Goal: Register for event/course

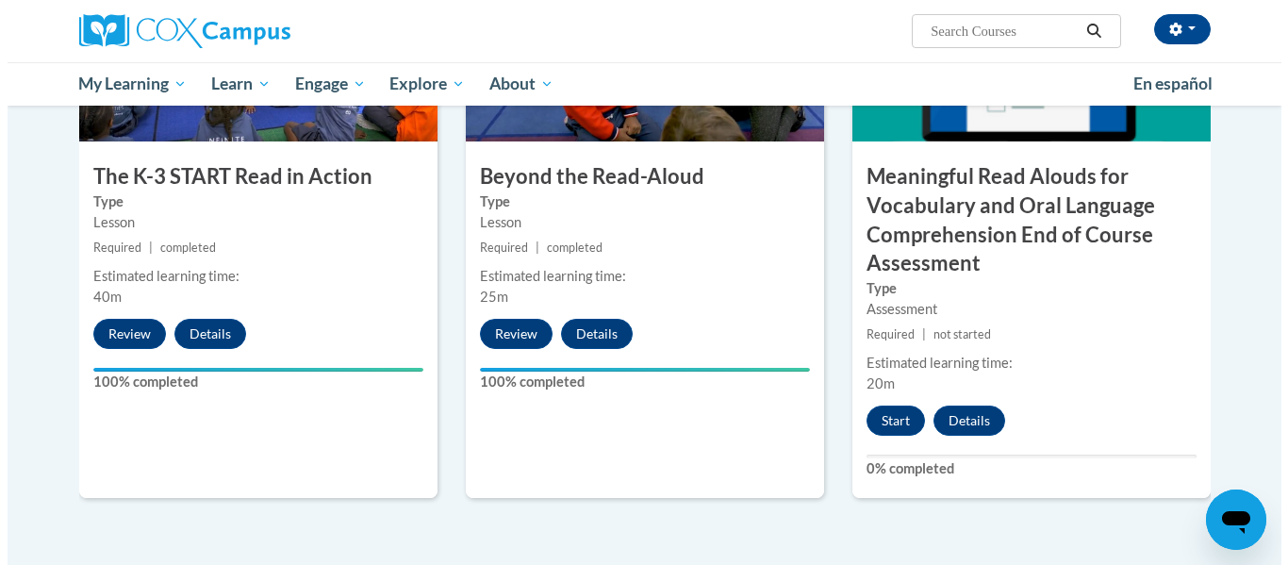
scroll to position [1101, 0]
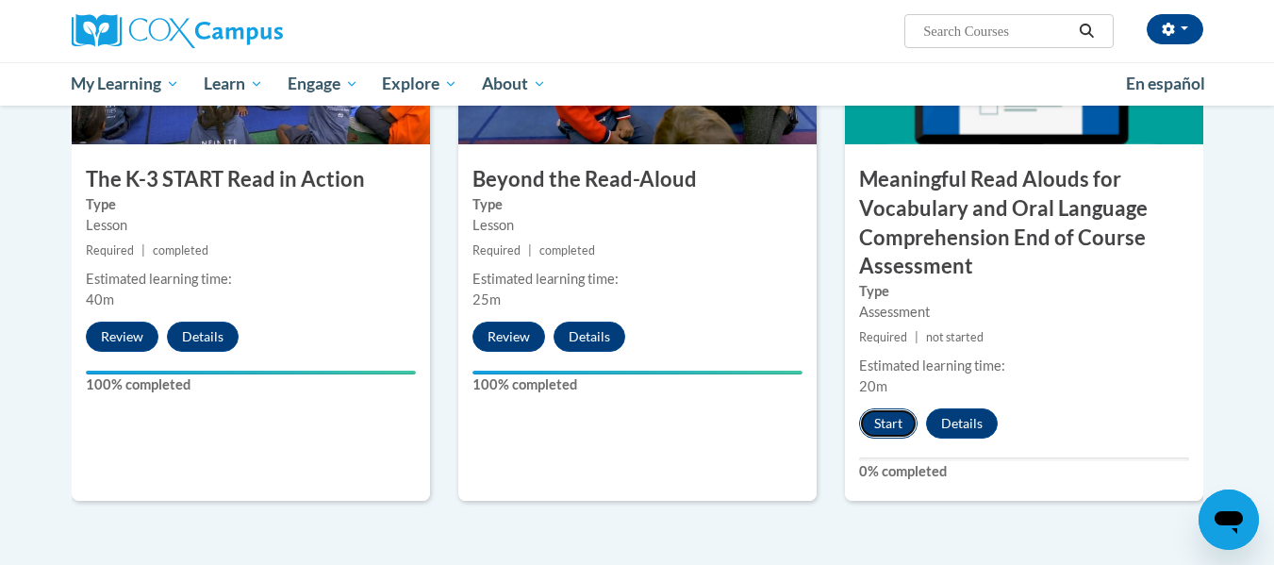
click at [889, 418] on button "Start" at bounding box center [888, 423] width 58 height 30
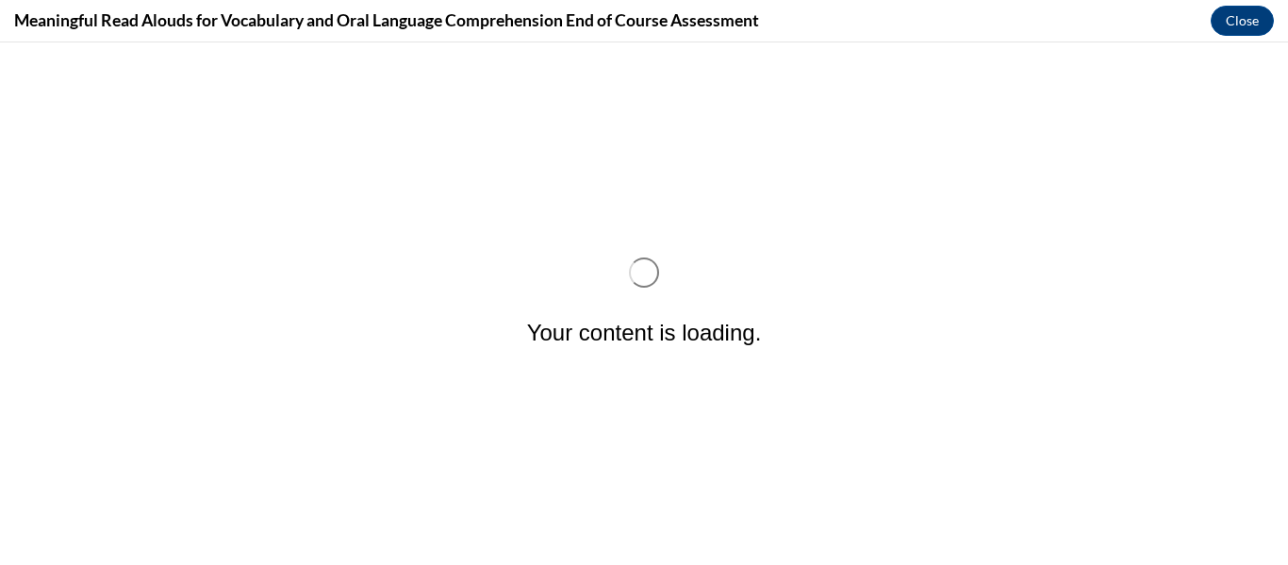
scroll to position [0, 0]
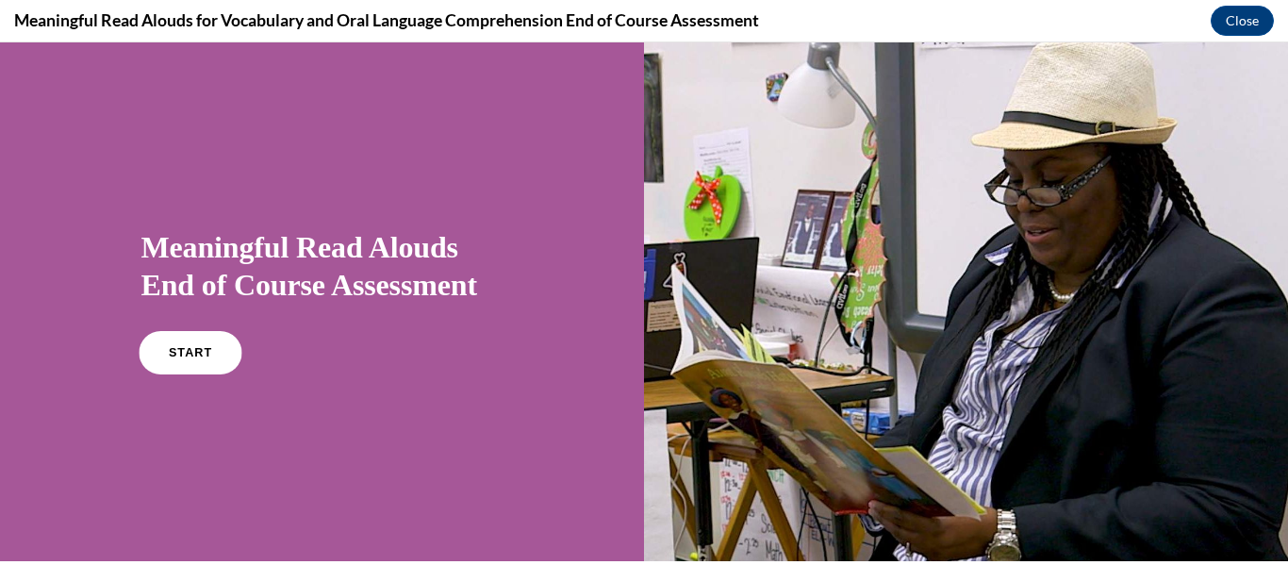
click at [192, 361] on link "START" at bounding box center [190, 352] width 103 height 43
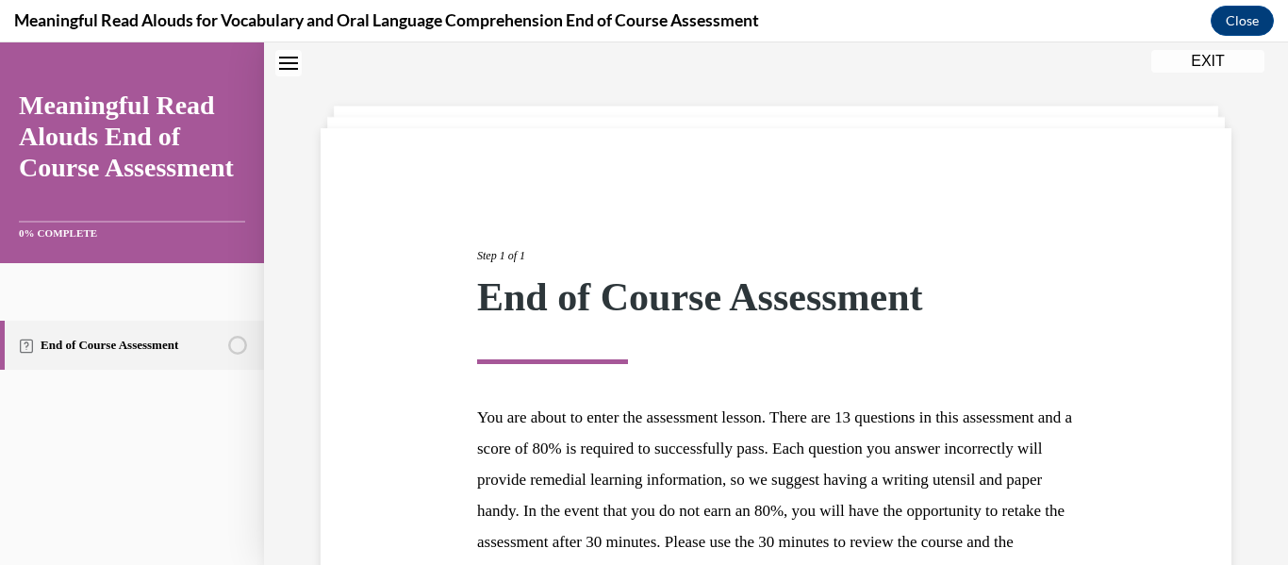
scroll to position [302, 0]
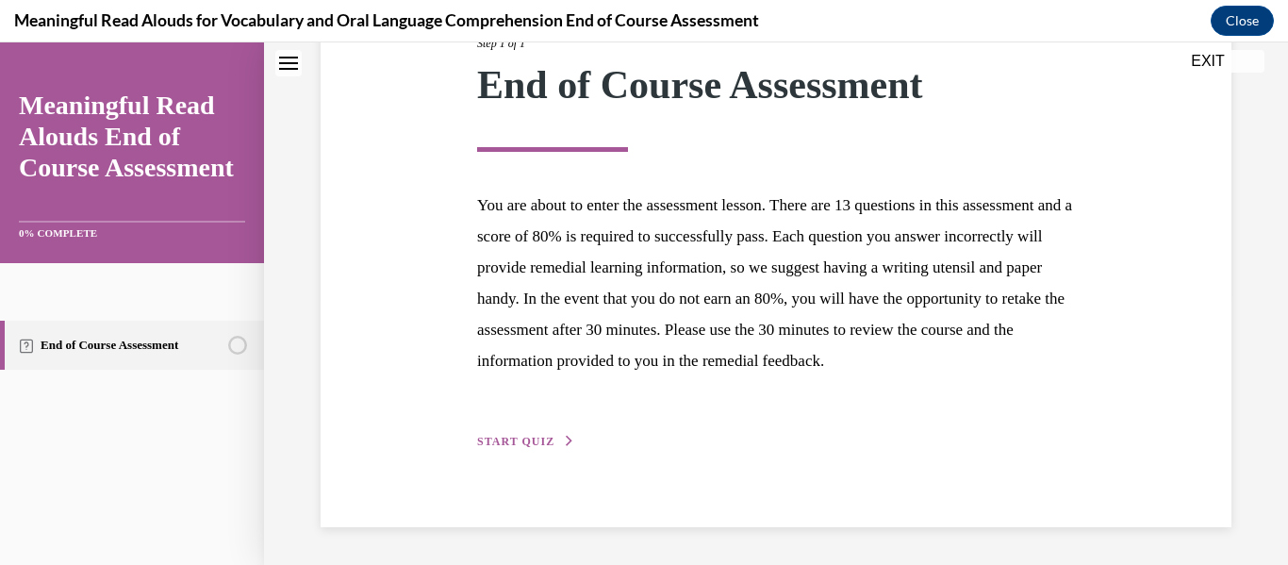
click at [545, 431] on div "Step 1 of 1 End of Course Assessment You are about to enter the assessment less…" at bounding box center [776, 222] width 626 height 460
click at [525, 441] on span "START QUIZ" at bounding box center [515, 441] width 77 height 13
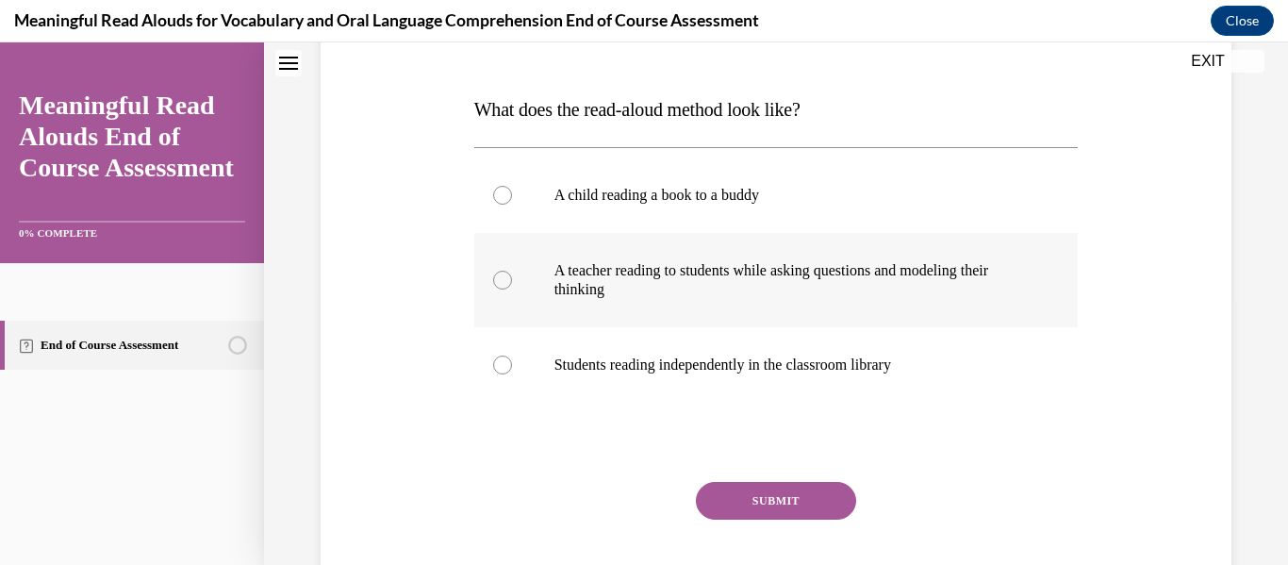
scroll to position [268, 0]
click at [525, 283] on label "A teacher reading to students while asking questions and modeling their thinking" at bounding box center [776, 281] width 604 height 94
click at [512, 283] on input "A teacher reading to students while asking questions and modeling their thinking" at bounding box center [502, 280] width 19 height 19
radio input "true"
click at [806, 515] on button "SUBMIT" at bounding box center [776, 502] width 160 height 38
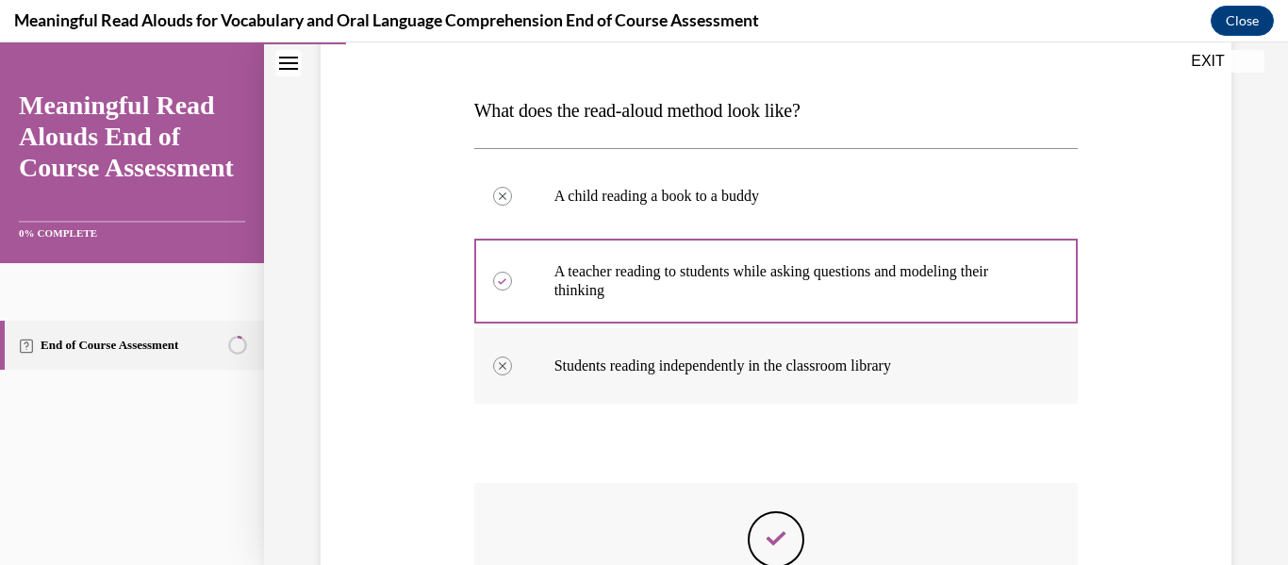
scroll to position [531, 0]
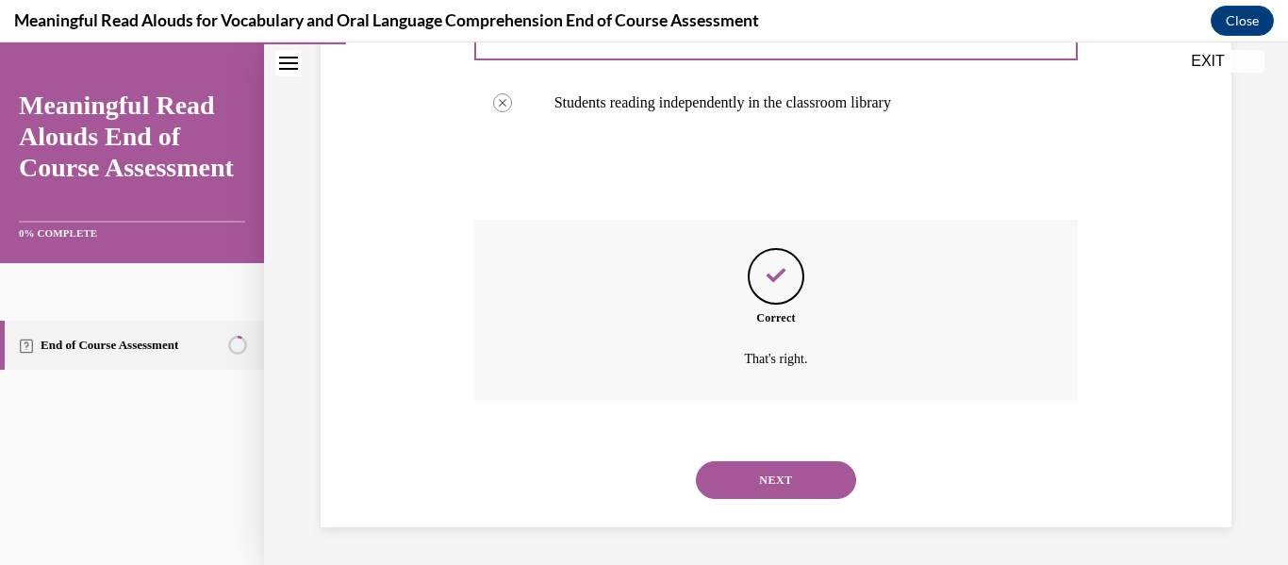
click at [762, 503] on div "NEXT" at bounding box center [776, 479] width 604 height 75
click at [763, 468] on button "NEXT" at bounding box center [776, 480] width 160 height 38
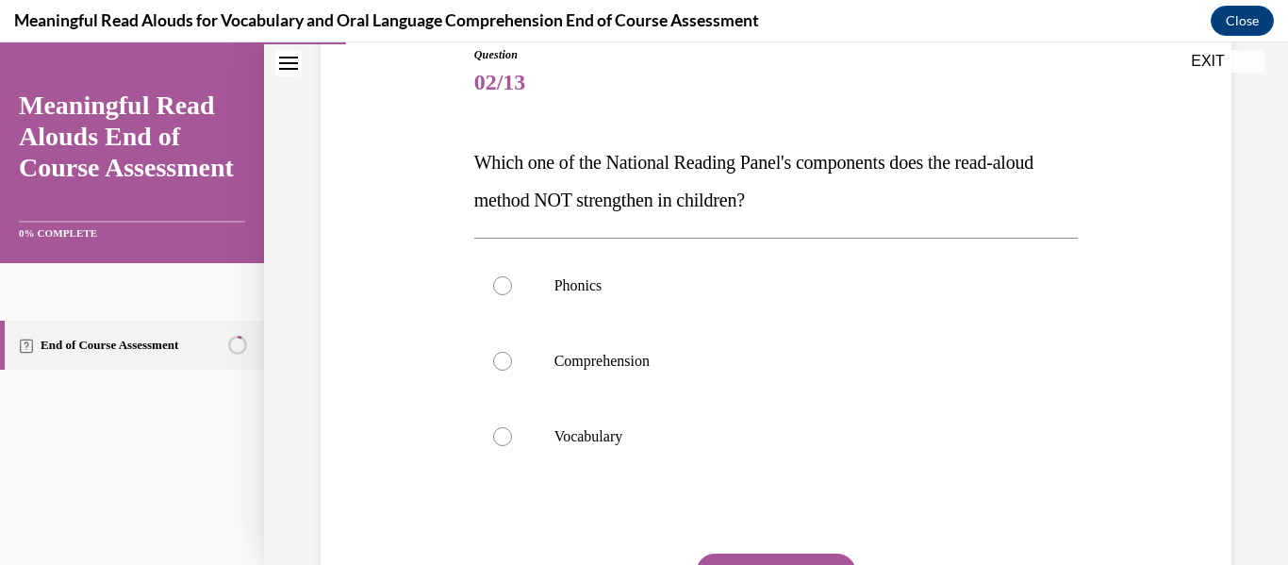
scroll to position [216, 0]
click at [545, 271] on label "Phonics" at bounding box center [776, 285] width 604 height 75
click at [512, 276] on input "Phonics" at bounding box center [502, 285] width 19 height 19
radio input "true"
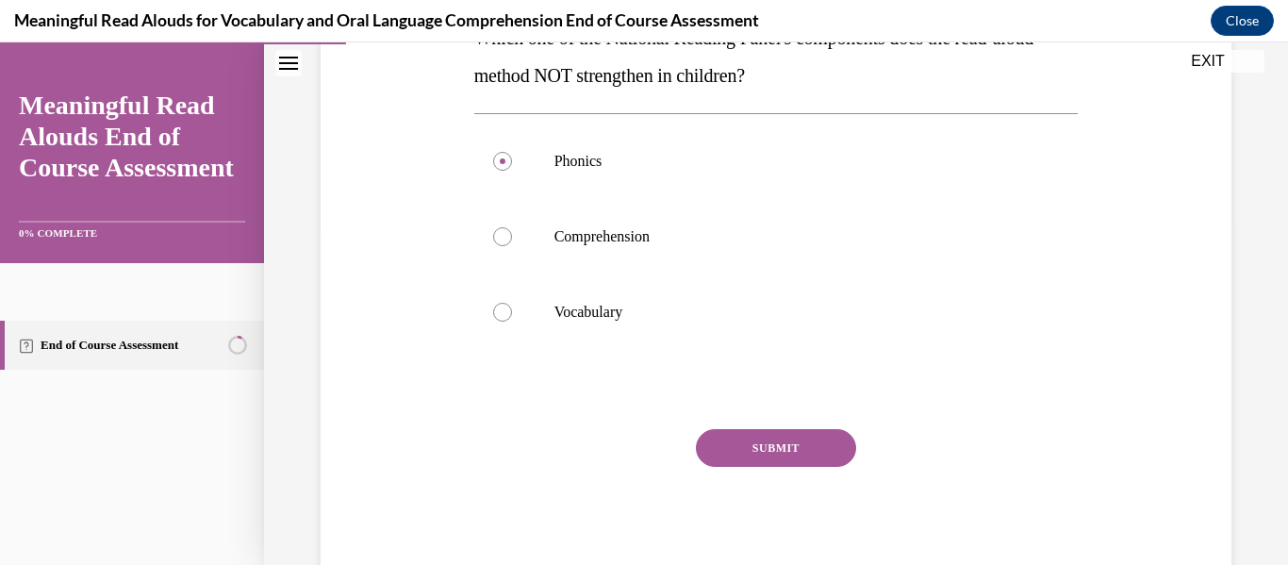
scroll to position [338, 0]
click at [769, 444] on button "SUBMIT" at bounding box center [776, 450] width 160 height 38
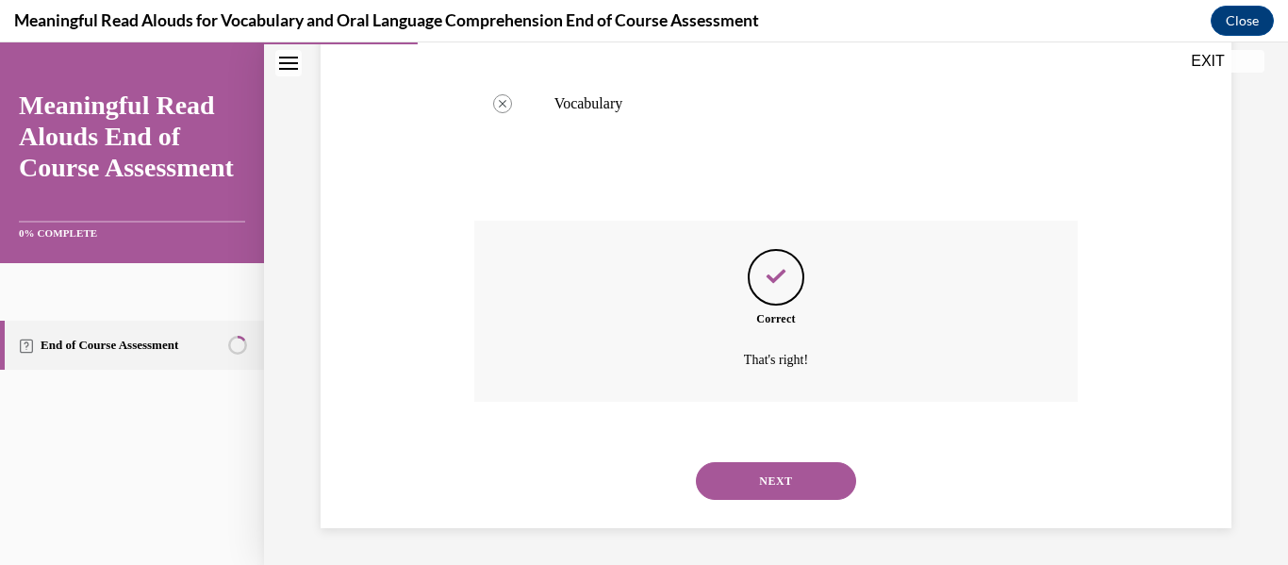
click at [782, 470] on button "NEXT" at bounding box center [776, 481] width 160 height 38
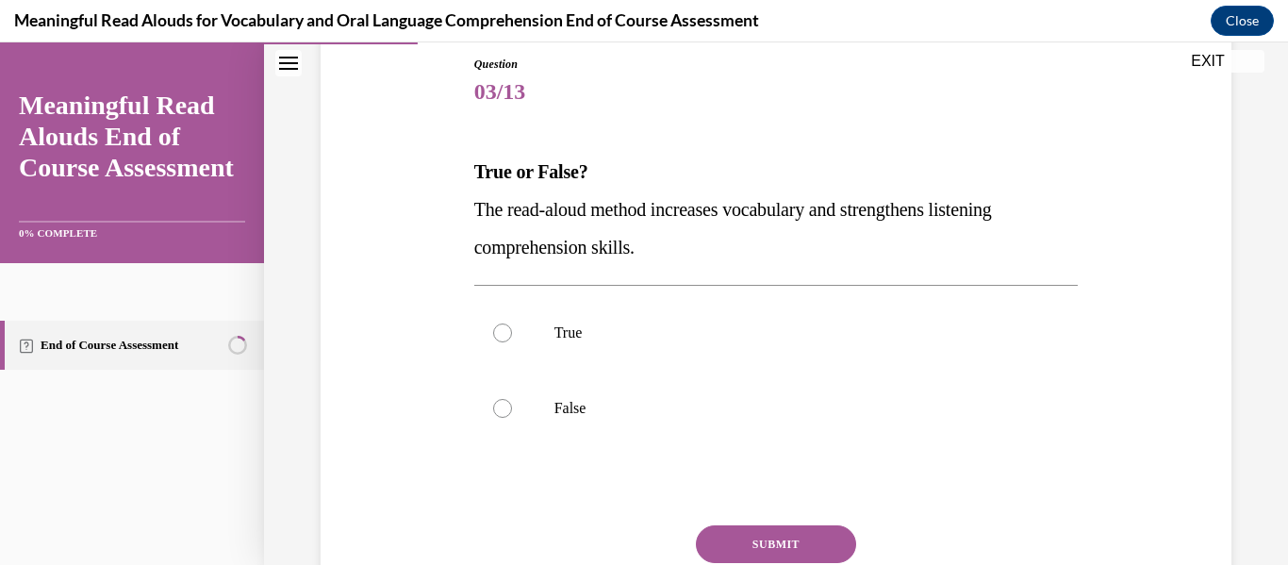
scroll to position [207, 0]
click at [617, 332] on p "True" at bounding box center [792, 331] width 477 height 19
click at [512, 332] on input "True" at bounding box center [502, 331] width 19 height 19
radio input "true"
click at [768, 535] on button "SUBMIT" at bounding box center [776, 543] width 160 height 38
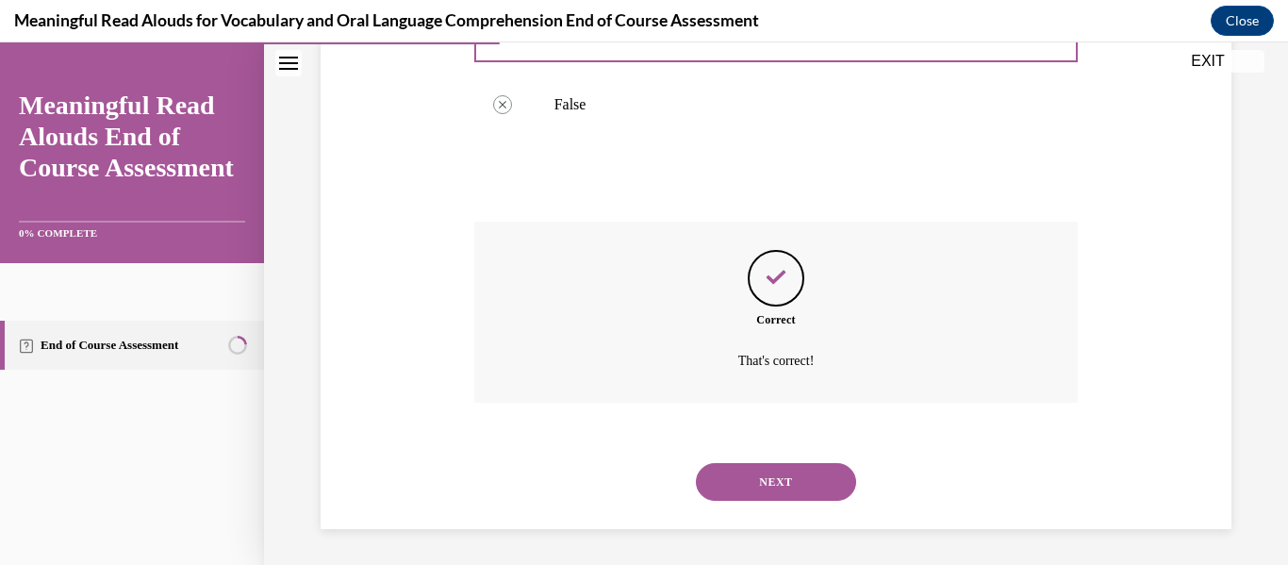
click at [807, 481] on button "NEXT" at bounding box center [776, 482] width 160 height 38
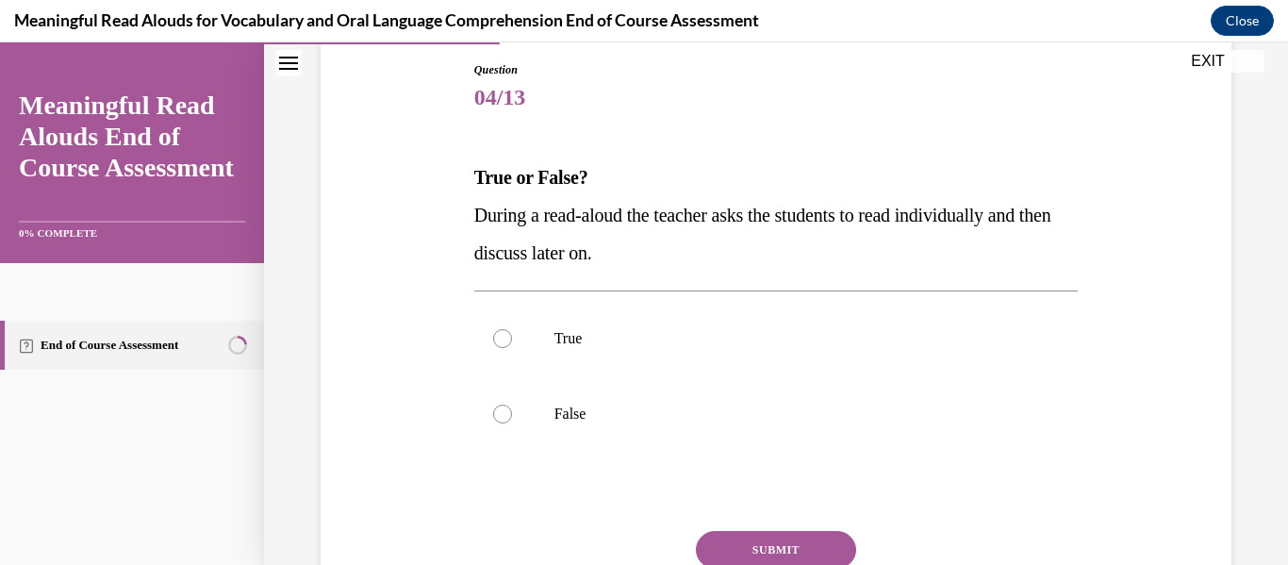
scroll to position [202, 0]
click at [641, 423] on label "False" at bounding box center [776, 412] width 604 height 75
click at [512, 422] on input "False" at bounding box center [502, 412] width 19 height 19
radio input "true"
click at [787, 534] on button "SUBMIT" at bounding box center [776, 549] width 160 height 38
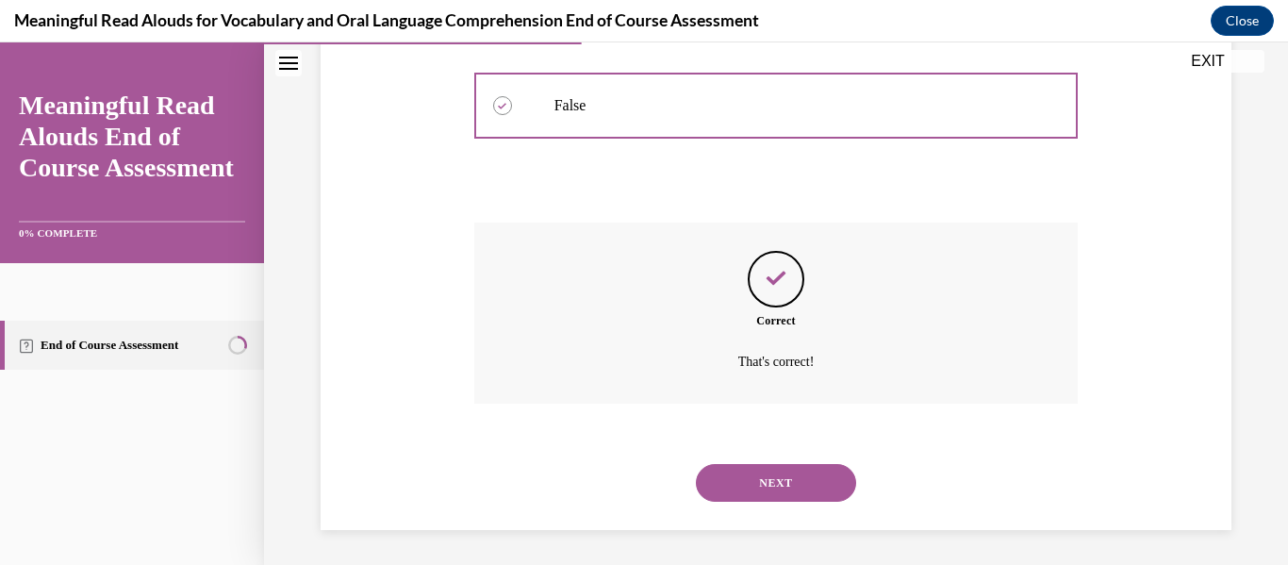
click at [813, 472] on button "NEXT" at bounding box center [776, 483] width 160 height 38
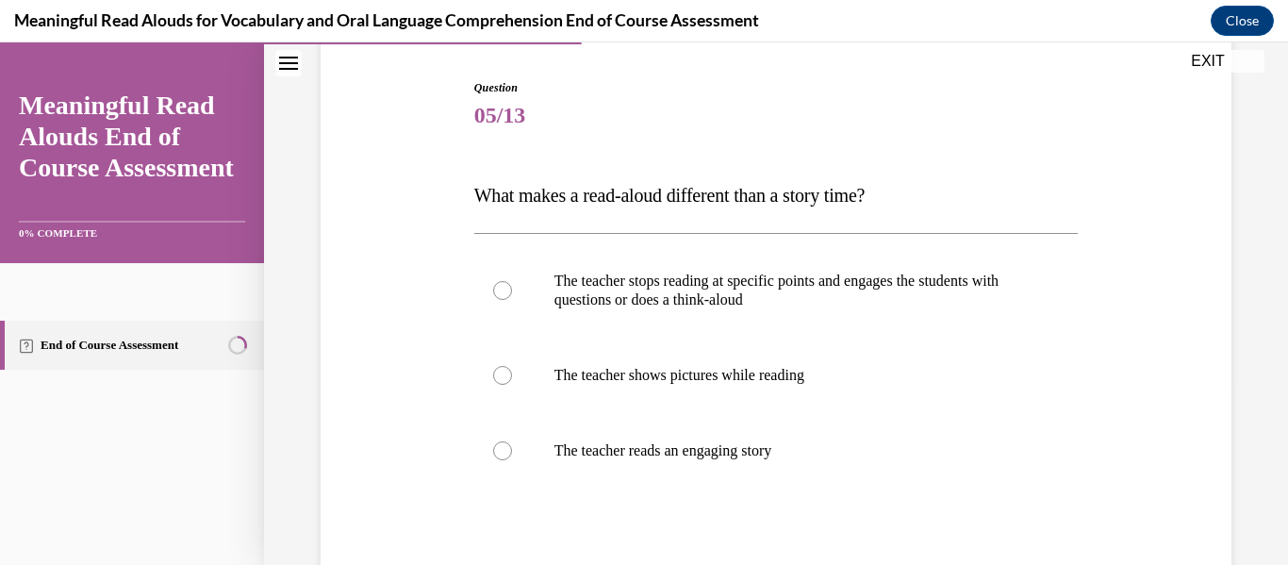
scroll to position [183, 0]
click at [725, 308] on p "The teacher stops reading at specific points and engages the students with ques…" at bounding box center [792, 290] width 477 height 38
click at [512, 300] on input "The teacher stops reading at specific points and engages the students with ques…" at bounding box center [502, 290] width 19 height 19
radio input "true"
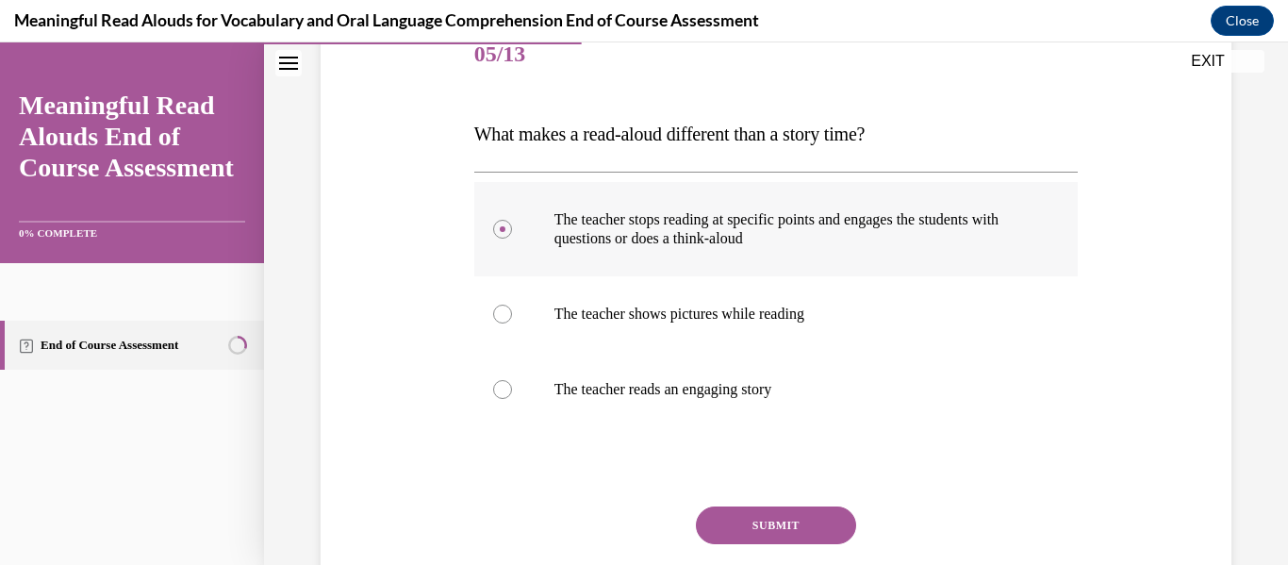
scroll to position [245, 0]
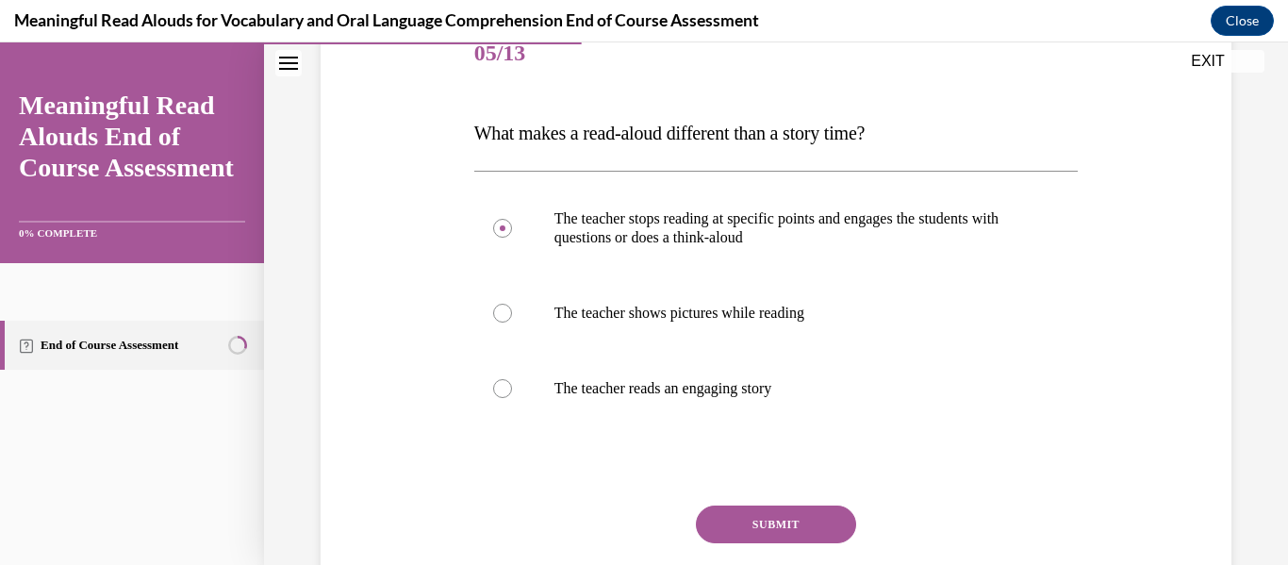
click at [789, 514] on button "SUBMIT" at bounding box center [776, 524] width 160 height 38
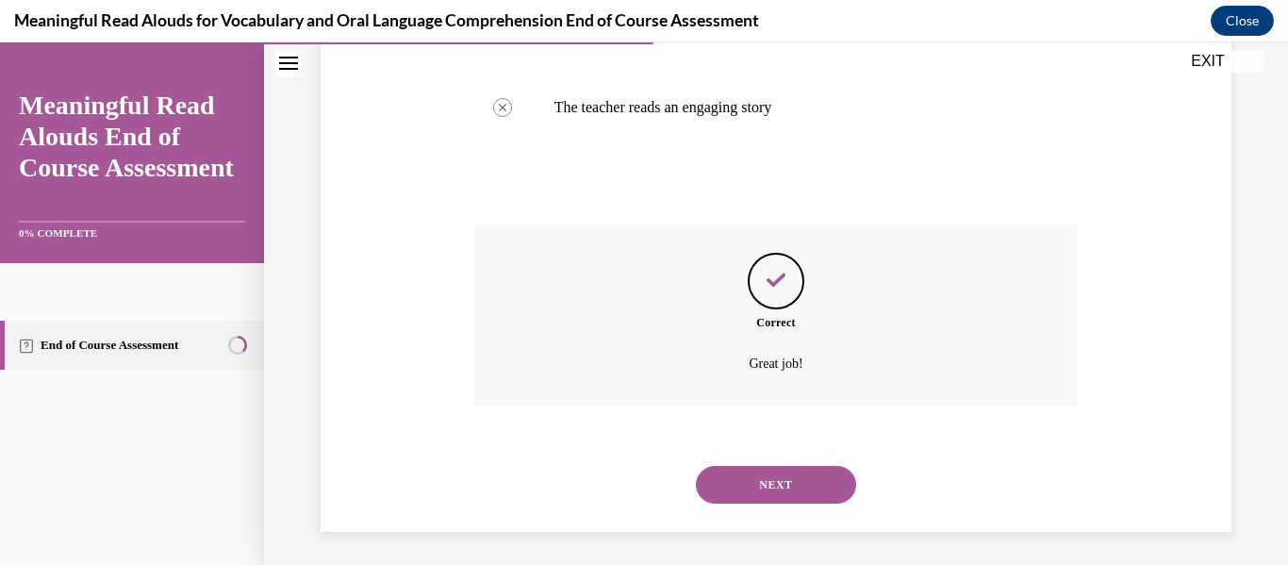
scroll to position [531, 0]
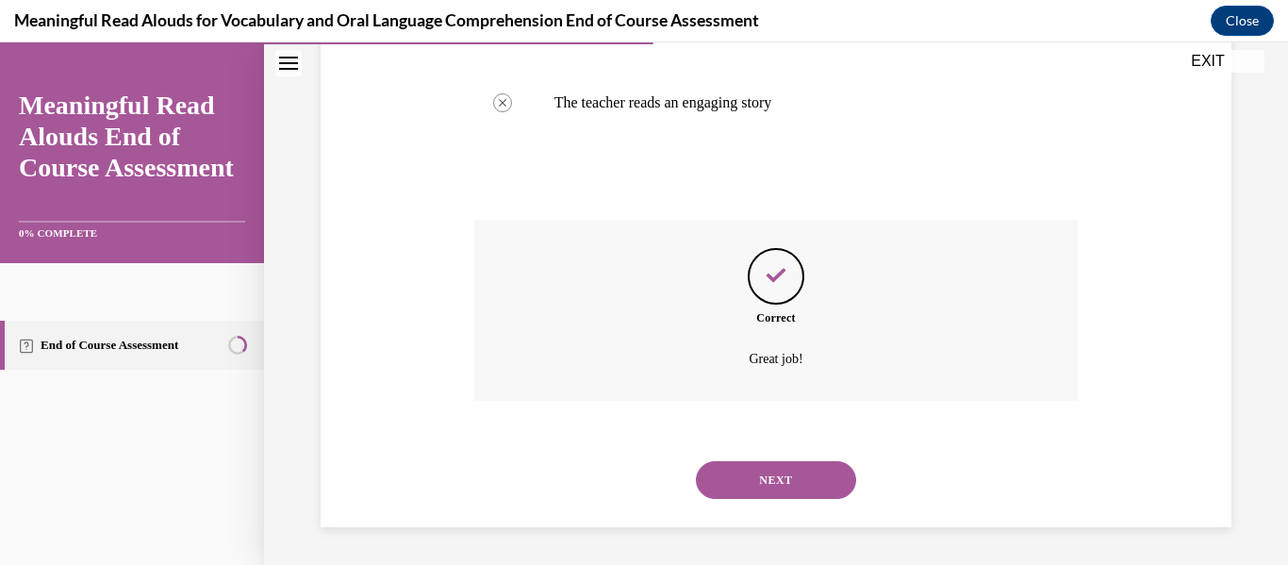
click at [765, 458] on div "NEXT" at bounding box center [776, 479] width 604 height 75
click at [817, 476] on button "NEXT" at bounding box center [776, 480] width 160 height 38
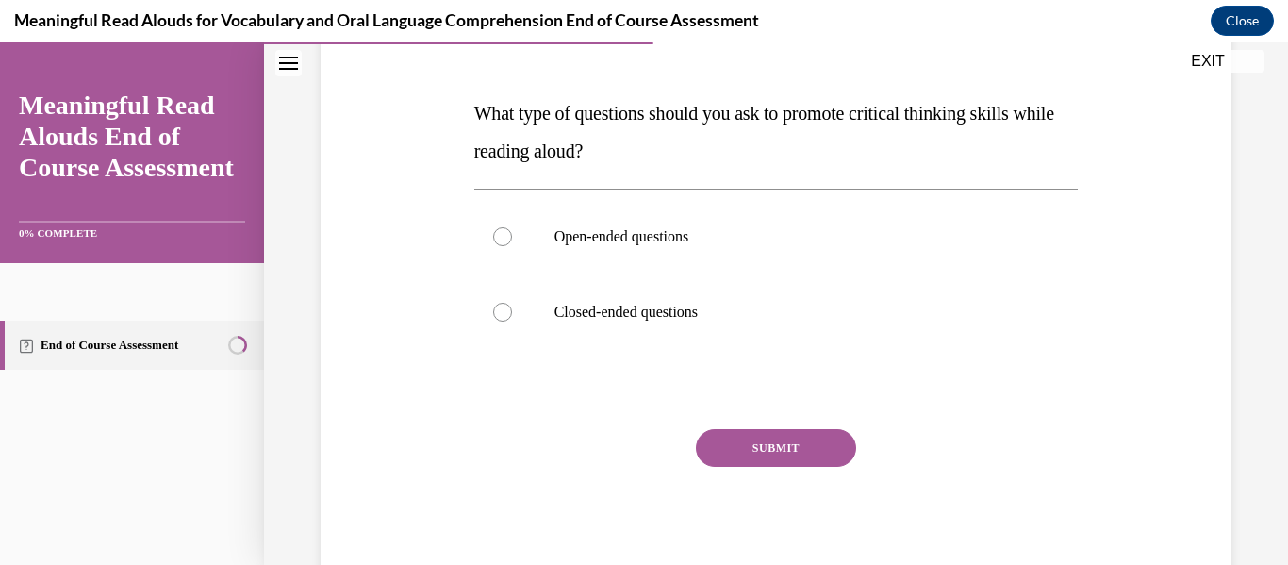
scroll to position [265, 0]
click at [714, 227] on p "Open-ended questions" at bounding box center [792, 236] width 477 height 19
click at [512, 227] on input "Open-ended questions" at bounding box center [502, 236] width 19 height 19
radio input "true"
click at [752, 454] on button "SUBMIT" at bounding box center [776, 448] width 160 height 38
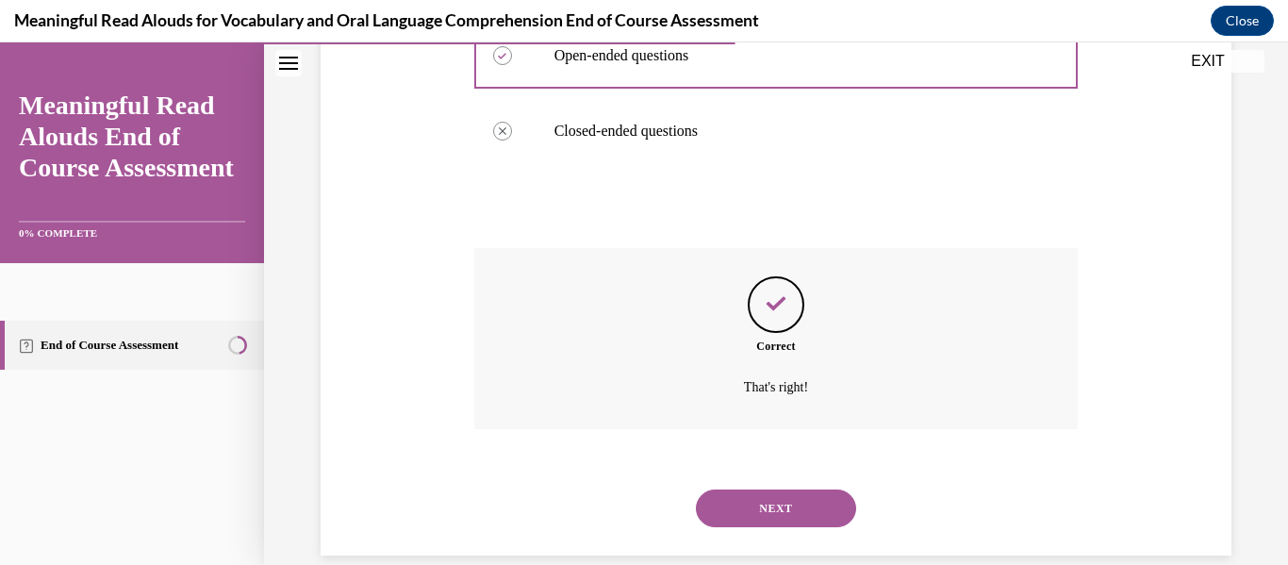
click at [786, 502] on button "NEXT" at bounding box center [776, 508] width 160 height 38
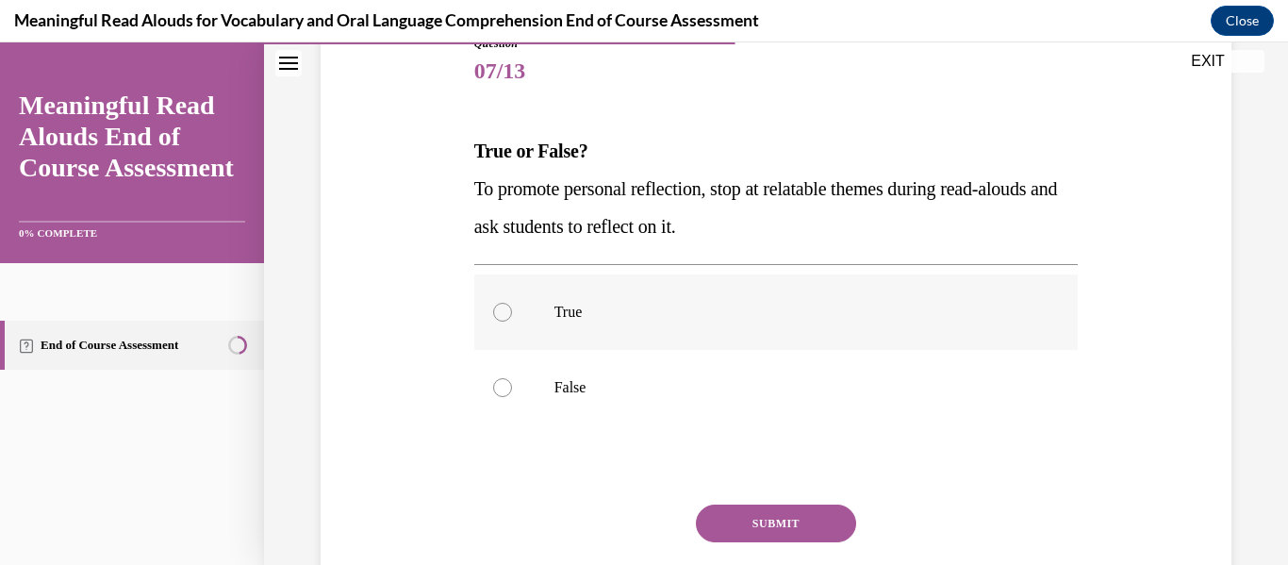
scroll to position [226, 0]
click at [567, 326] on label "True" at bounding box center [776, 312] width 604 height 75
click at [512, 322] on input "True" at bounding box center [502, 313] width 19 height 19
radio input "true"
click at [744, 527] on button "SUBMIT" at bounding box center [776, 524] width 160 height 38
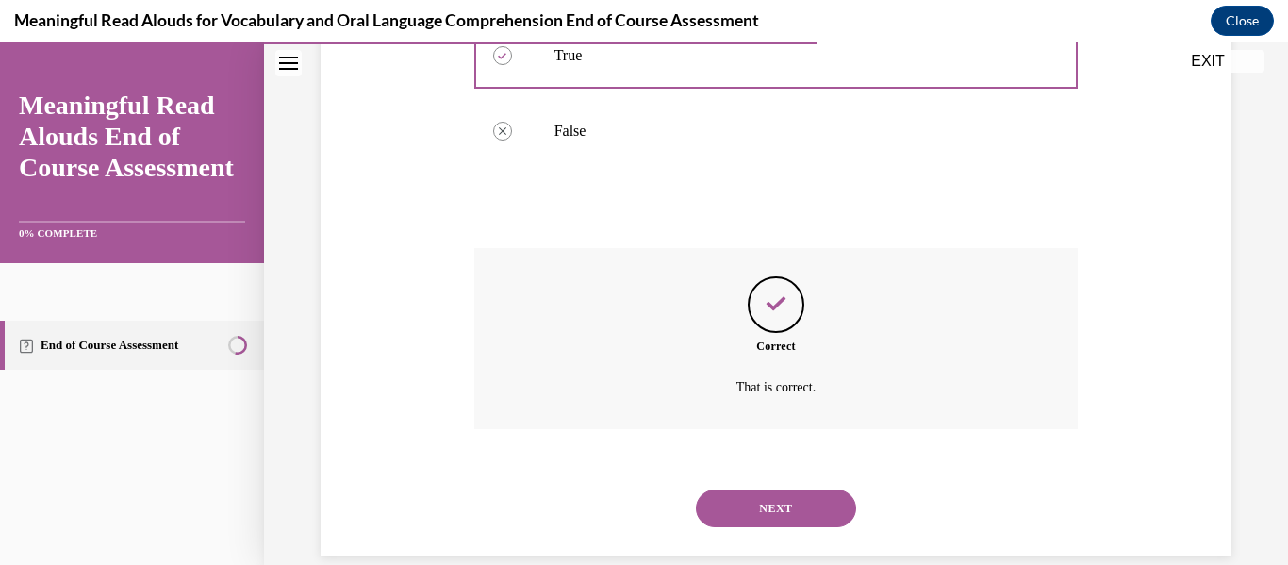
click at [797, 513] on button "NEXT" at bounding box center [776, 508] width 160 height 38
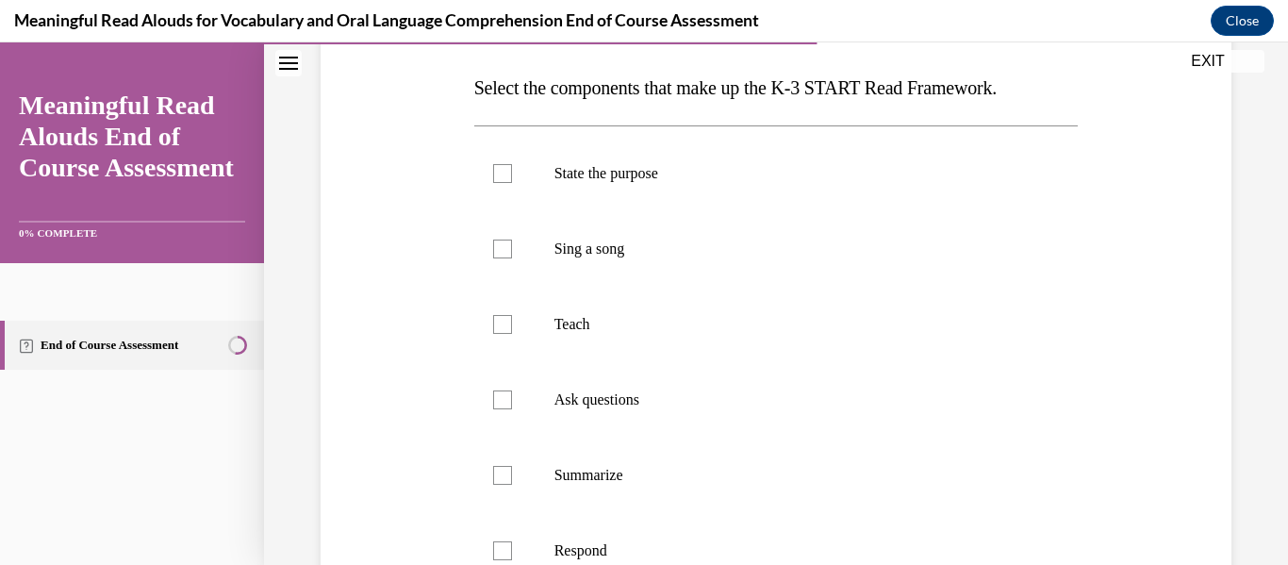
scroll to position [291, 0]
click at [493, 162] on label "State the purpose" at bounding box center [776, 172] width 604 height 75
click at [493, 163] on input "State the purpose" at bounding box center [502, 172] width 19 height 19
checkbox input "true"
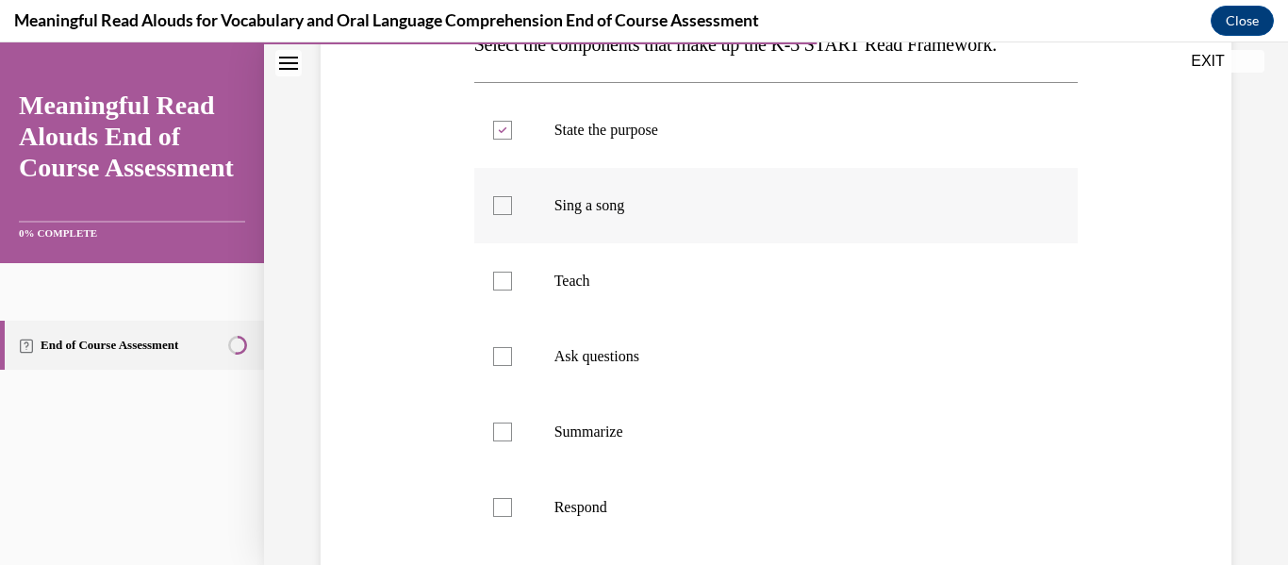
scroll to position [332, 0]
click at [501, 279] on div at bounding box center [502, 282] width 19 height 19
click at [501, 279] on input "Teach" at bounding box center [502, 282] width 19 height 19
checkbox input "true"
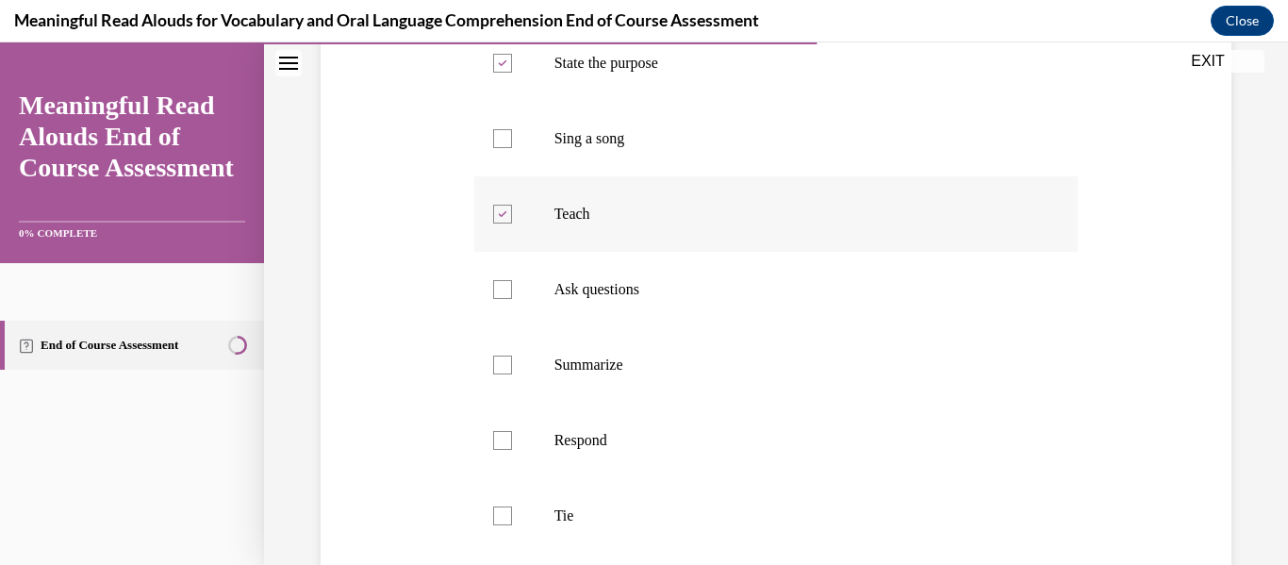
scroll to position [424, 0]
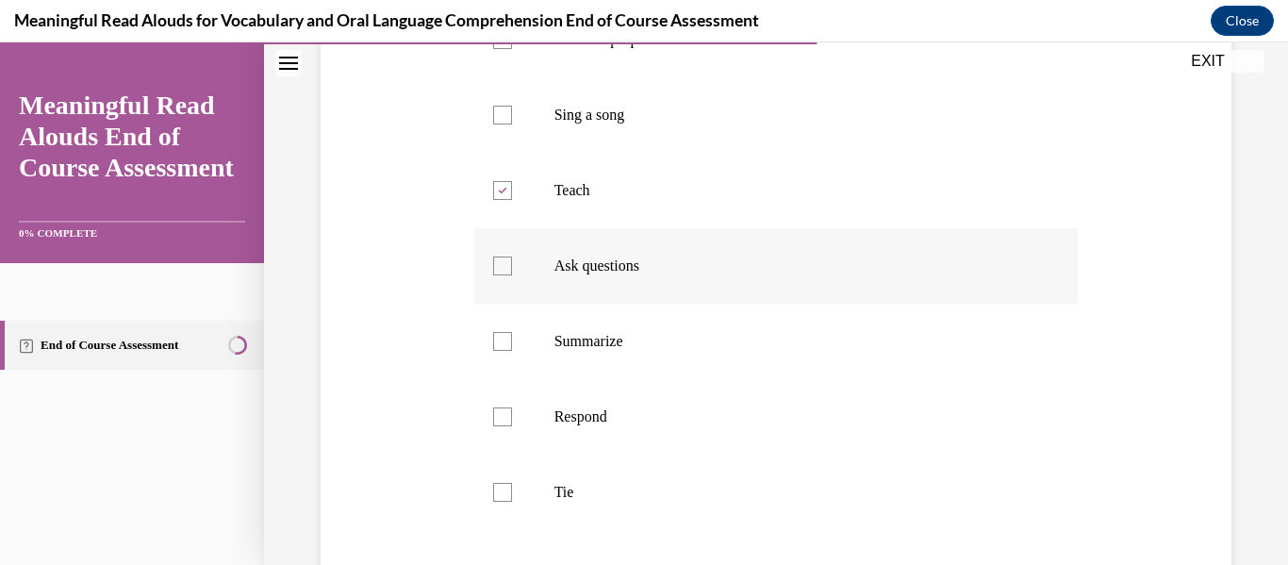
click at [507, 260] on div at bounding box center [502, 265] width 19 height 19
click at [507, 260] on input "Ask questions" at bounding box center [502, 265] width 19 height 19
checkbox input "true"
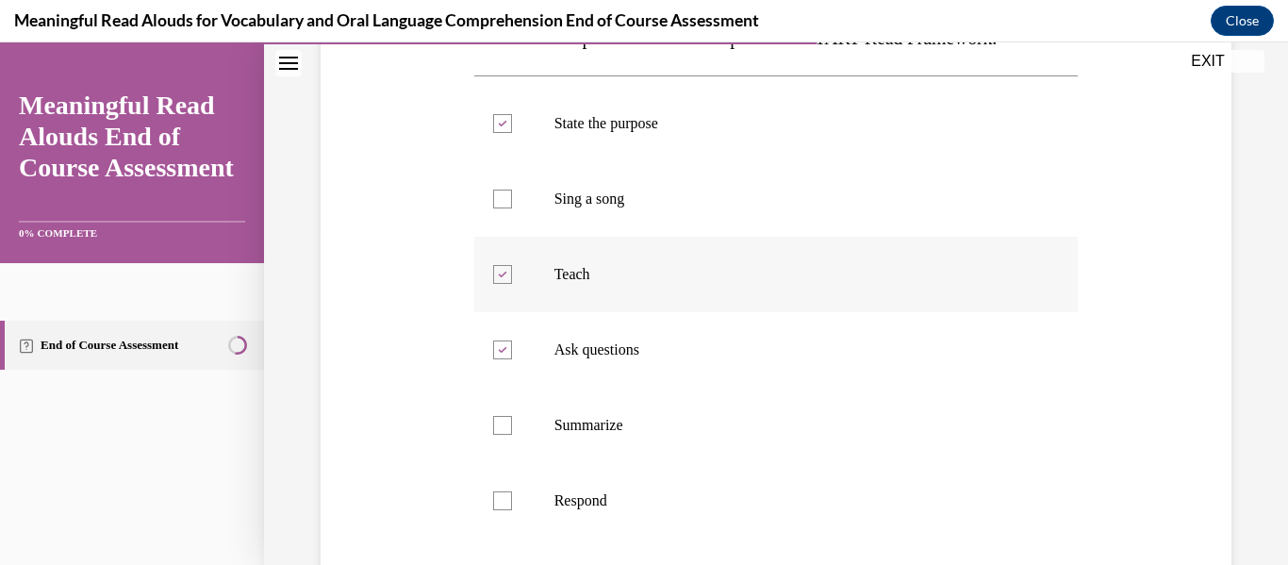
scroll to position [440, 0]
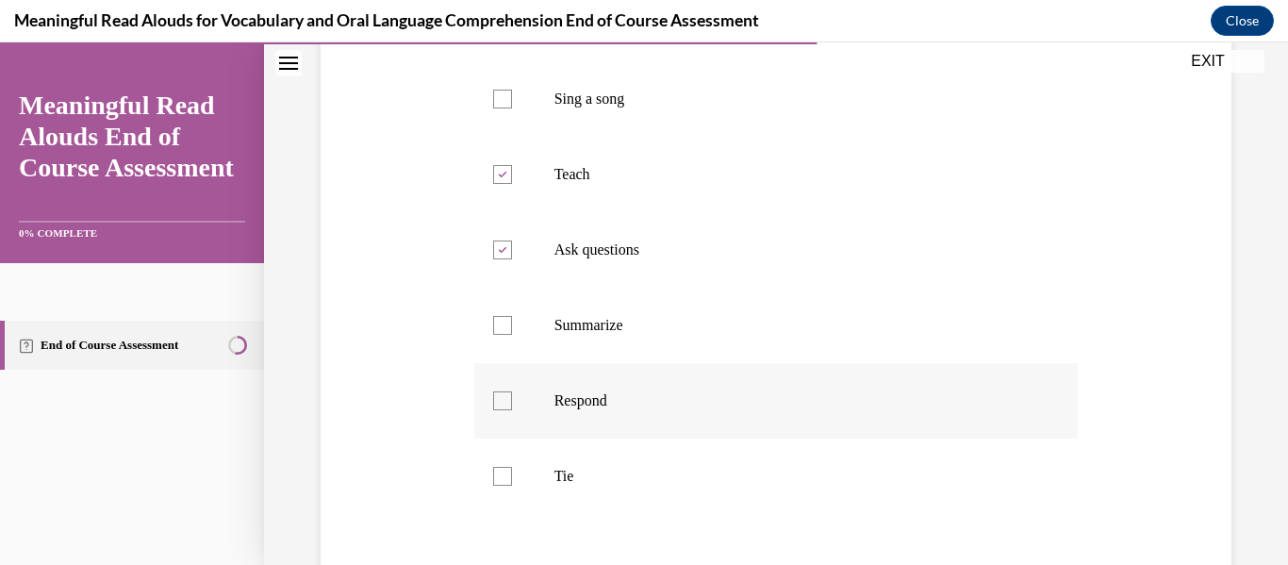
click at [499, 398] on div at bounding box center [502, 400] width 19 height 19
click at [499, 398] on input "Respond" at bounding box center [502, 400] width 19 height 19
checkbox input "true"
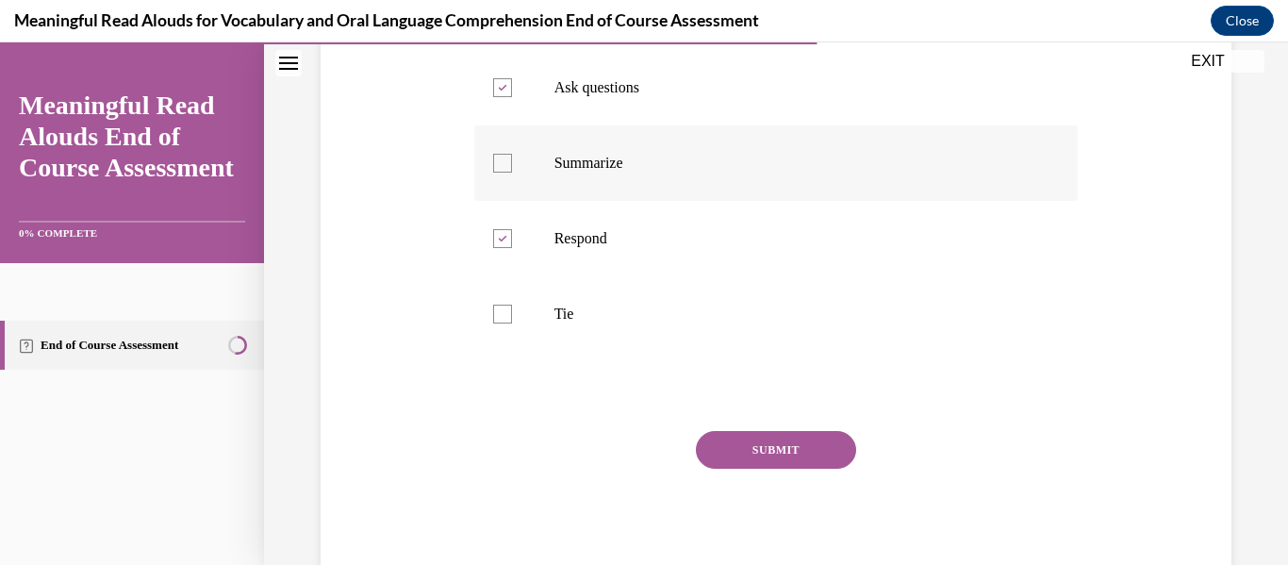
scroll to position [602, 0]
click at [504, 320] on div at bounding box center [502, 313] width 19 height 19
click at [504, 320] on input "Tie" at bounding box center [502, 313] width 19 height 19
checkbox input "true"
click at [763, 450] on button "SUBMIT" at bounding box center [776, 450] width 160 height 38
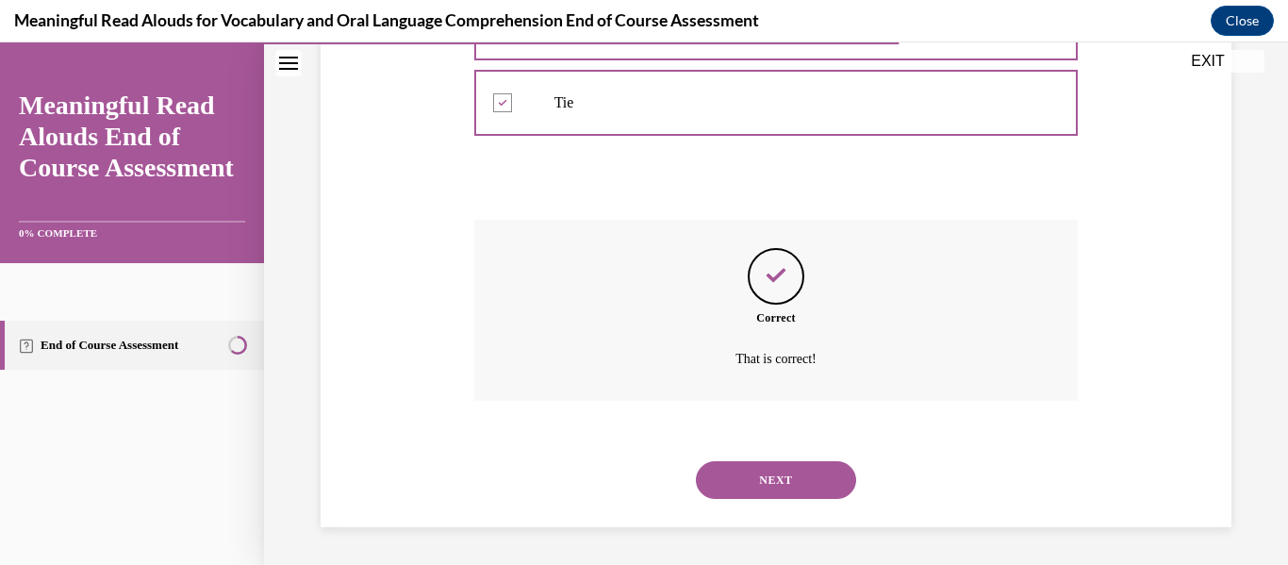
click at [772, 477] on button "NEXT" at bounding box center [776, 480] width 160 height 38
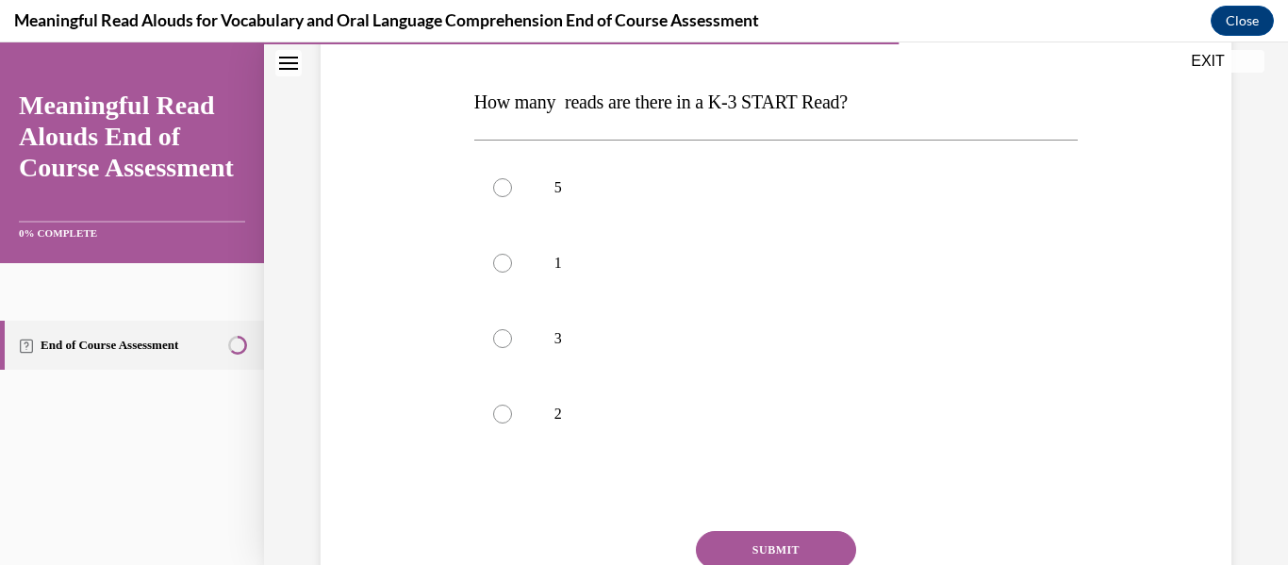
scroll to position [276, 0]
click at [534, 337] on label "3" at bounding box center [776, 338] width 604 height 75
click at [512, 337] on input "3" at bounding box center [502, 338] width 19 height 19
radio input "true"
click at [802, 540] on button "SUBMIT" at bounding box center [776, 550] width 160 height 38
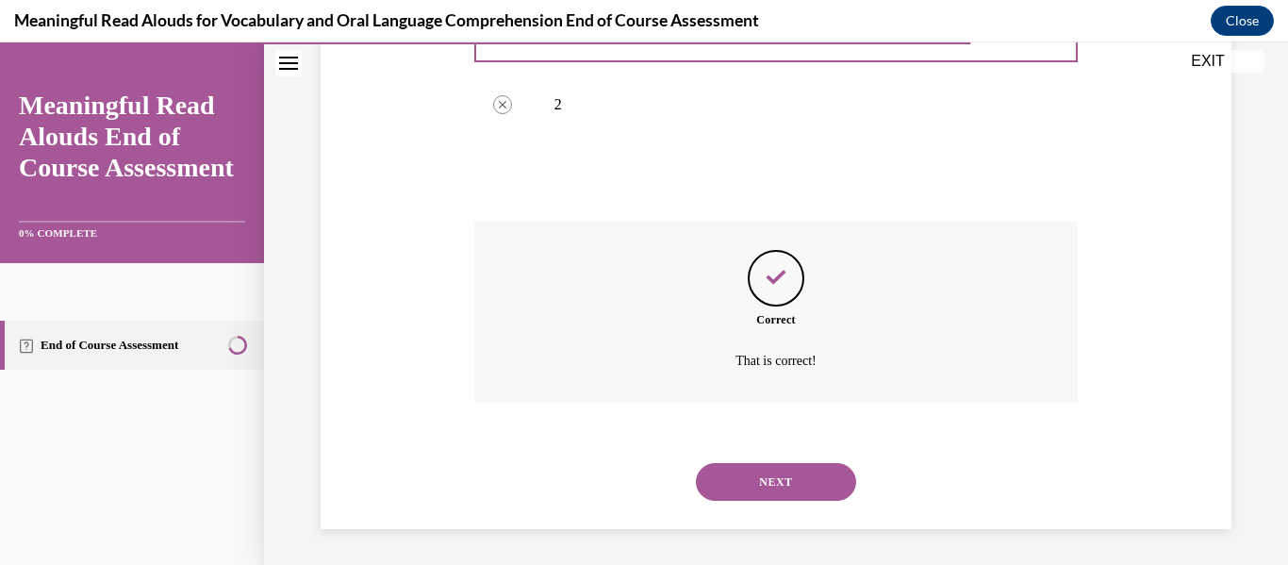
click at [772, 468] on button "NEXT" at bounding box center [776, 482] width 160 height 38
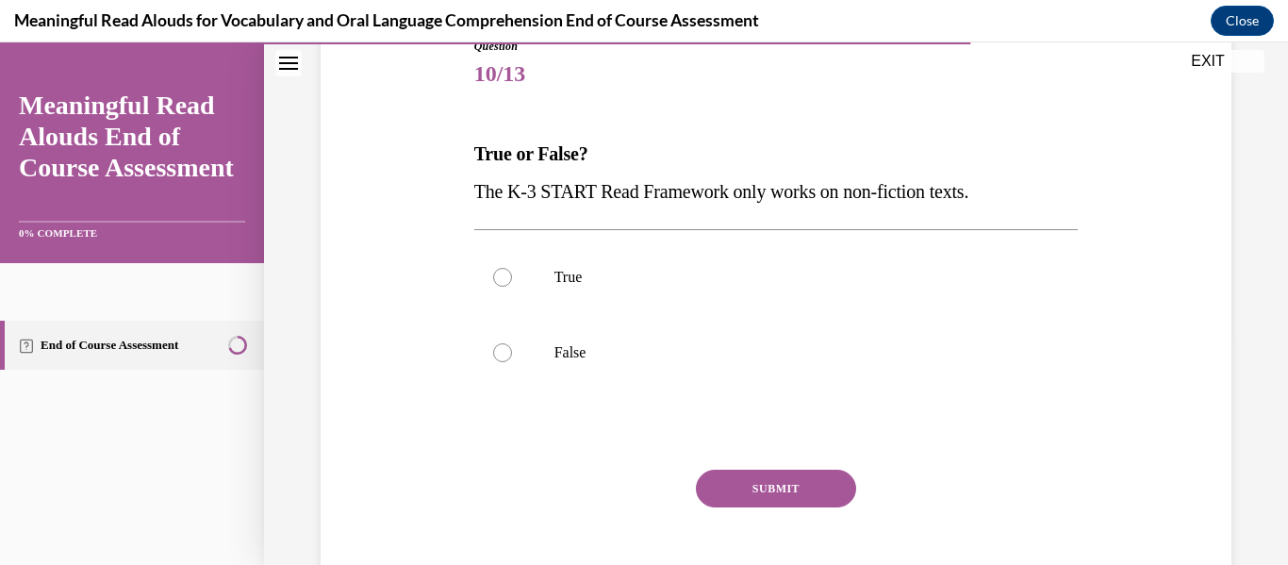
scroll to position [224, 0]
click at [585, 353] on p "False" at bounding box center [792, 352] width 477 height 19
click at [512, 353] on input "False" at bounding box center [502, 352] width 19 height 19
radio input "true"
click at [805, 476] on button "SUBMIT" at bounding box center [776, 488] width 160 height 38
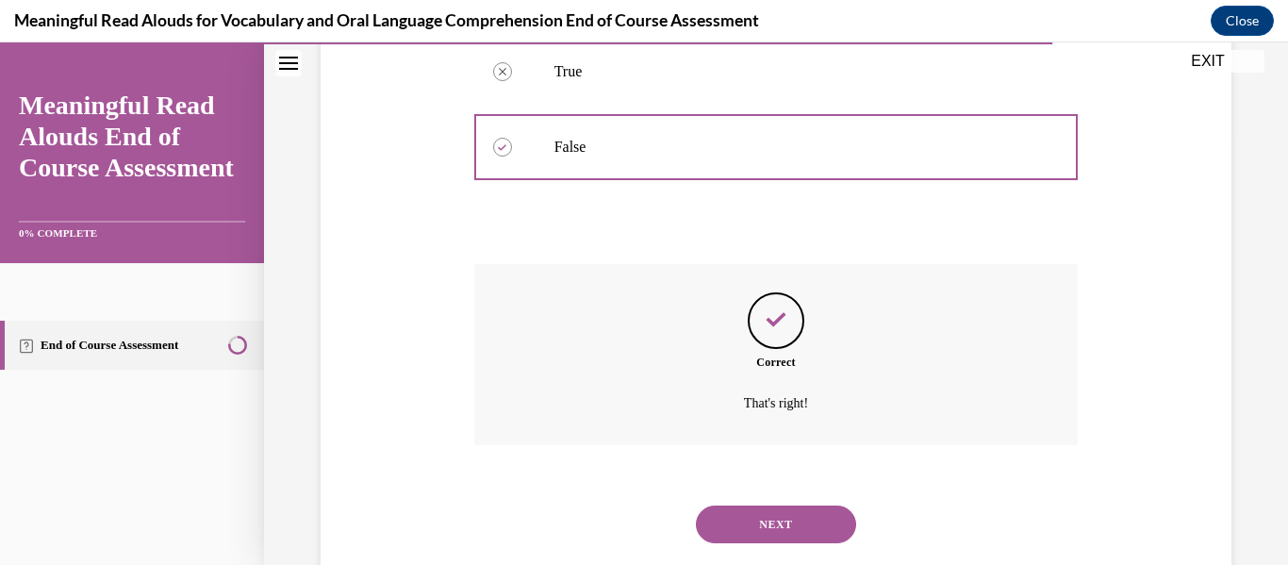
click at [789, 516] on button "NEXT" at bounding box center [776, 524] width 160 height 38
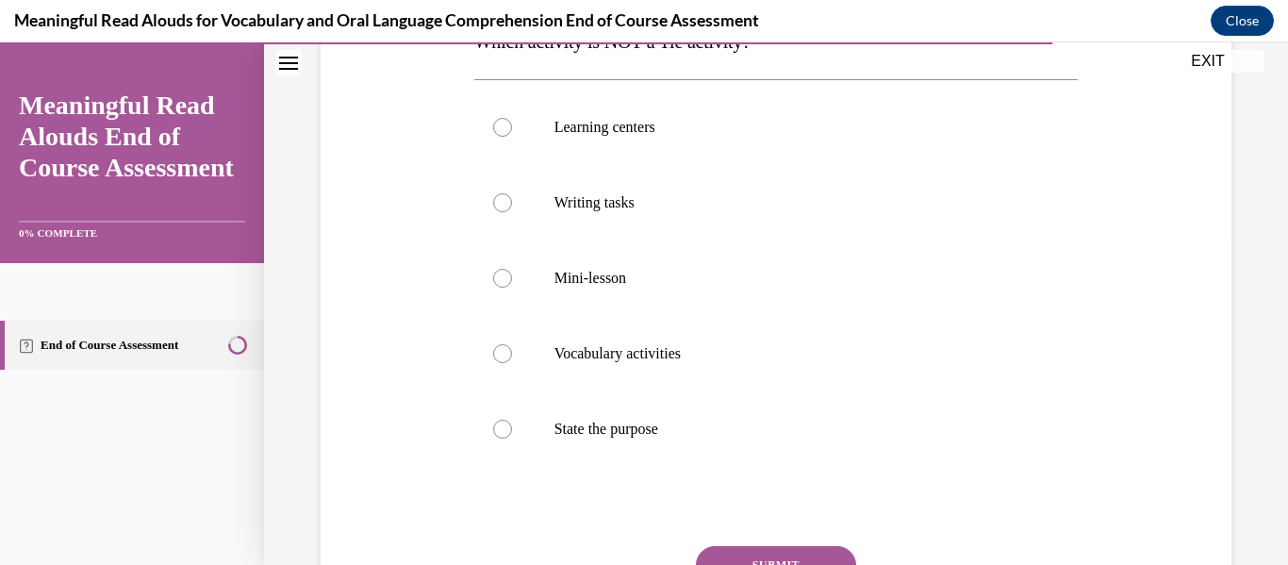
scroll to position [336, 0]
click at [595, 411] on label "State the purpose" at bounding box center [776, 429] width 604 height 75
click at [512, 420] on input "State the purpose" at bounding box center [502, 429] width 19 height 19
radio input "true"
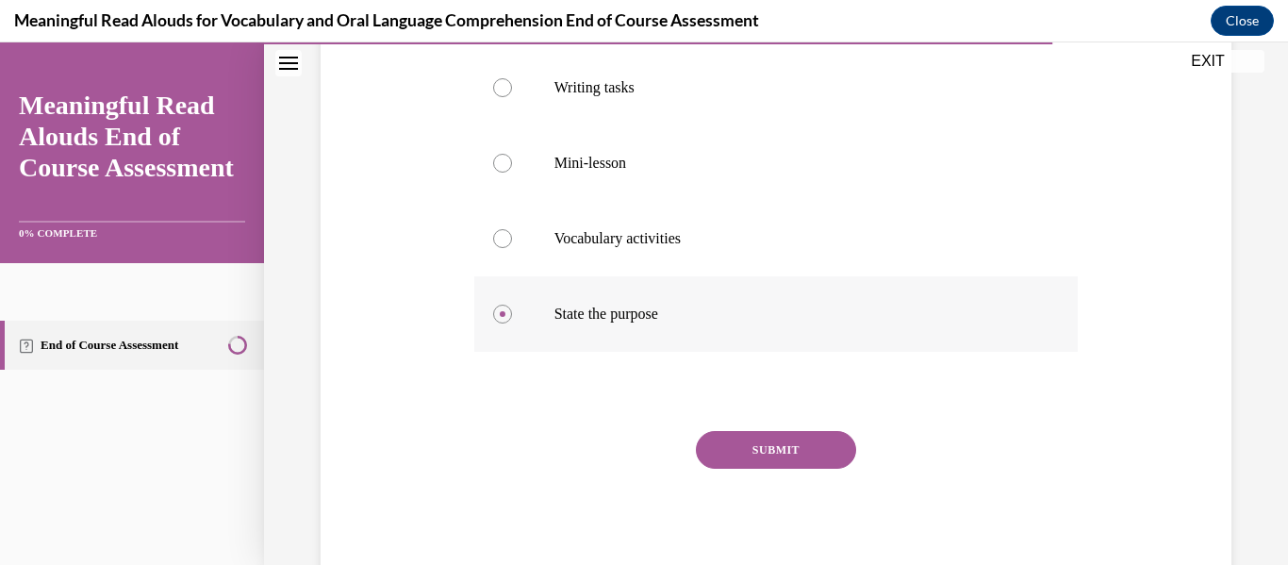
scroll to position [453, 0]
click at [775, 467] on div "SUBMIT NEXT" at bounding box center [776, 506] width 604 height 155
click at [780, 454] on button "SUBMIT" at bounding box center [776, 448] width 160 height 38
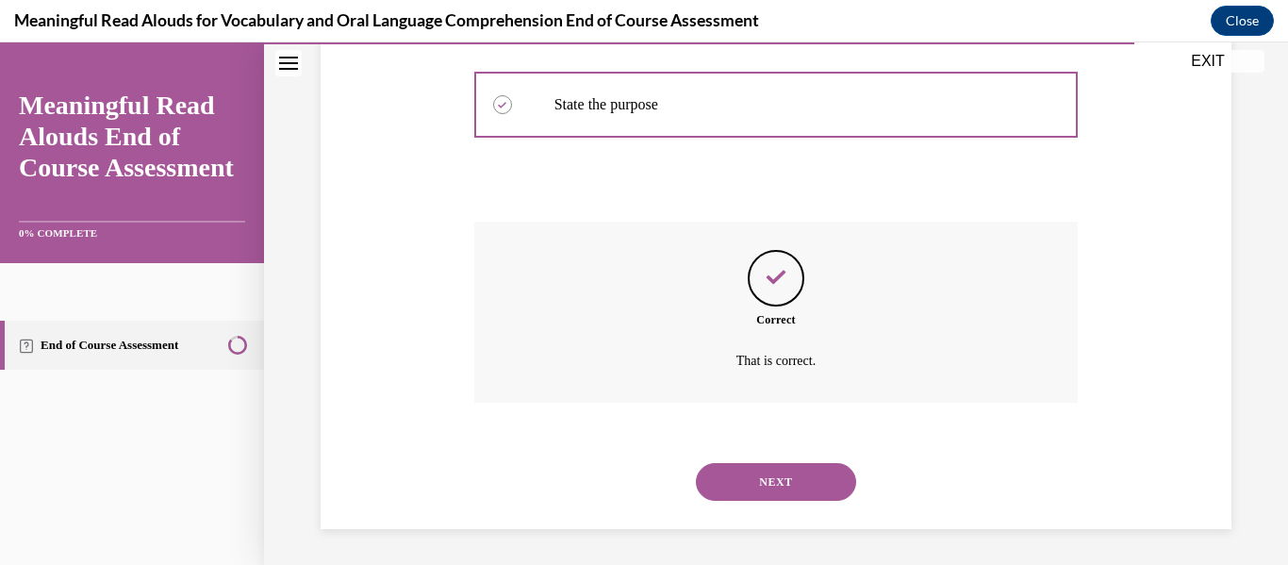
click at [796, 479] on button "NEXT" at bounding box center [776, 482] width 160 height 38
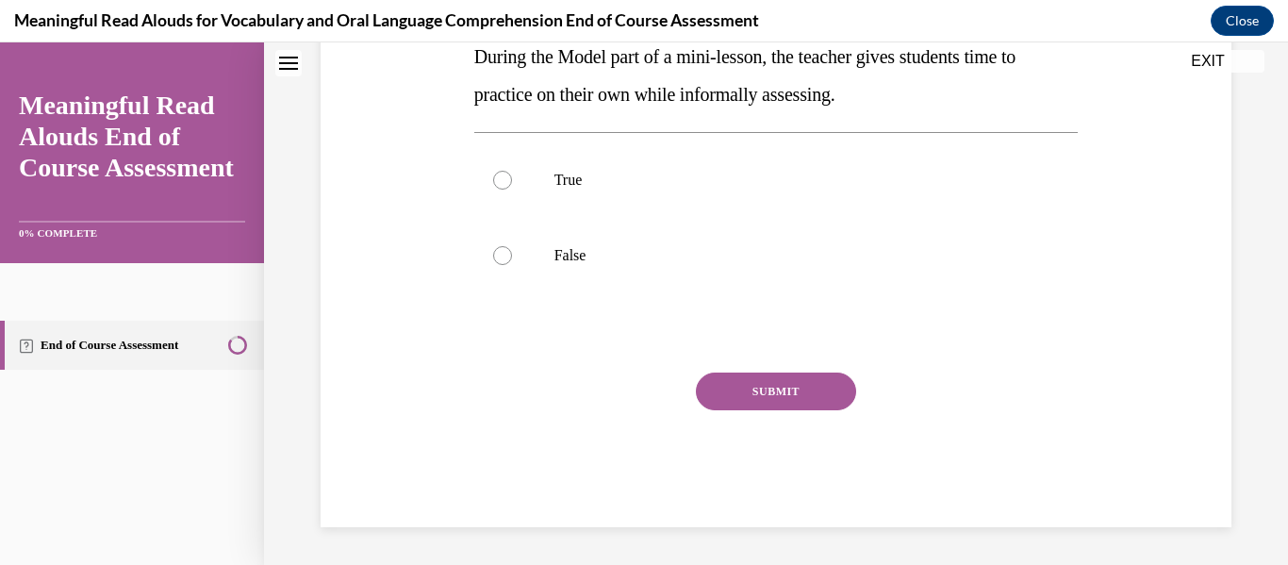
scroll to position [58, 0]
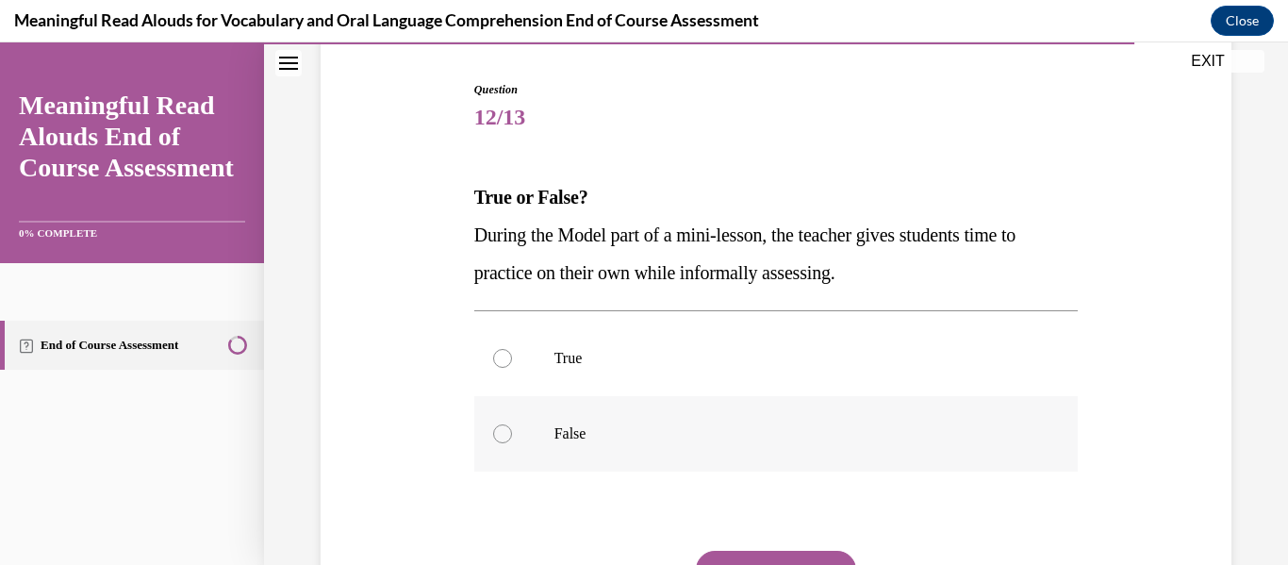
click at [666, 438] on p "False" at bounding box center [792, 433] width 477 height 19
click at [512, 438] on input "False" at bounding box center [502, 433] width 19 height 19
radio input "true"
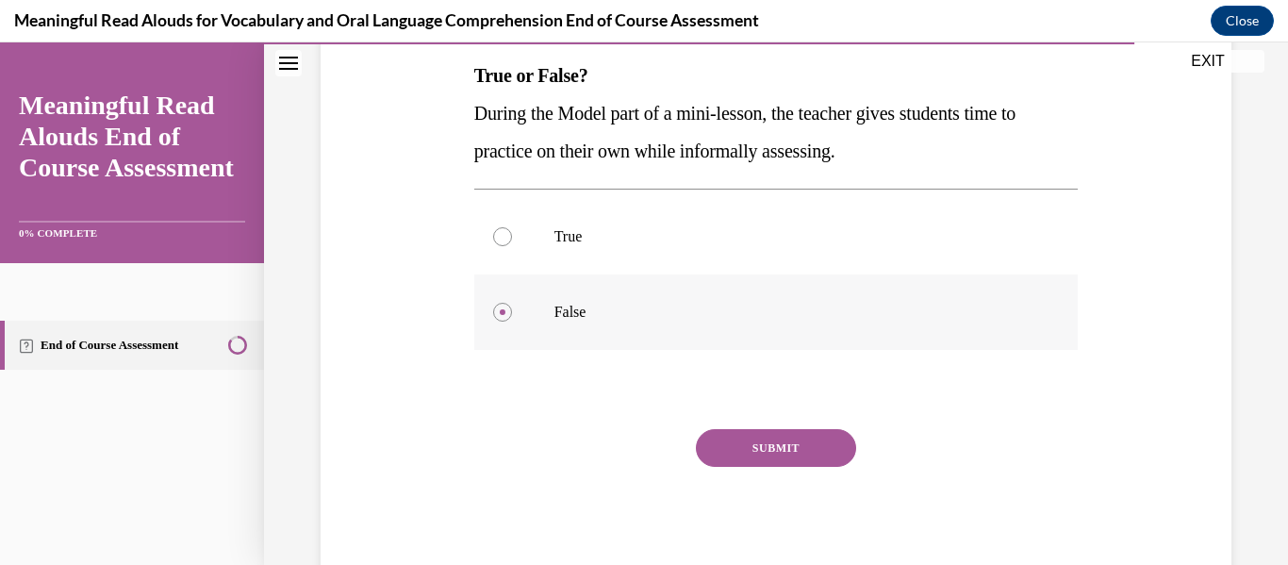
scroll to position [303, 0]
click at [760, 429] on button "SUBMIT" at bounding box center [776, 448] width 160 height 38
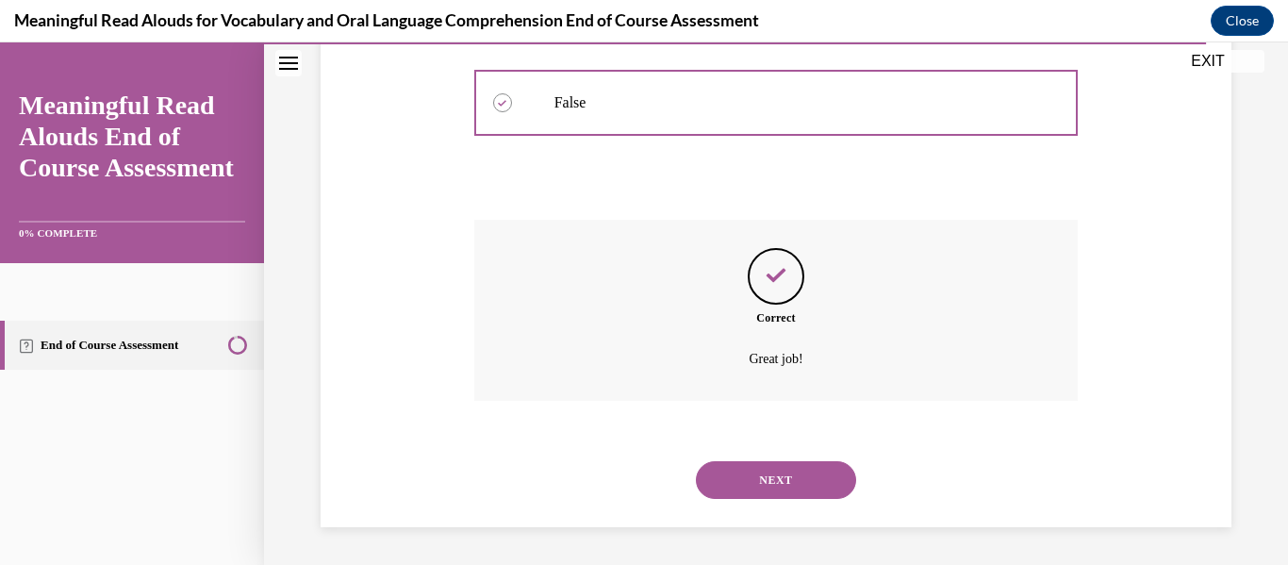
click at [808, 485] on button "NEXT" at bounding box center [776, 480] width 160 height 38
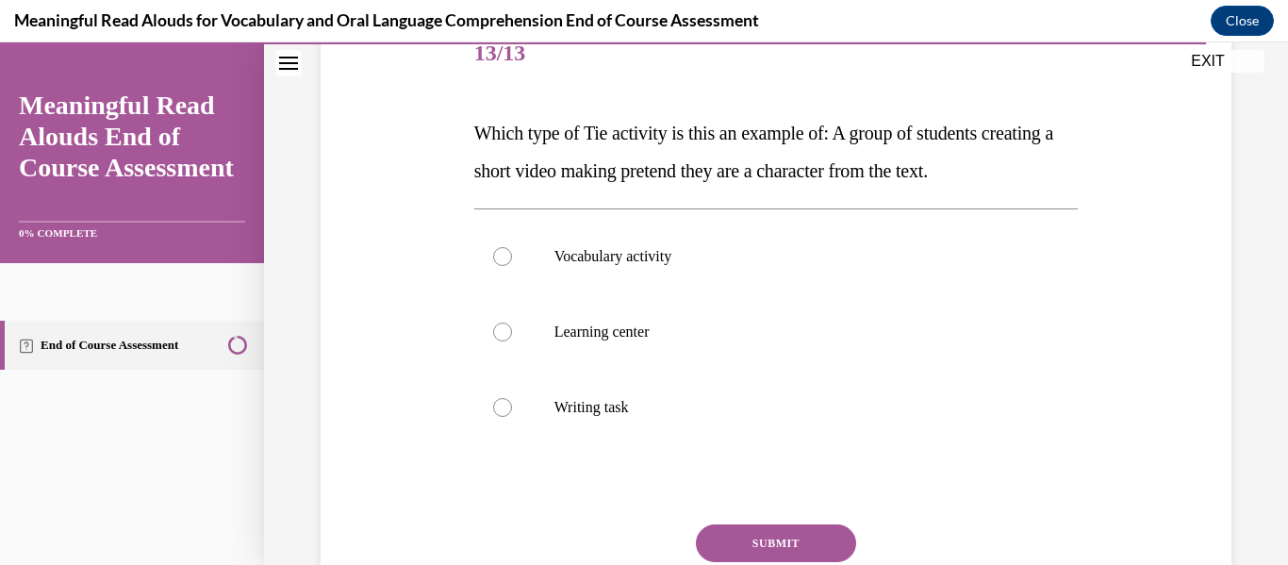
scroll to position [243, 0]
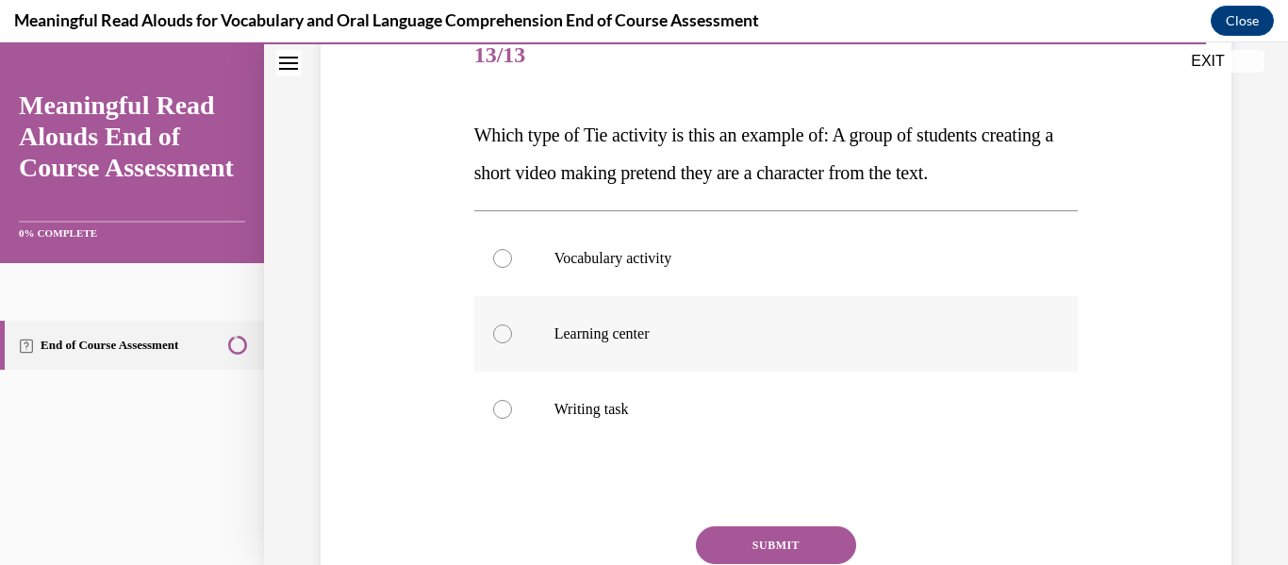
click at [514, 341] on label "Learning center" at bounding box center [776, 333] width 604 height 75
click at [512, 341] on input "Learning center" at bounding box center [502, 333] width 19 height 19
radio input "true"
click at [768, 545] on button "SUBMIT" at bounding box center [776, 545] width 160 height 38
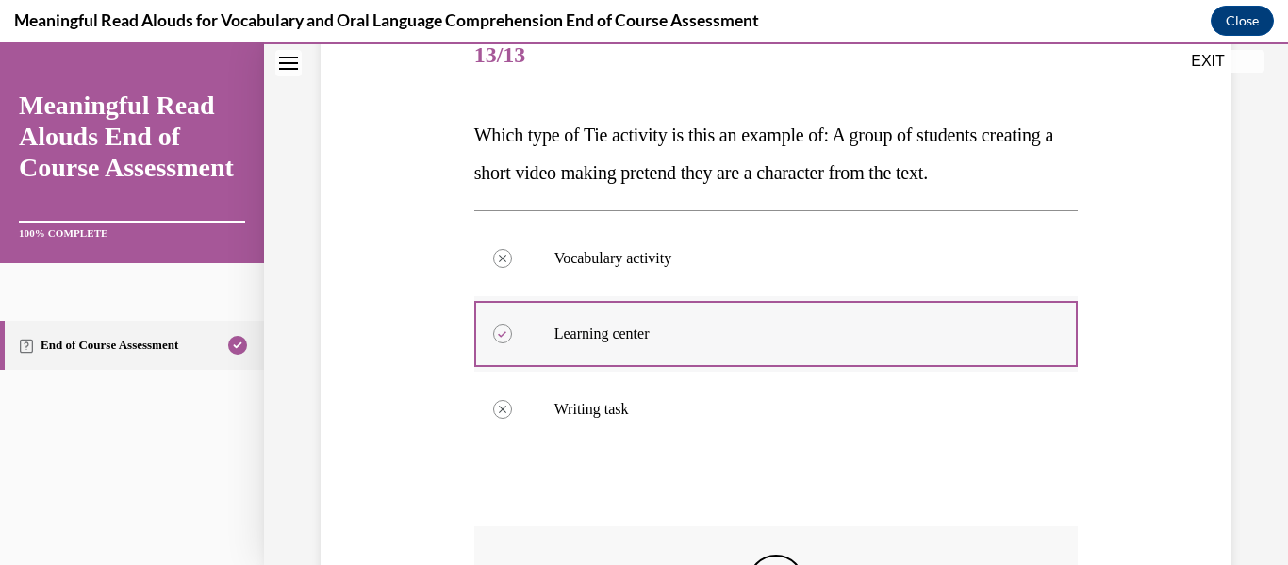
scroll to position [550, 0]
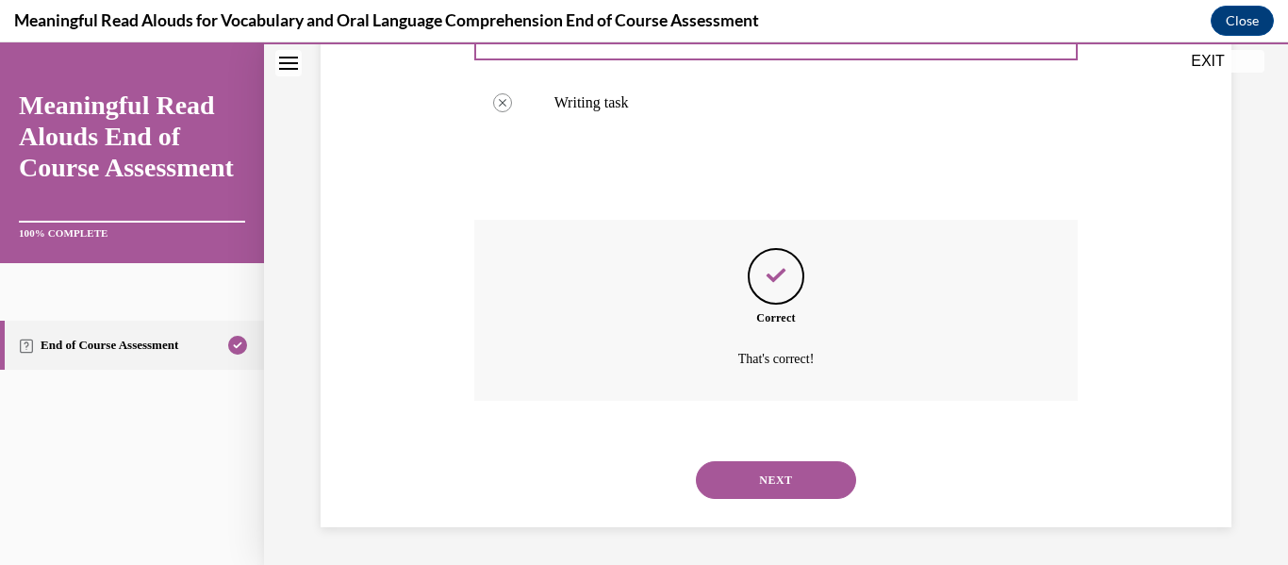
click at [781, 451] on div "NEXT" at bounding box center [776, 479] width 604 height 75
click at [790, 491] on button "NEXT" at bounding box center [776, 480] width 160 height 38
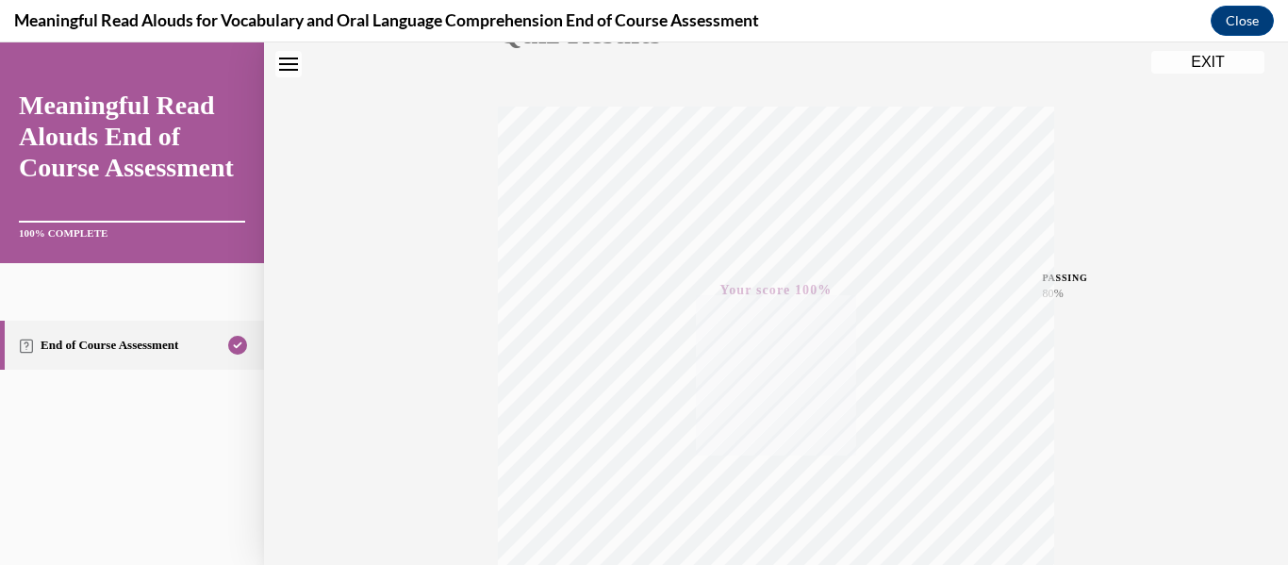
scroll to position [444, 0]
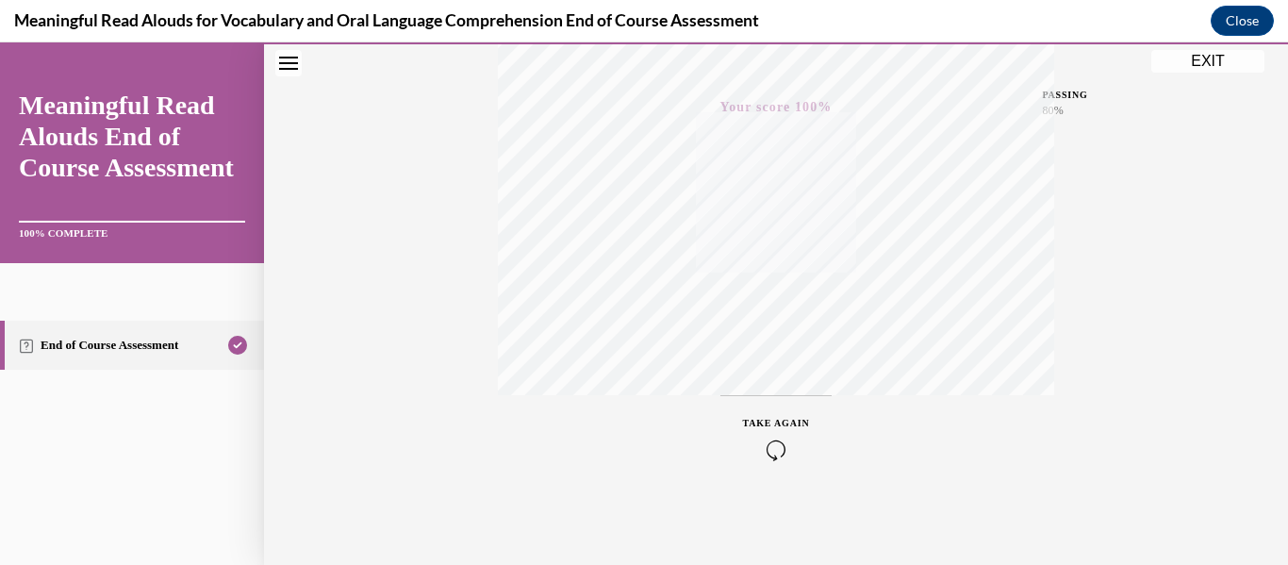
click at [1201, 62] on button "EXIT" at bounding box center [1207, 61] width 113 height 23
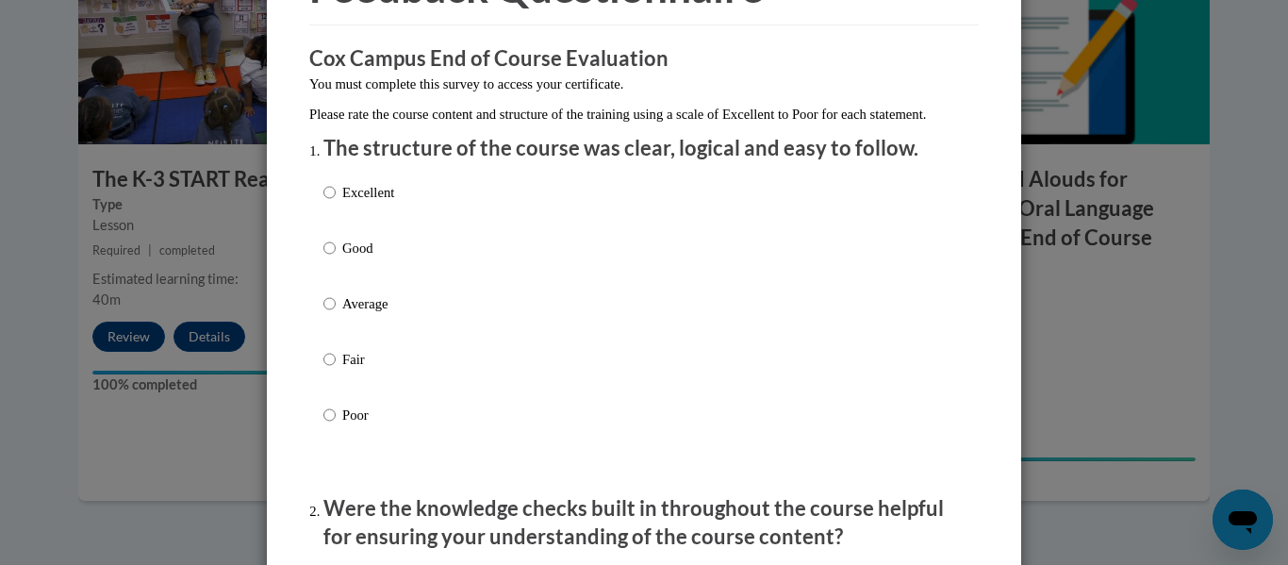
scroll to position [130, 0]
click at [323, 257] on input "Good" at bounding box center [329, 247] width 12 height 21
radio input "true"
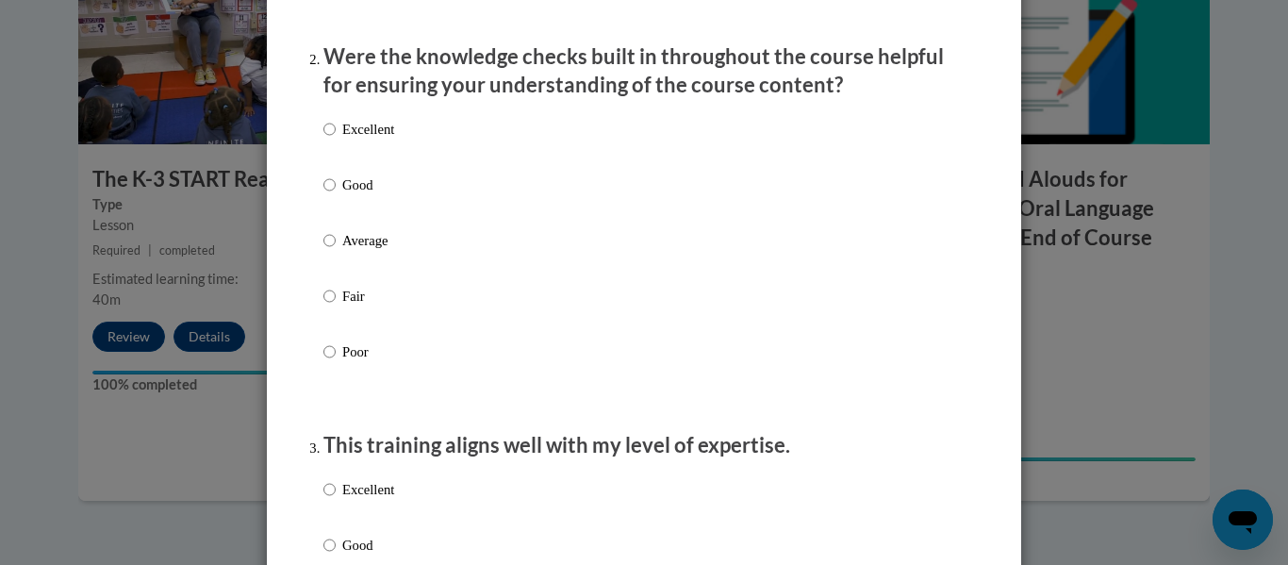
scroll to position [580, 0]
click at [323, 196] on input "Good" at bounding box center [329, 185] width 12 height 21
radio input "true"
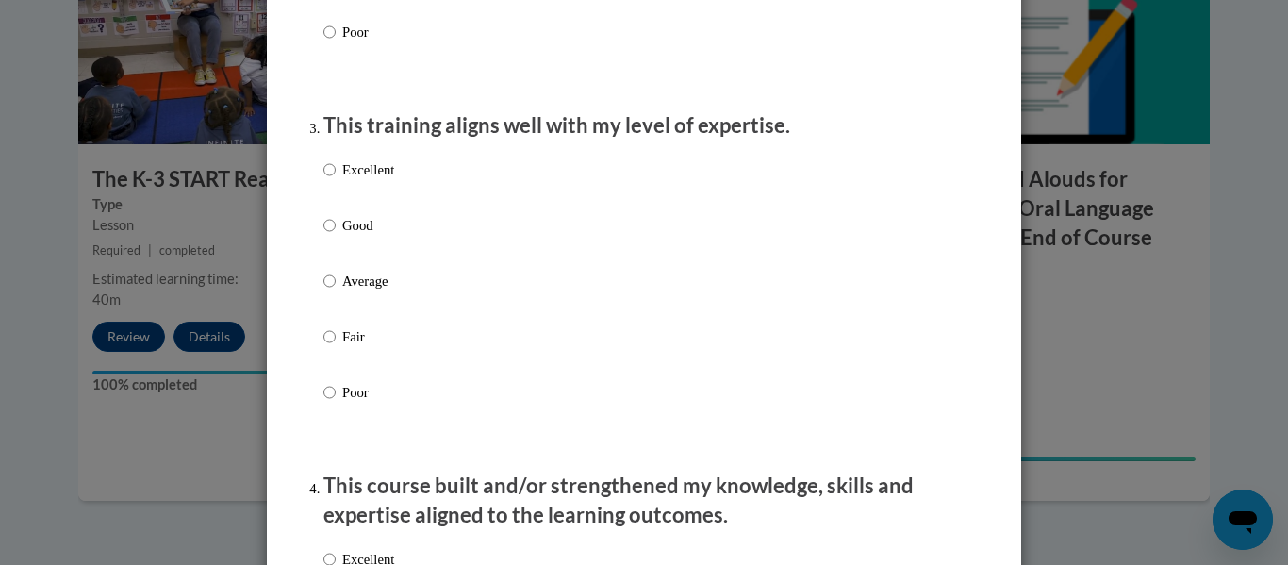
scroll to position [899, 0]
click at [349, 181] on p "Excellent" at bounding box center [368, 170] width 52 height 21
click at [336, 181] on input "Excellent" at bounding box center [329, 170] width 12 height 21
radio input "true"
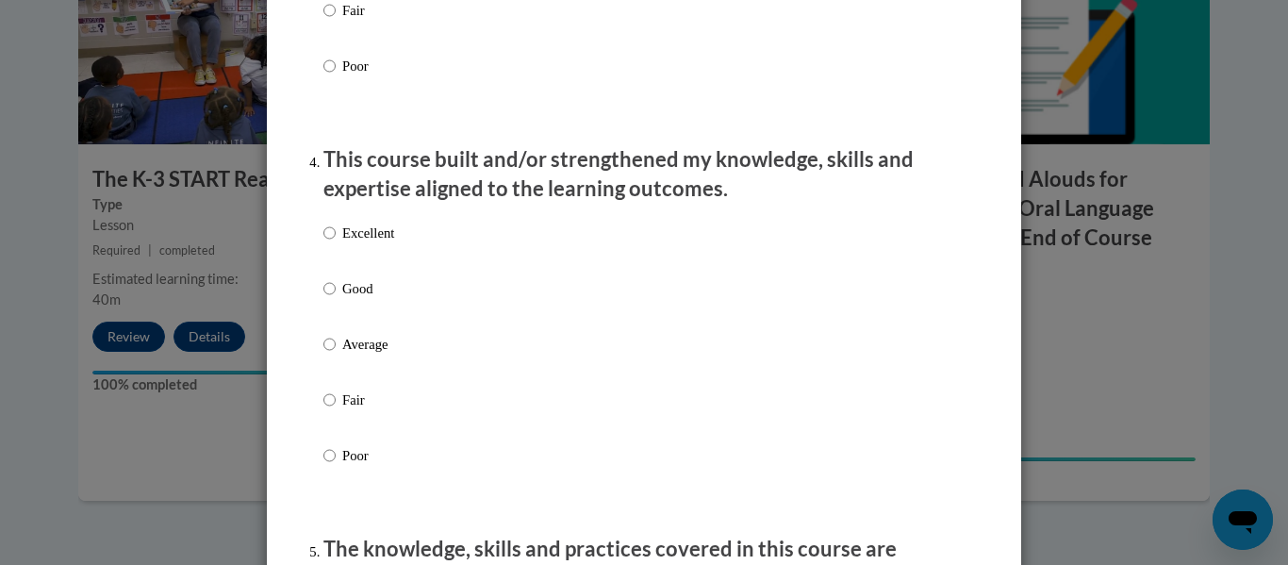
scroll to position [1225, 0]
click at [360, 244] on p "Excellent" at bounding box center [368, 233] width 52 height 21
click at [336, 244] on input "Excellent" at bounding box center [329, 233] width 12 height 21
radio input "true"
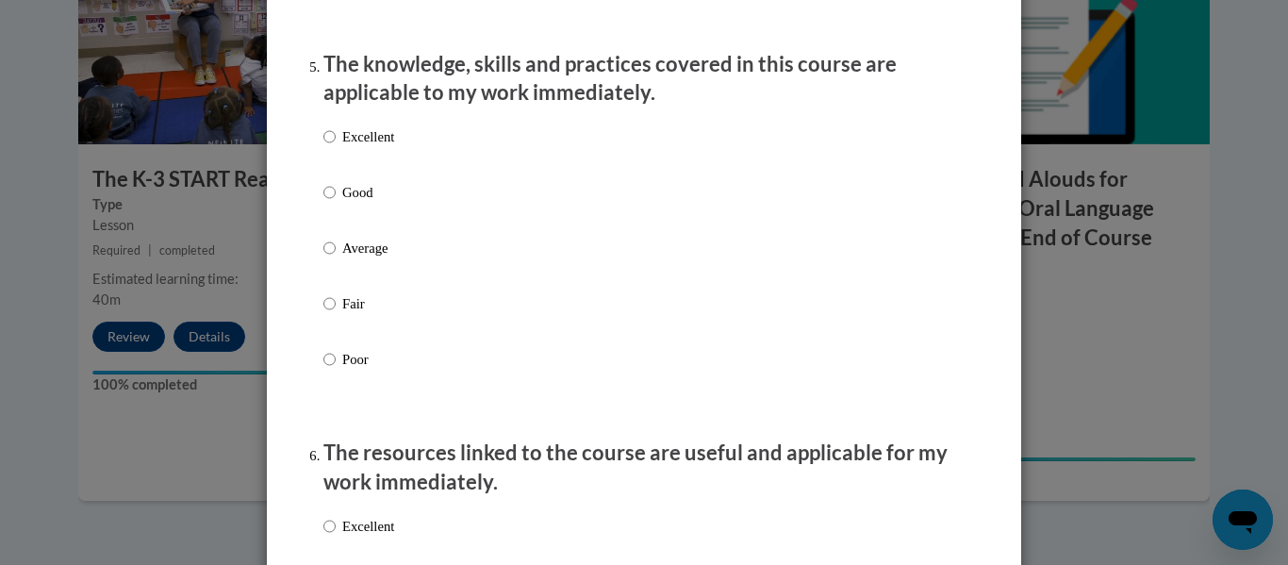
scroll to position [1712, 0]
click at [370, 146] on p "Excellent" at bounding box center [368, 135] width 52 height 21
click at [336, 146] on input "Excellent" at bounding box center [329, 135] width 12 height 21
radio input "true"
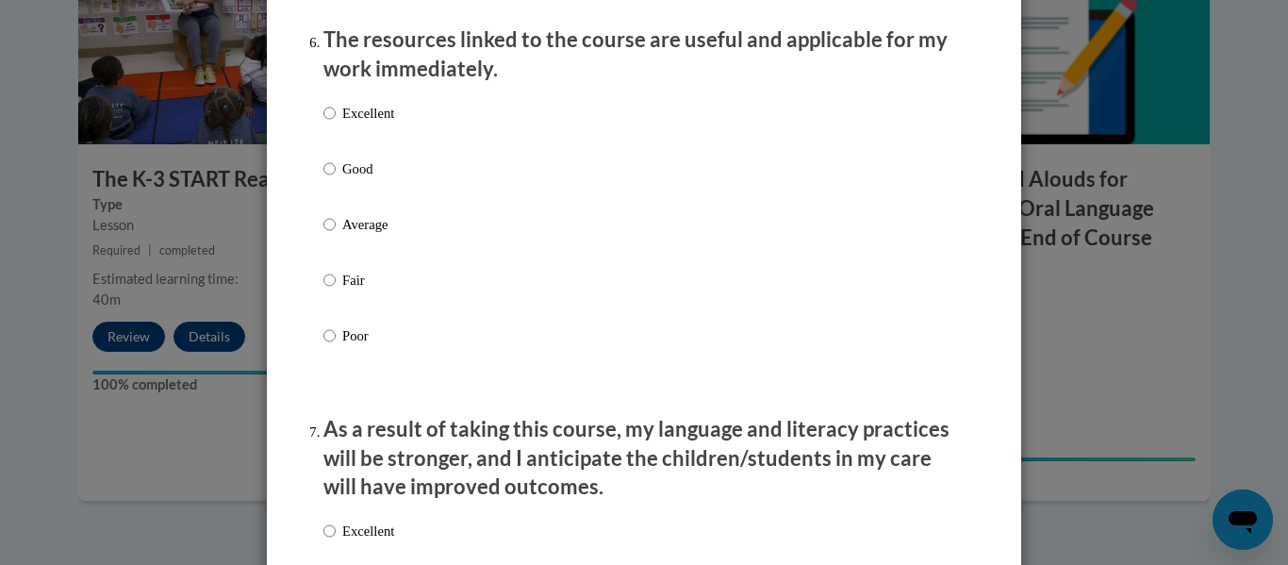
scroll to position [2124, 0]
click at [359, 123] on p "Excellent" at bounding box center [368, 113] width 52 height 21
click at [336, 123] on input "Excellent" at bounding box center [329, 113] width 12 height 21
radio input "true"
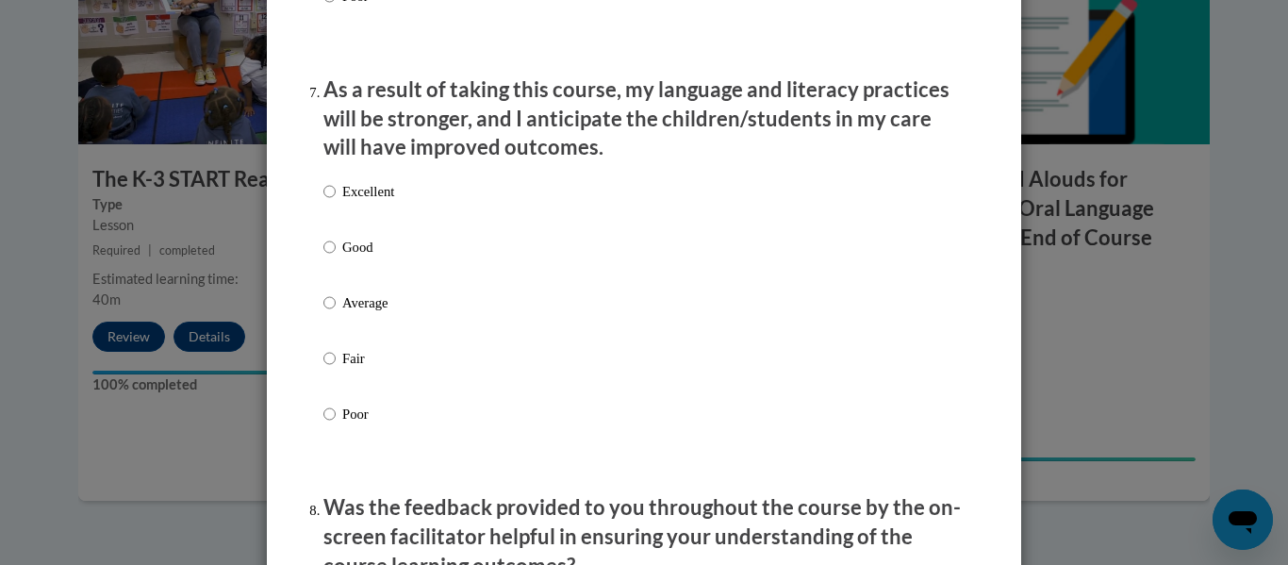
scroll to position [2461, 0]
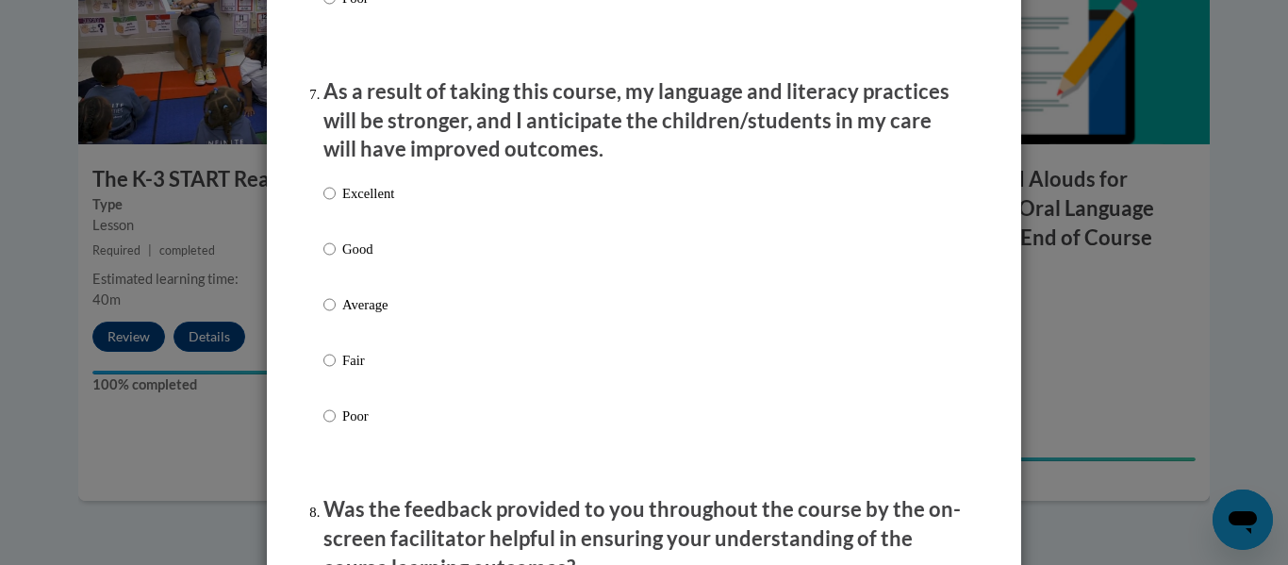
click at [343, 229] on label "Excellent" at bounding box center [358, 208] width 71 height 51
click at [336, 204] on input "Excellent" at bounding box center [329, 193] width 12 height 21
radio input "true"
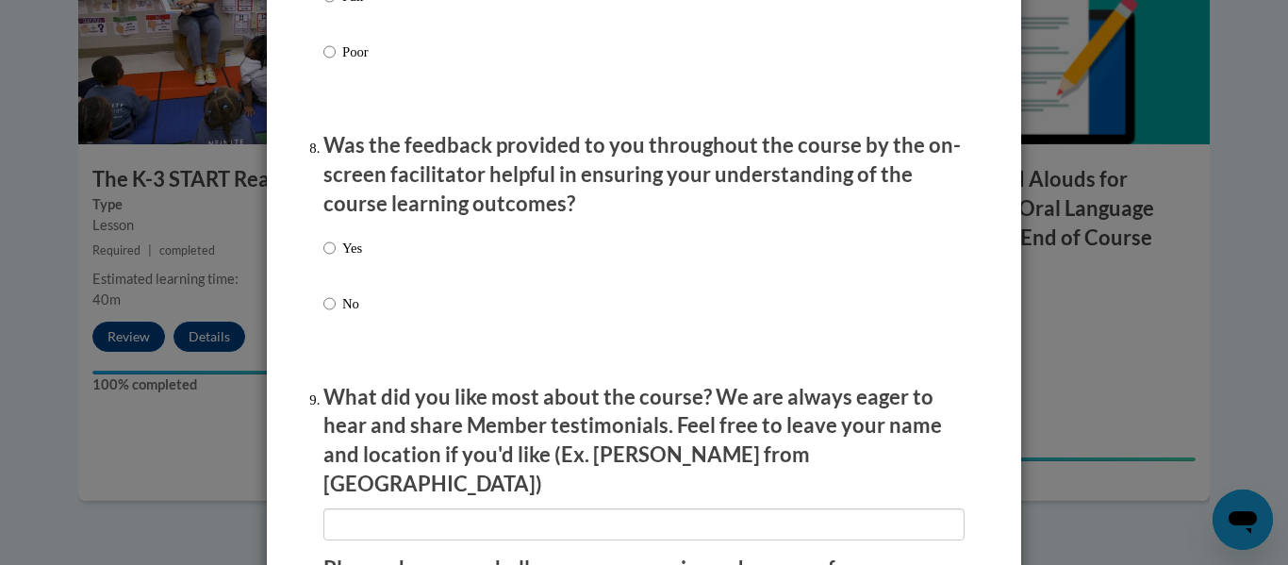
scroll to position [2825, 0]
click at [349, 272] on label "Yes" at bounding box center [342, 263] width 39 height 51
click at [336, 258] on input "Yes" at bounding box center [329, 248] width 12 height 21
radio input "true"
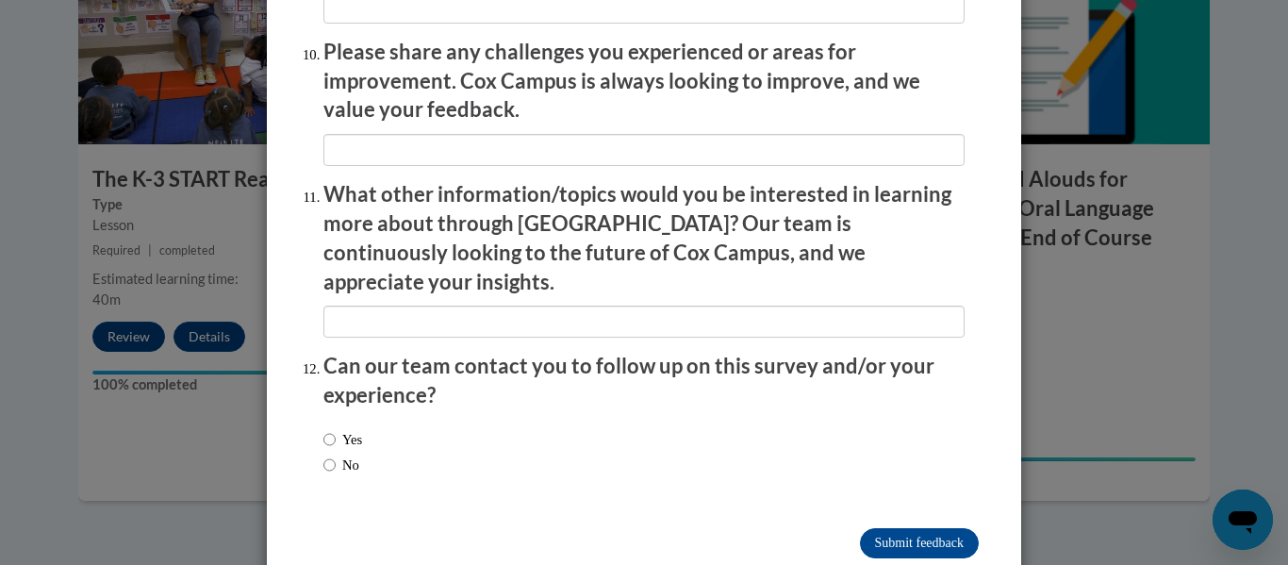
scroll to position [3342, 0]
click at [323, 429] on input "Yes" at bounding box center [329, 439] width 12 height 21
radio input "true"
click at [323, 454] on input "No" at bounding box center [329, 464] width 12 height 21
radio input "true"
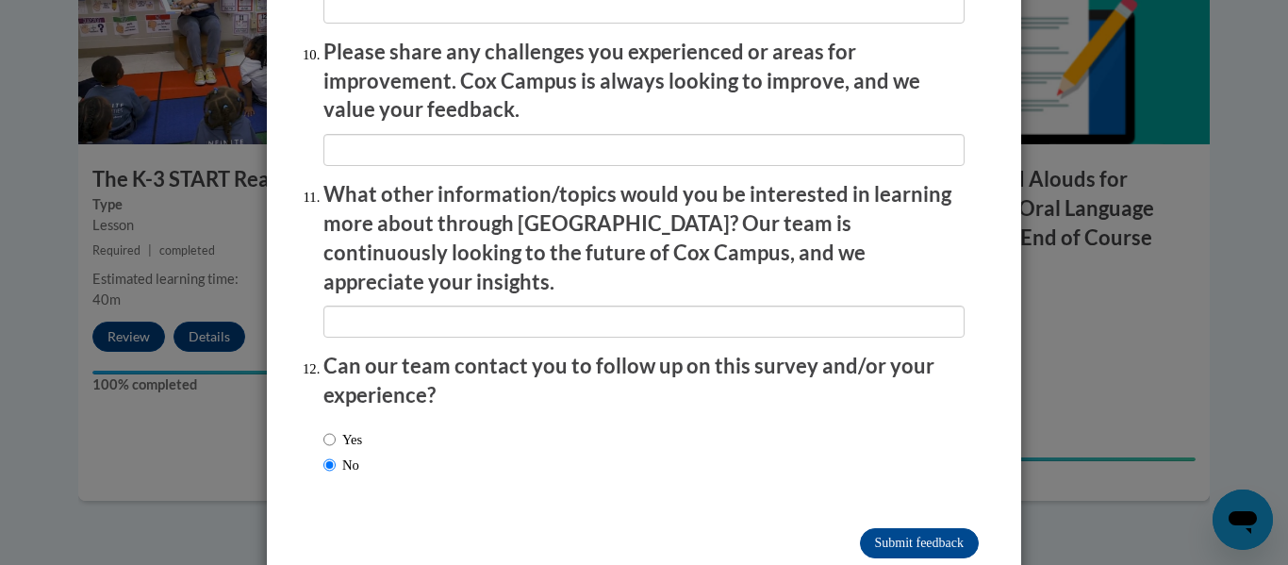
click at [904, 528] on input "Submit feedback" at bounding box center [919, 543] width 119 height 30
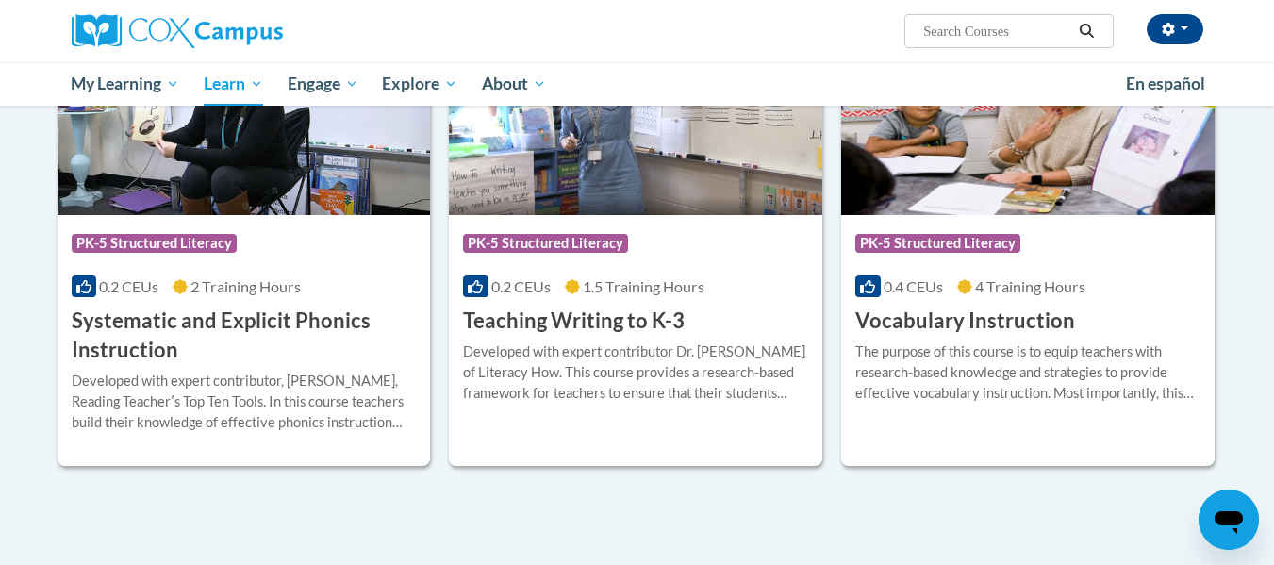
scroll to position [2120, 0]
click at [1089, 305] on div "Course Category: PK-5 Structured Literacy 0.4 CEUs 4 Training Hours COURSE Voca…" at bounding box center [1027, 274] width 373 height 121
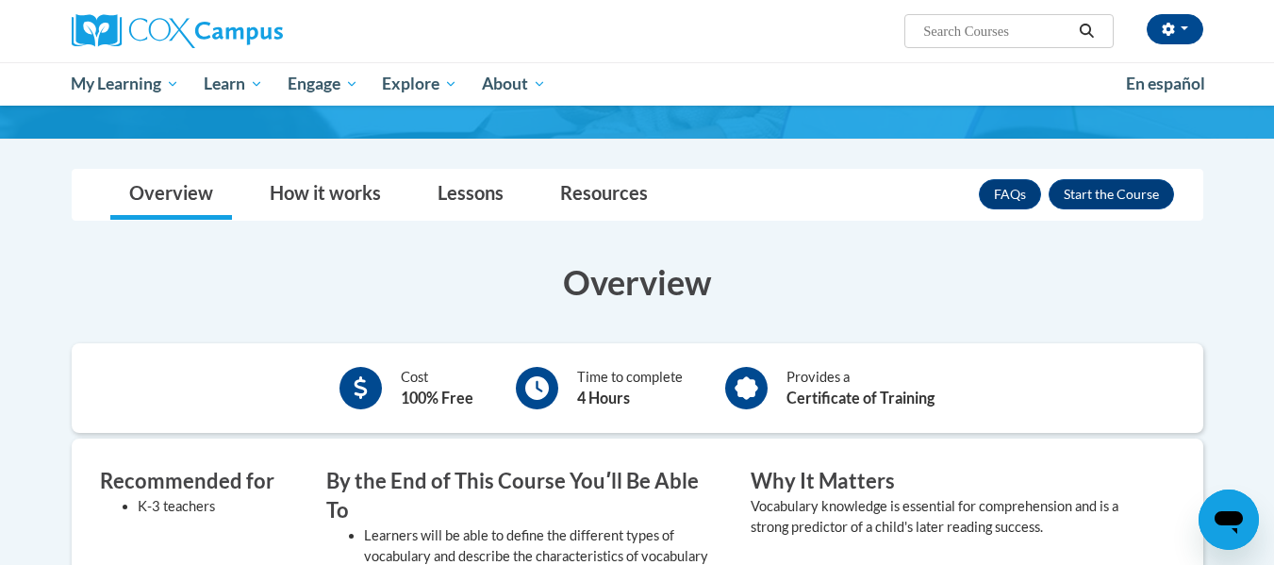
scroll to position [216, 0]
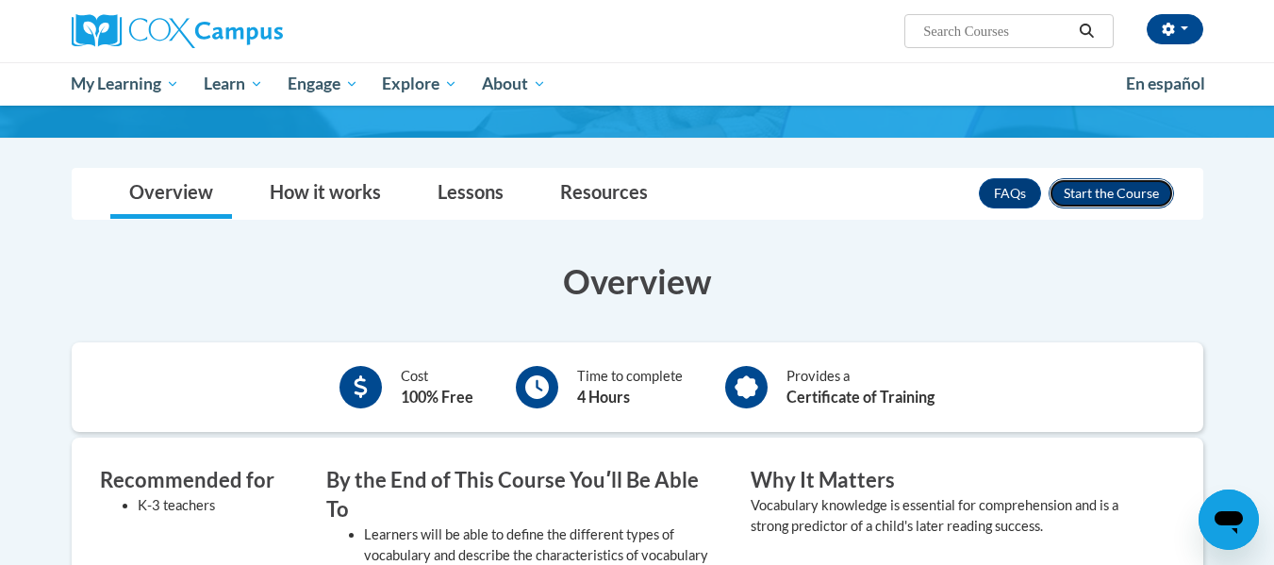
click at [1143, 191] on button "Enroll" at bounding box center [1110, 193] width 125 height 30
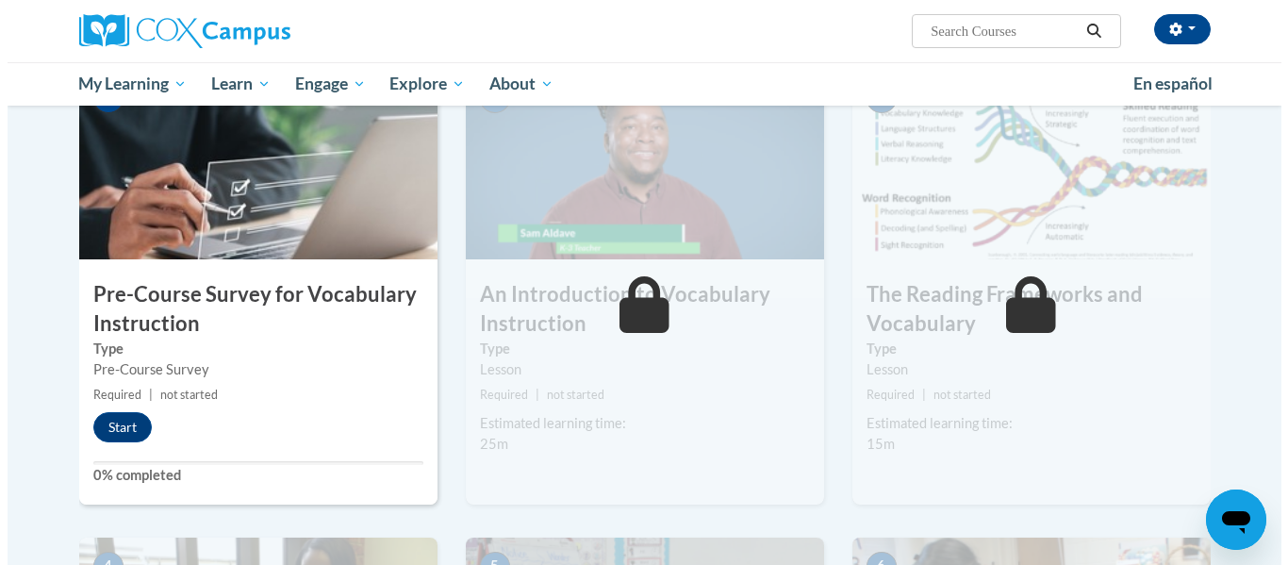
scroll to position [420, 0]
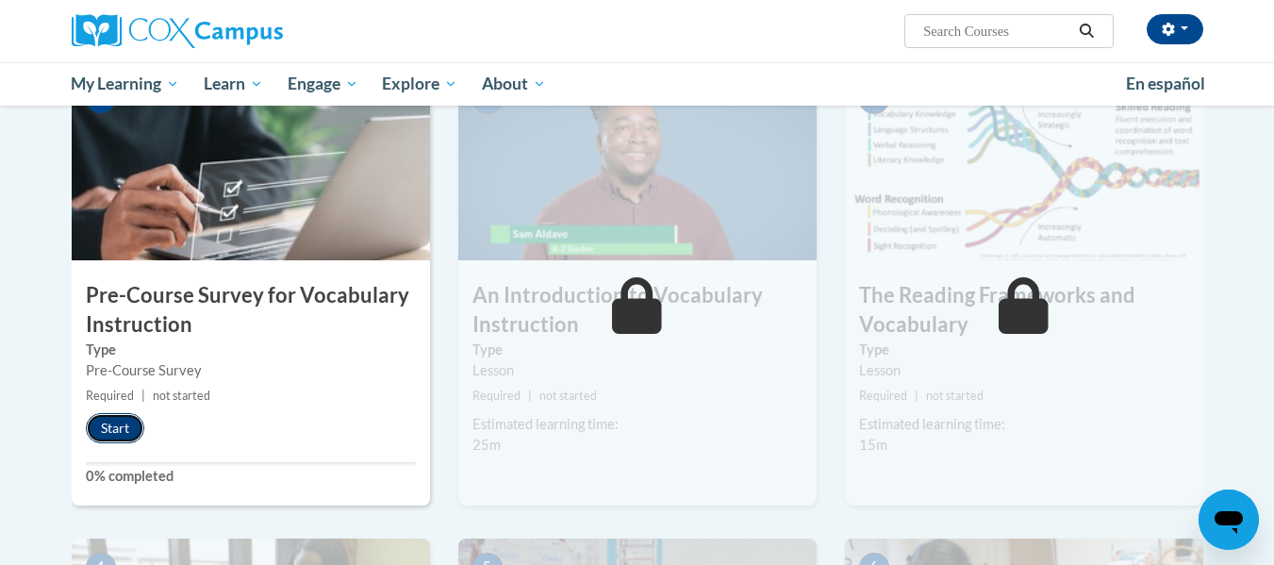
click at [119, 419] on button "Start" at bounding box center [115, 428] width 58 height 30
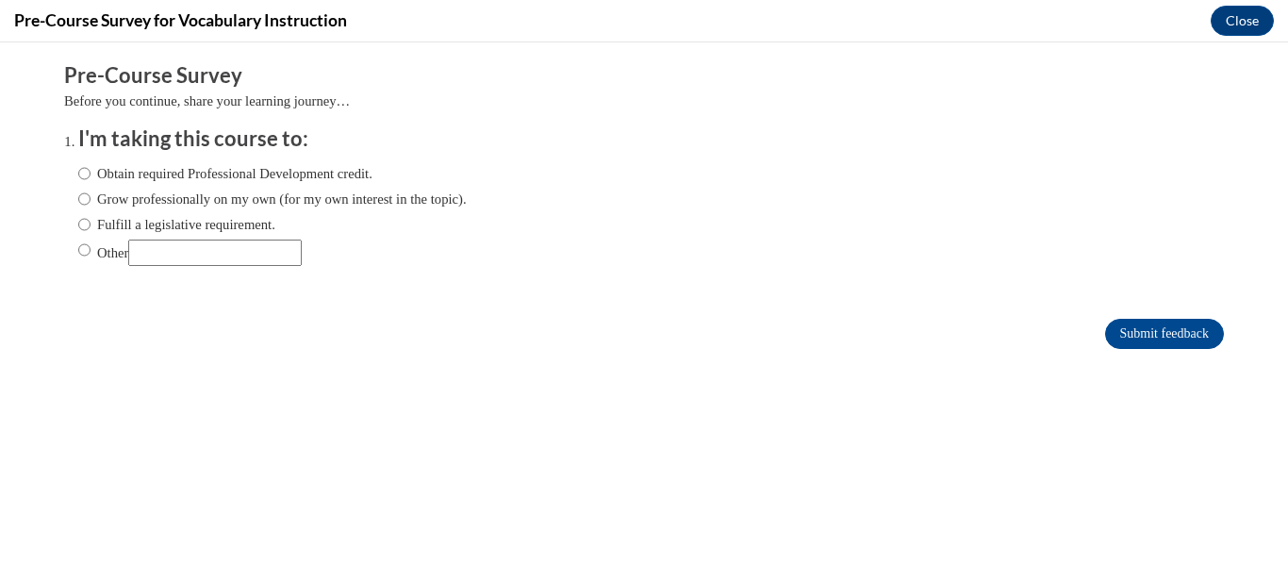
scroll to position [0, 0]
click at [78, 224] on input "Fulfill a legislative requirement." at bounding box center [84, 224] width 12 height 21
radio input "true"
click at [1178, 329] on input "Submit feedback" at bounding box center [1164, 334] width 119 height 30
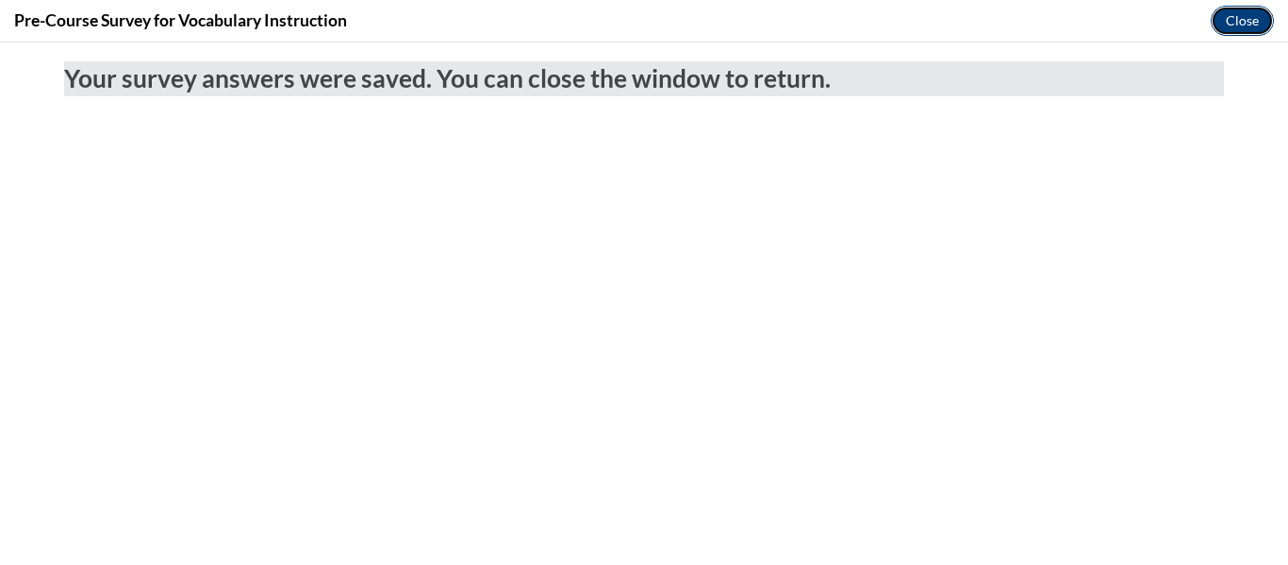
drag, startPoint x: 1258, startPoint y: 25, endPoint x: 1254, endPoint y: 35, distance: 11.0
click at [1258, 25] on button "Close" at bounding box center [1241, 21] width 63 height 30
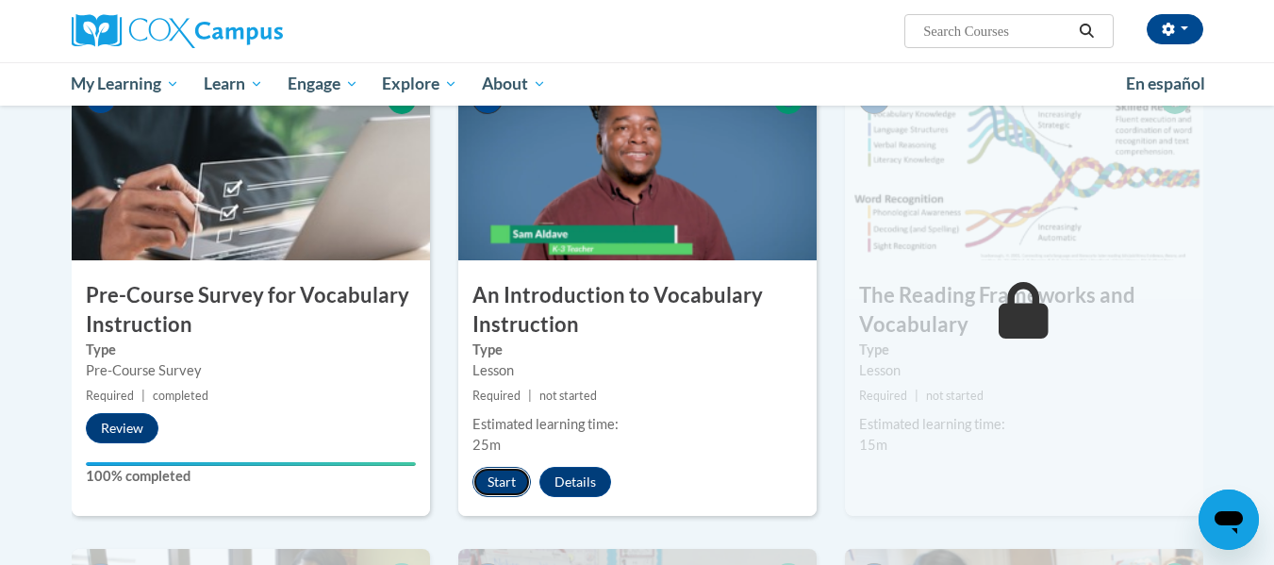
click at [488, 481] on button "Start" at bounding box center [501, 482] width 58 height 30
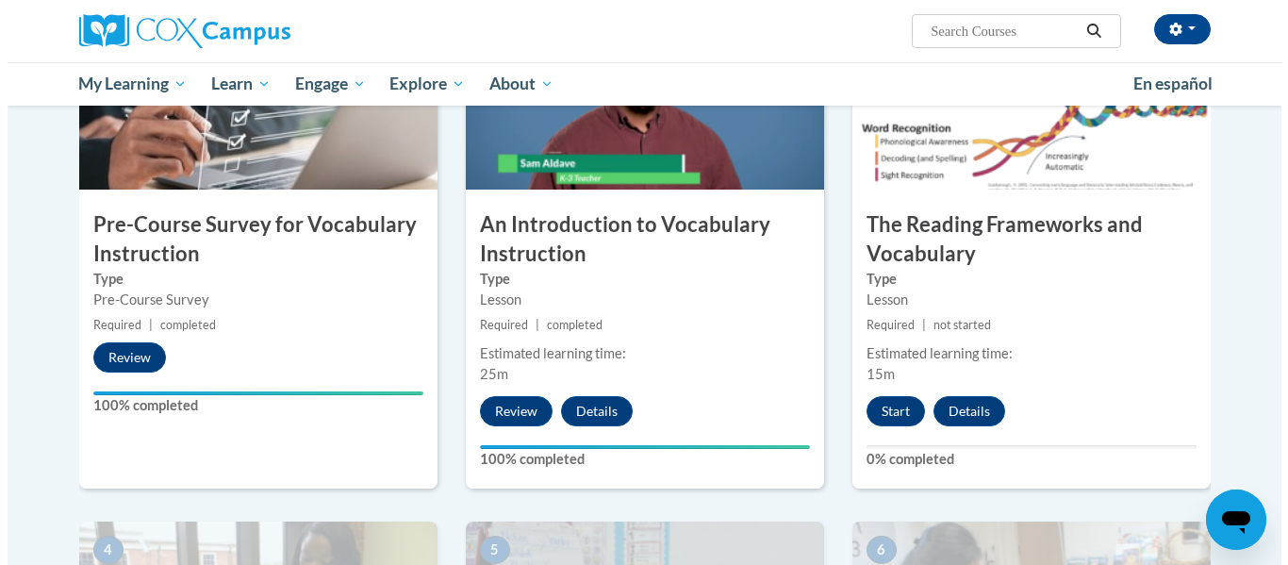
scroll to position [492, 0]
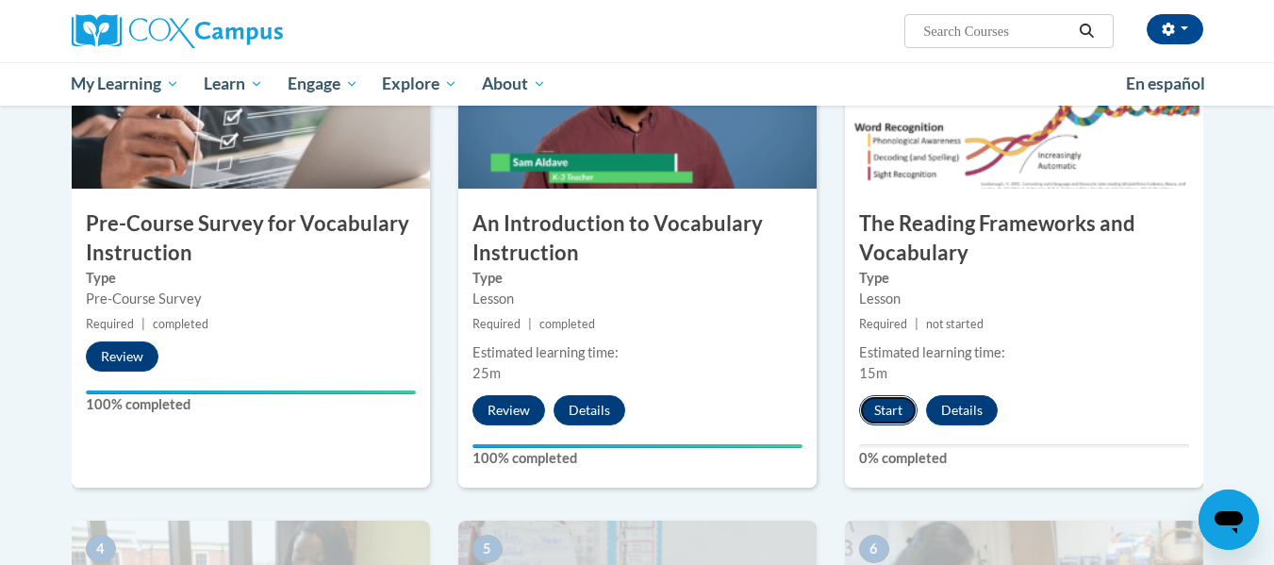
click at [894, 415] on button "Start" at bounding box center [888, 410] width 58 height 30
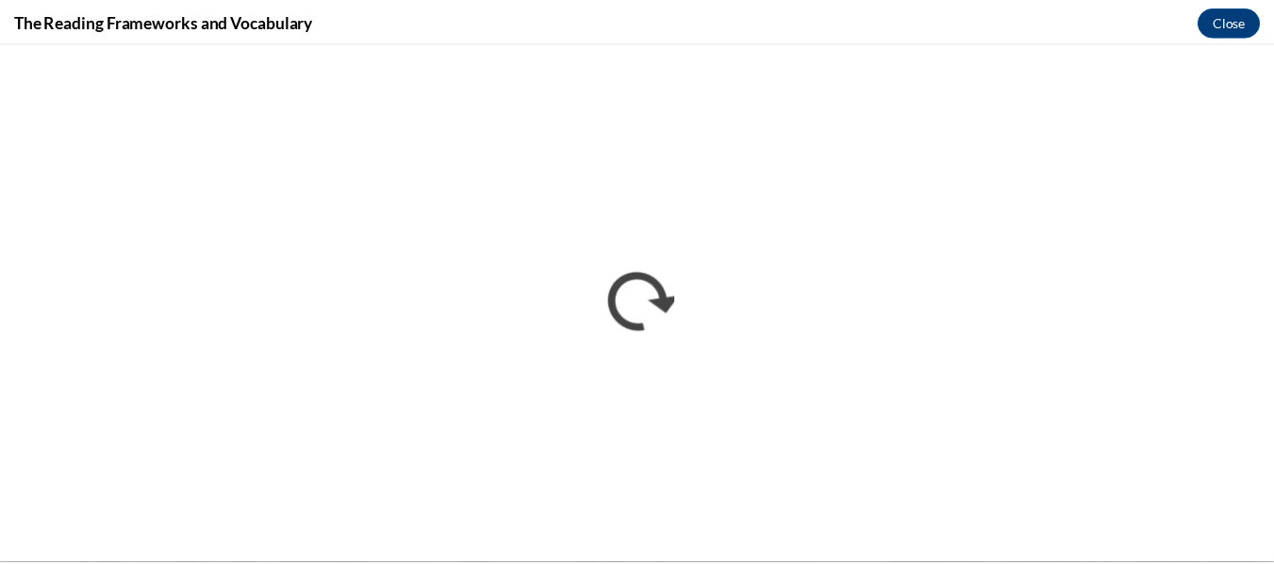
scroll to position [0, 0]
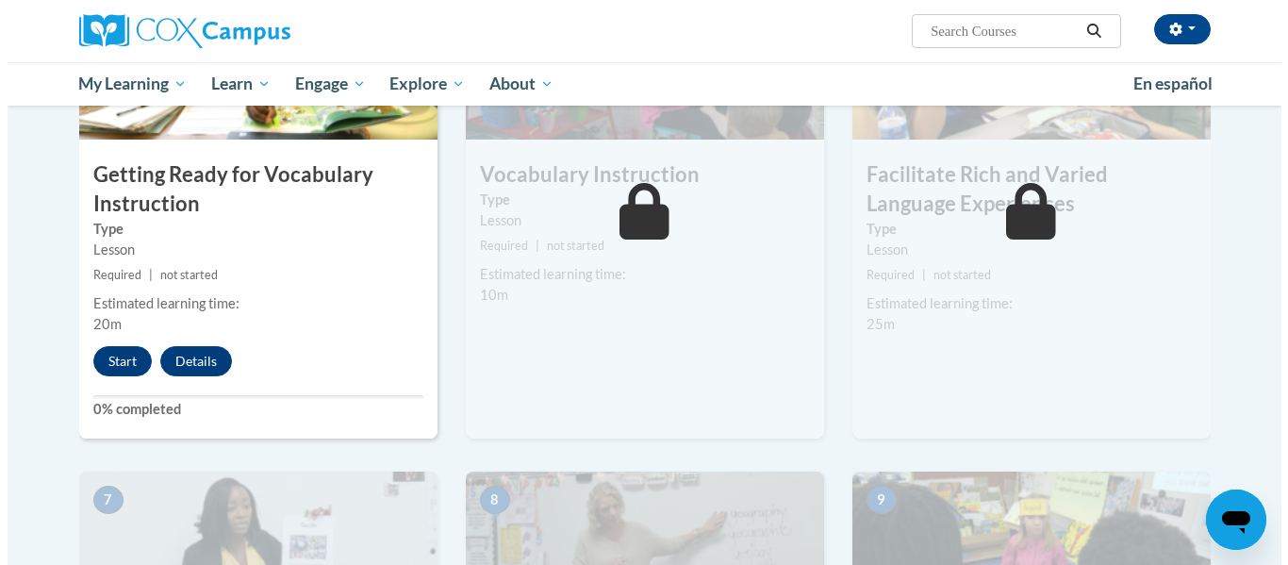
scroll to position [1062, 0]
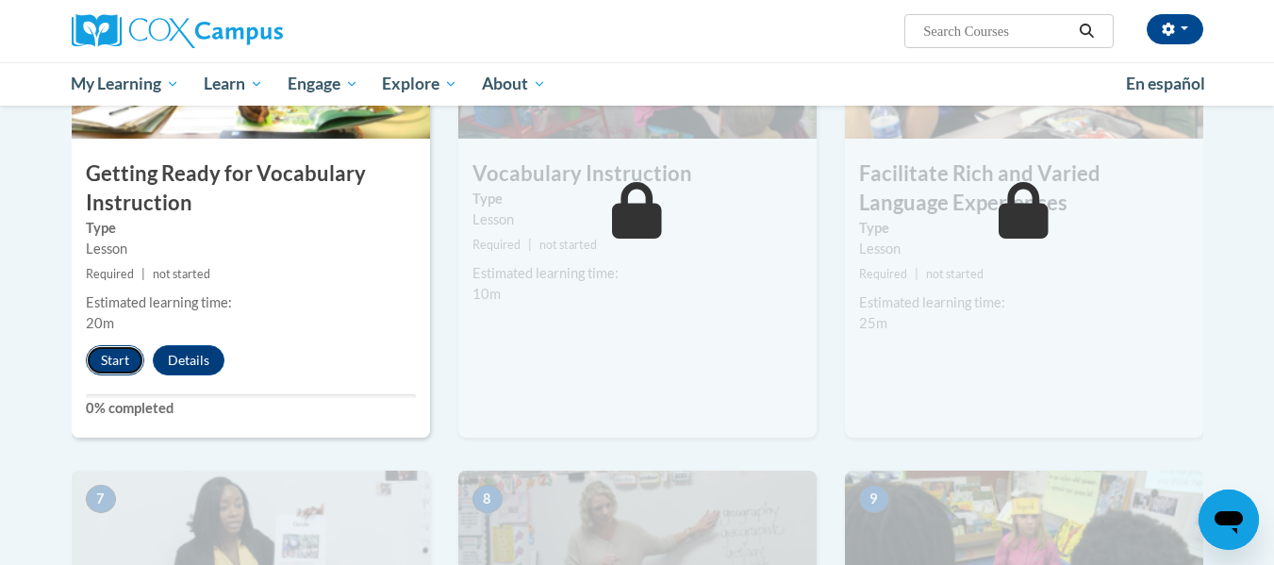
click at [111, 353] on button "Start" at bounding box center [115, 360] width 58 height 30
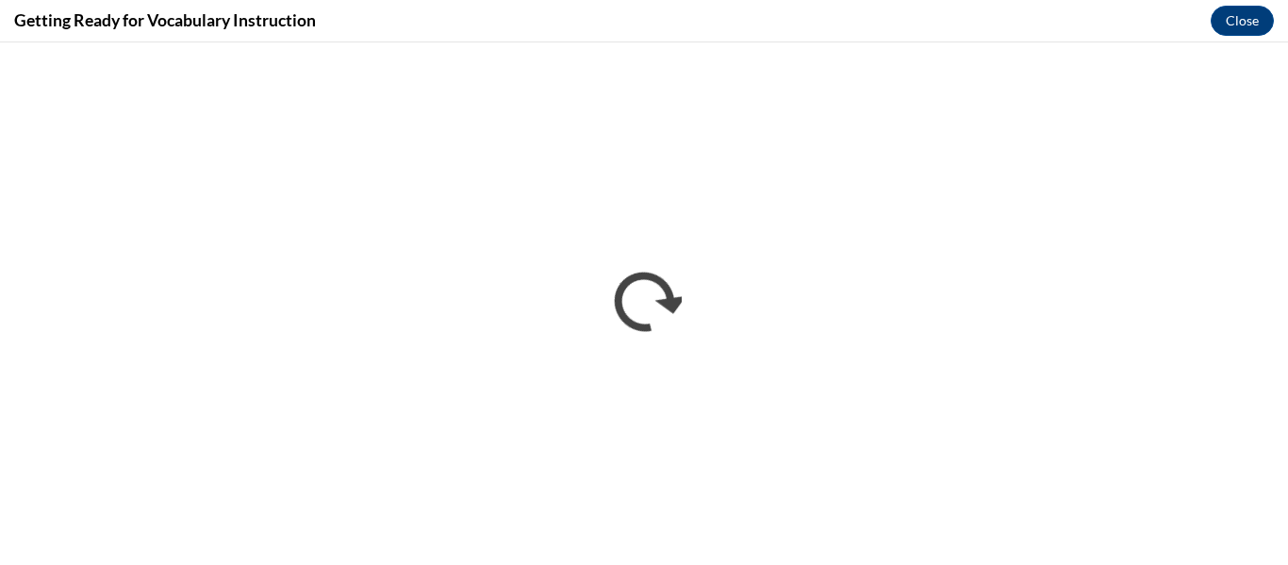
scroll to position [0, 0]
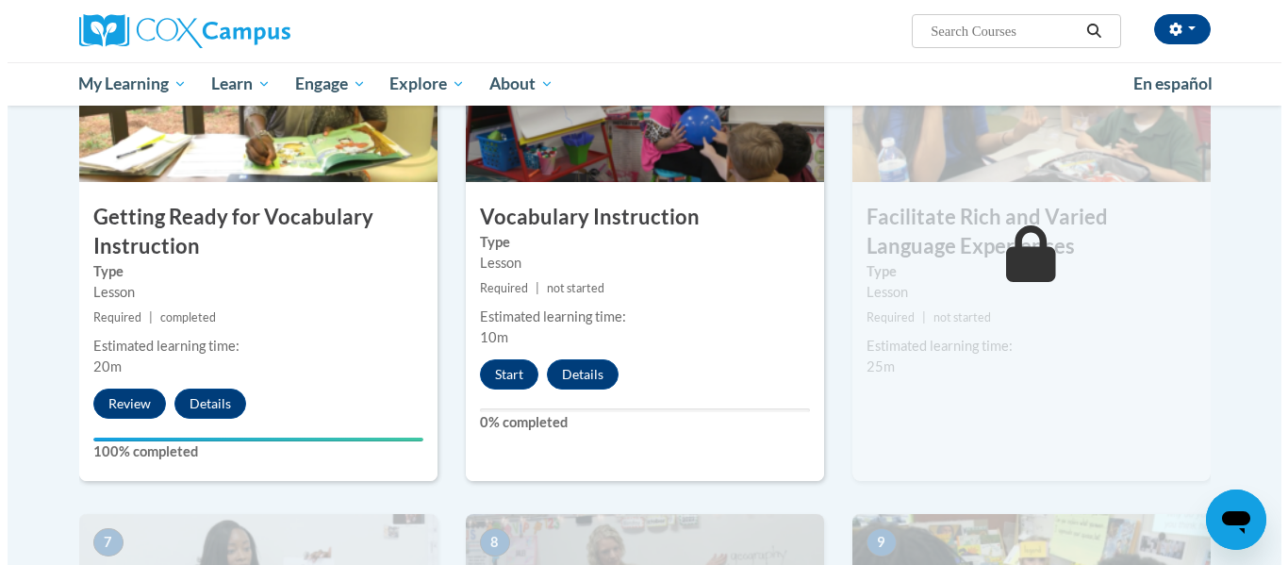
scroll to position [1020, 0]
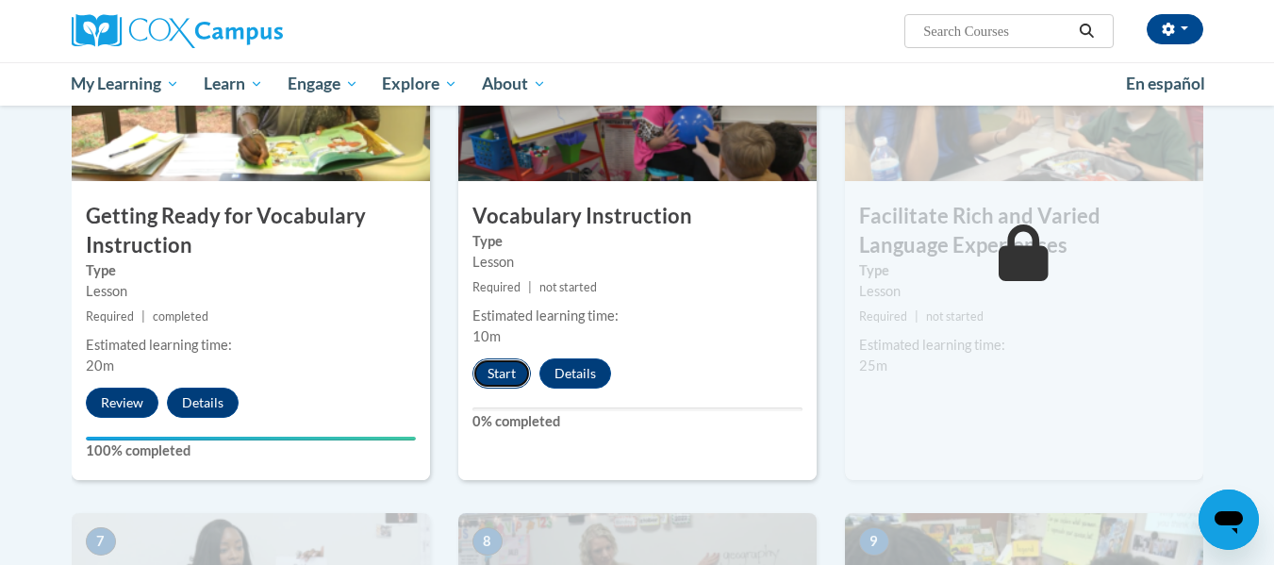
click at [504, 370] on button "Start" at bounding box center [501, 373] width 58 height 30
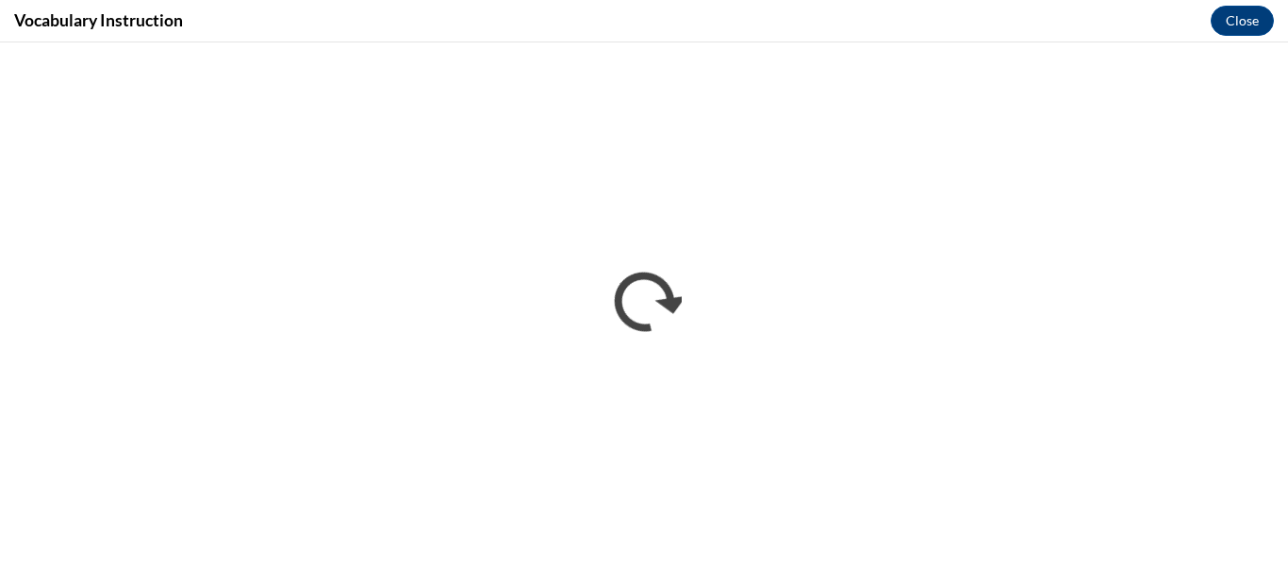
scroll to position [0, 0]
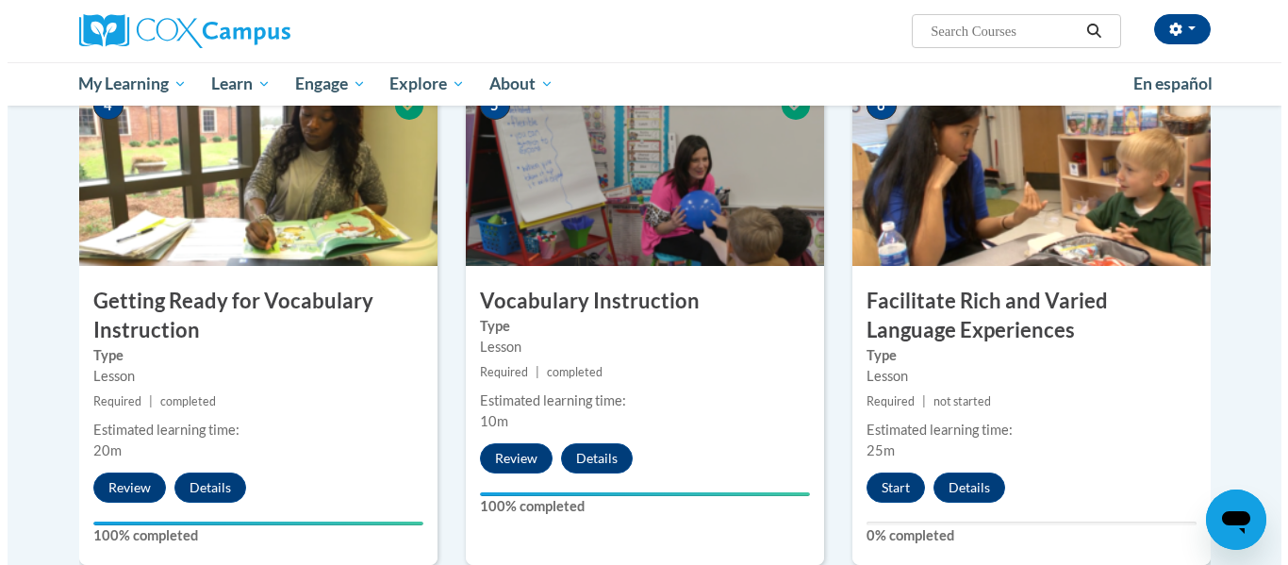
scroll to position [937, 0]
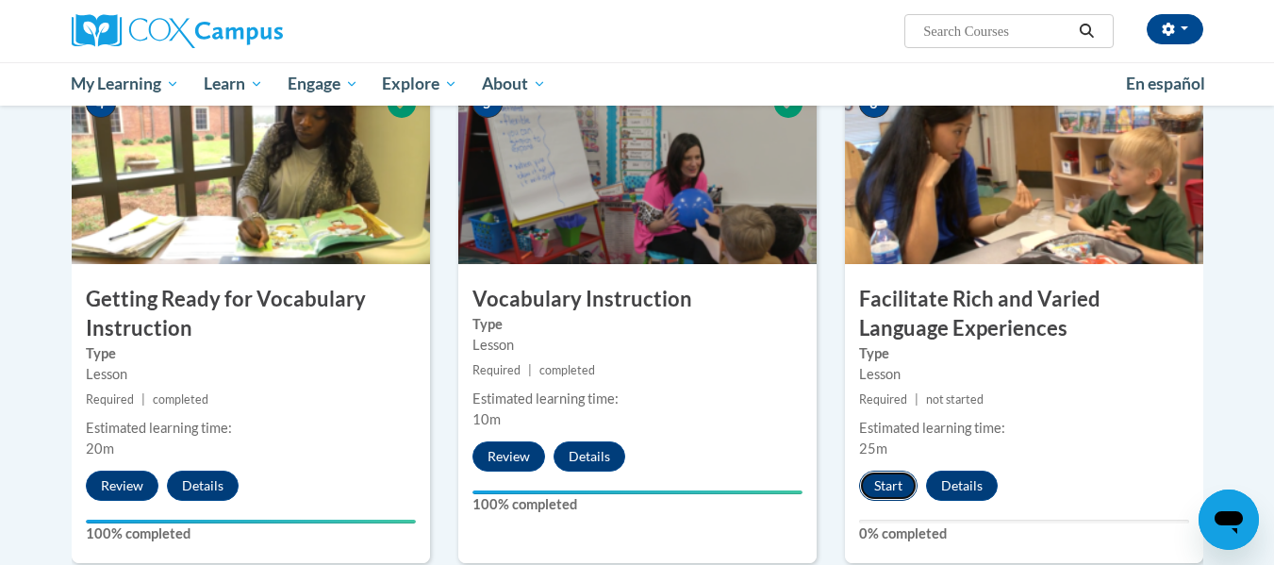
click at [893, 488] on button "Start" at bounding box center [888, 485] width 58 height 30
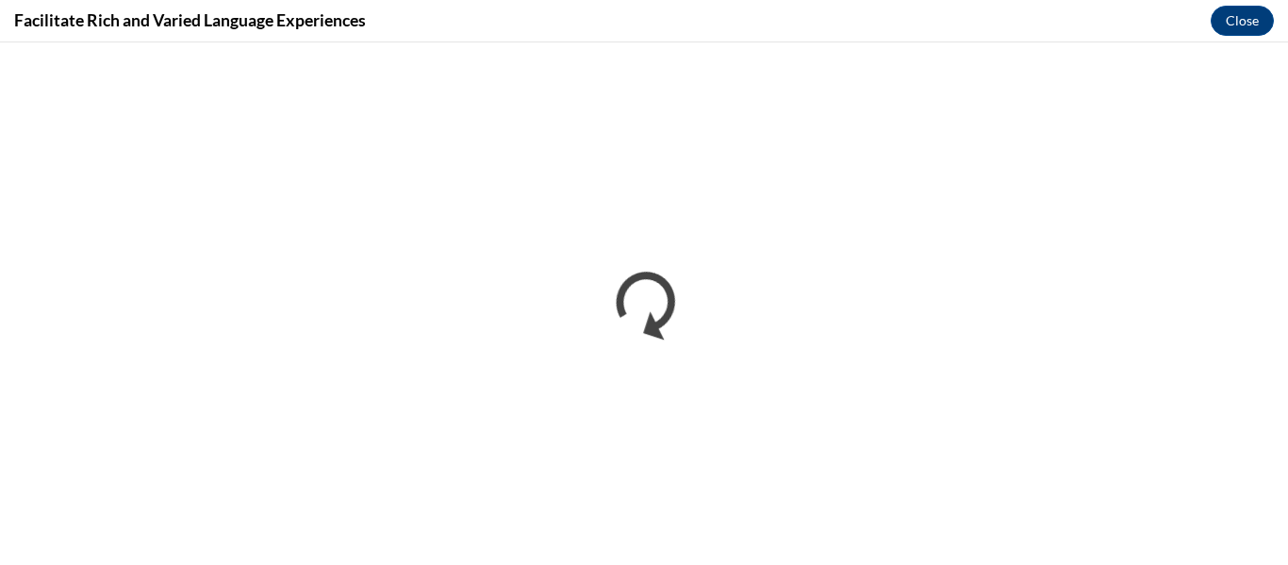
scroll to position [0, 0]
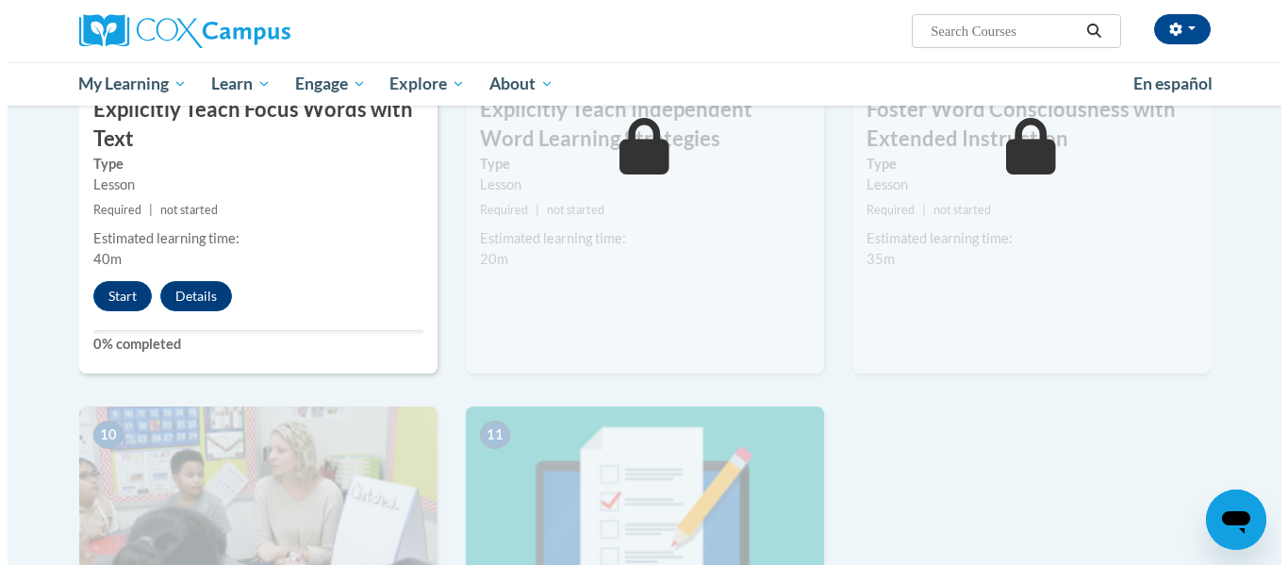
scroll to position [1660, 0]
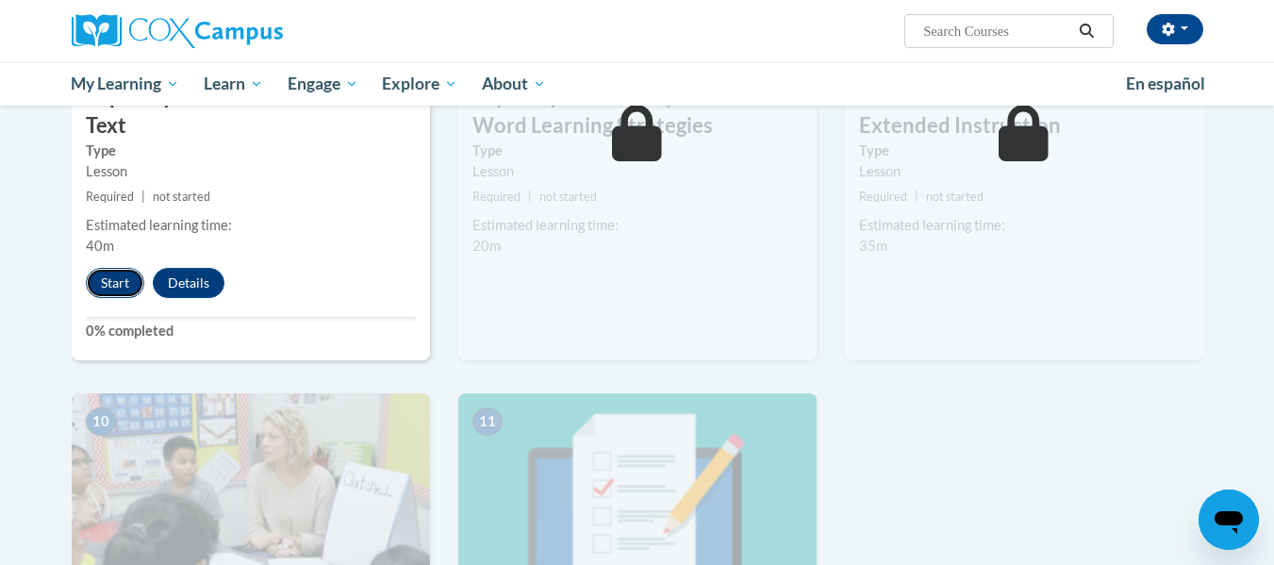
click at [128, 293] on button "Start" at bounding box center [115, 283] width 58 height 30
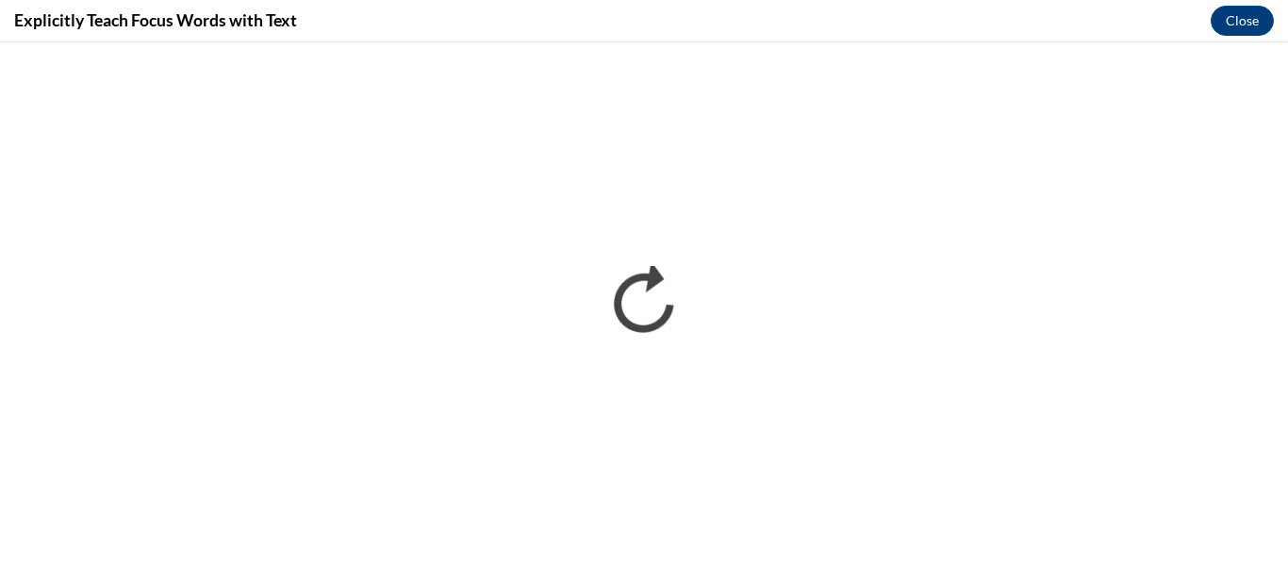
scroll to position [0, 0]
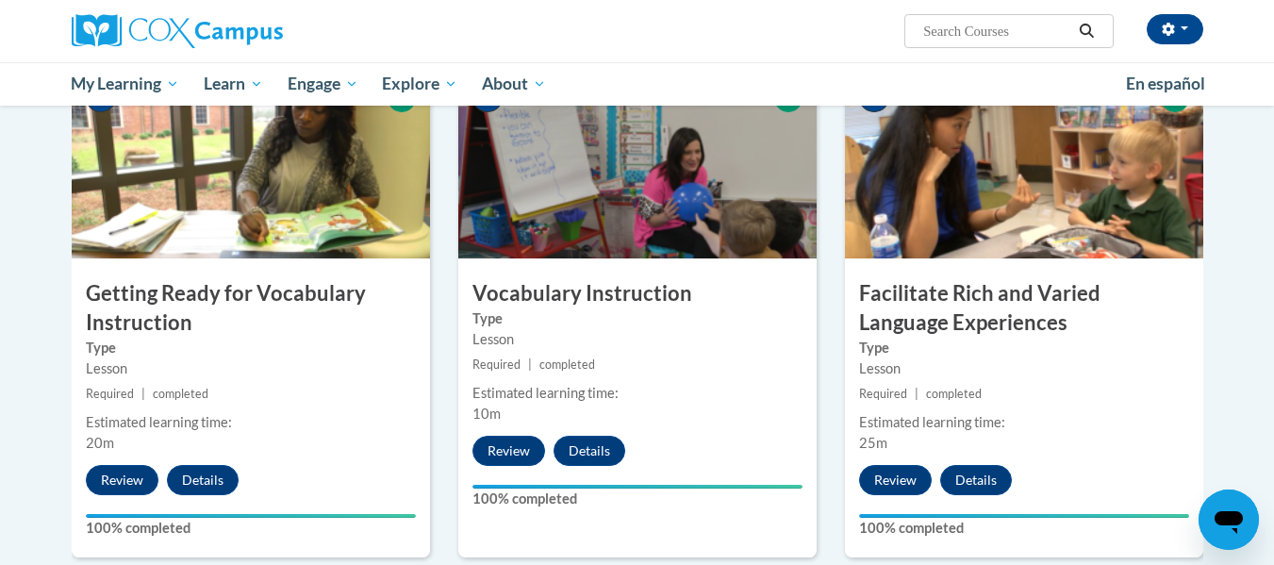
scroll to position [1161, 0]
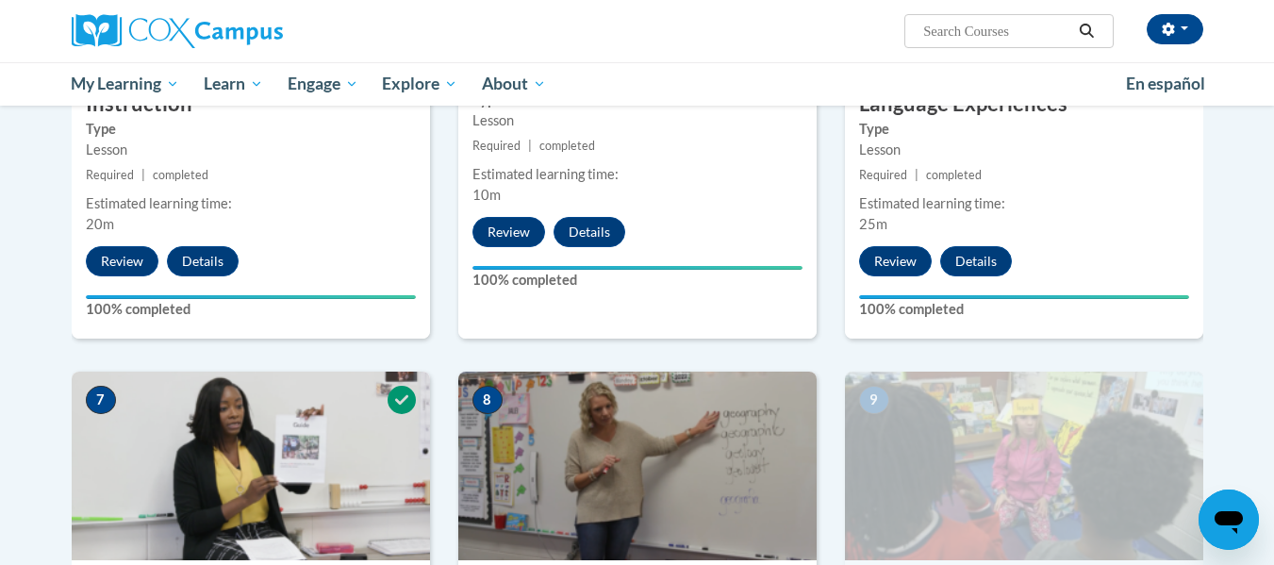
drag, startPoint x: 953, startPoint y: 359, endPoint x: 830, endPoint y: 390, distance: 127.3
click at [953, 359] on div "6 Facilitate Rich and Varied Language Experiences Type Lesson Required | comple…" at bounding box center [1023, 111] width 386 height 520
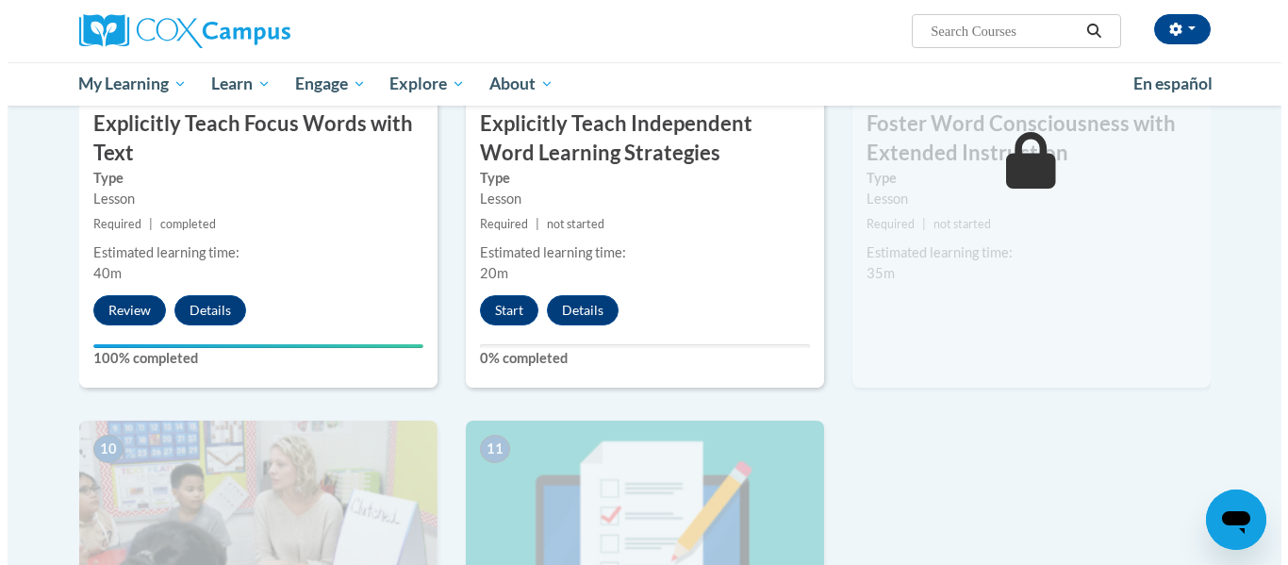
scroll to position [1636, 0]
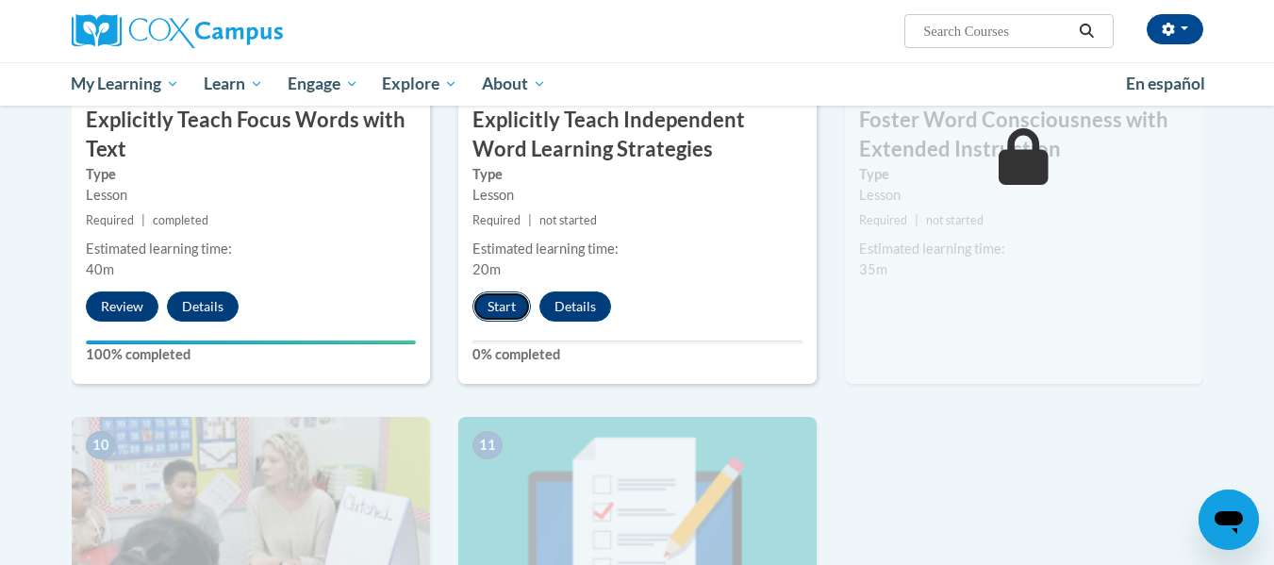
click at [511, 301] on button "Start" at bounding box center [501, 306] width 58 height 30
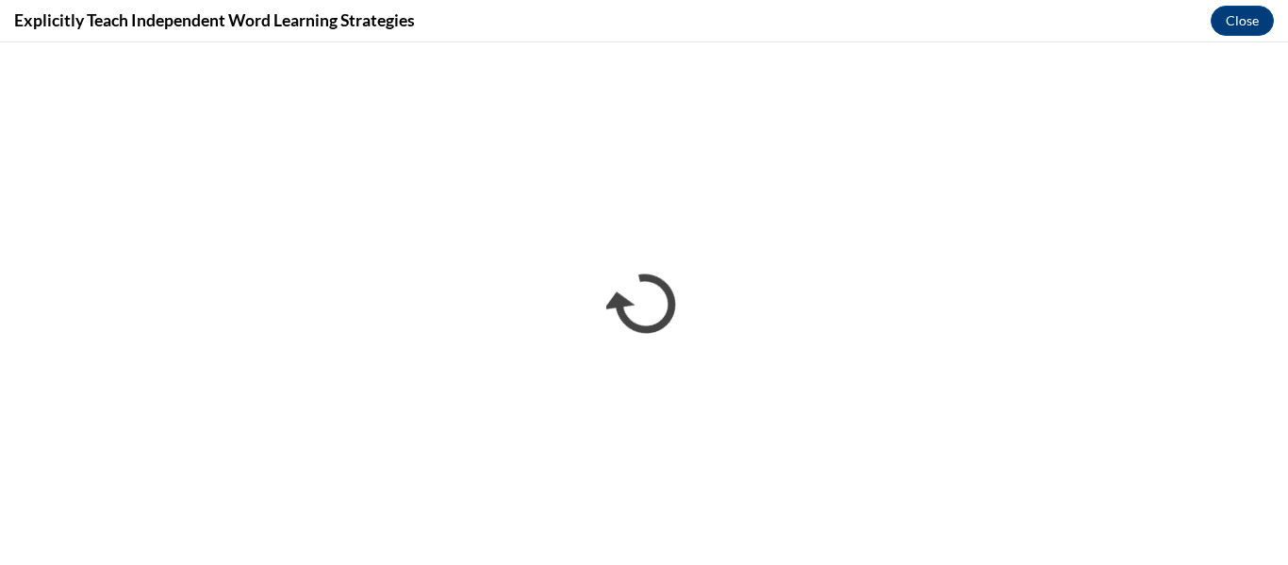
scroll to position [0, 0]
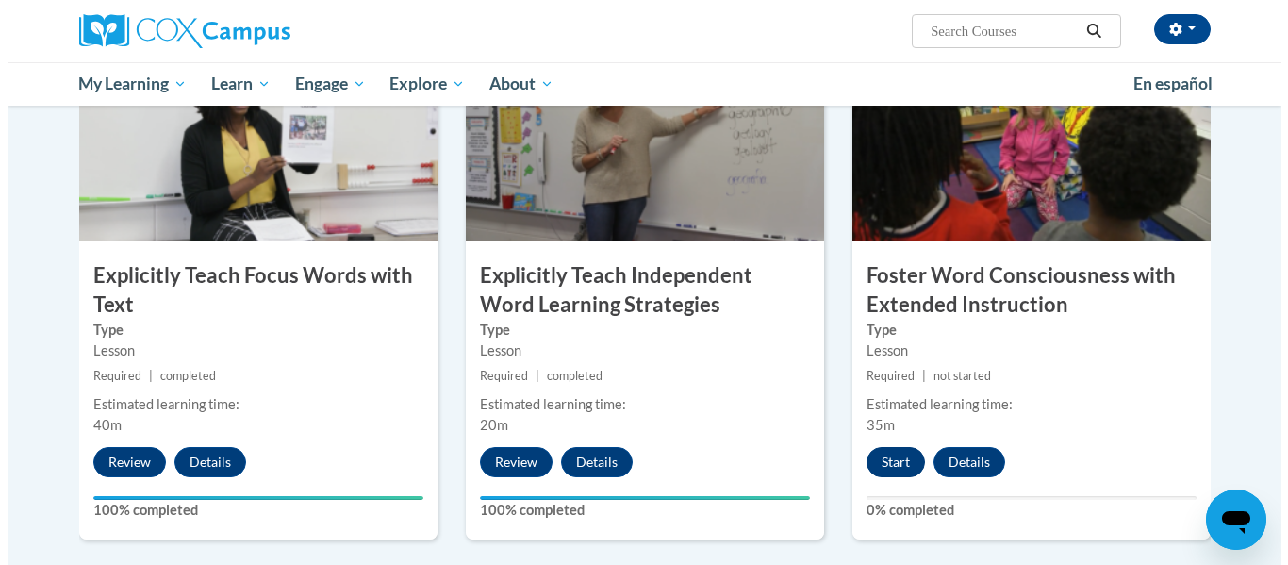
scroll to position [1482, 0]
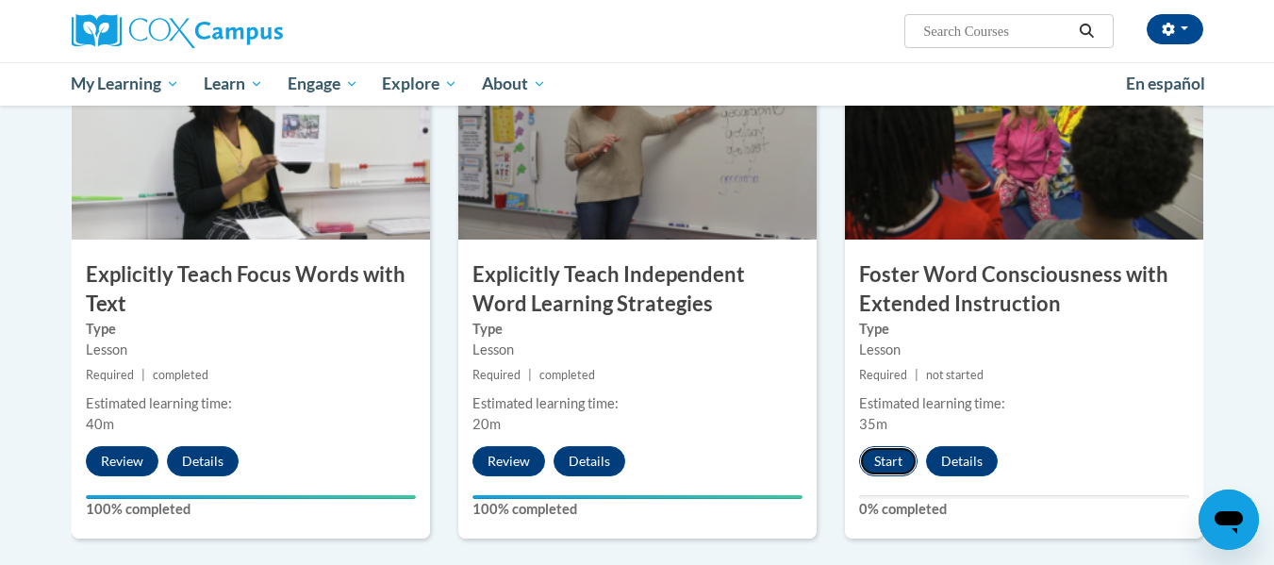
click at [878, 457] on button "Start" at bounding box center [888, 461] width 58 height 30
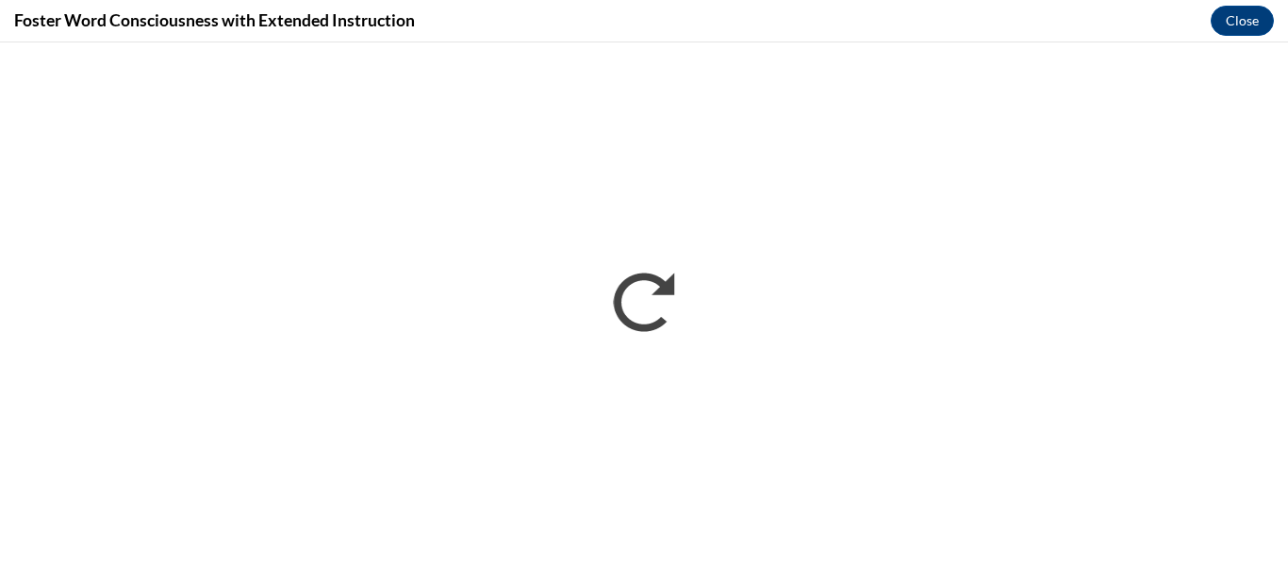
scroll to position [0, 0]
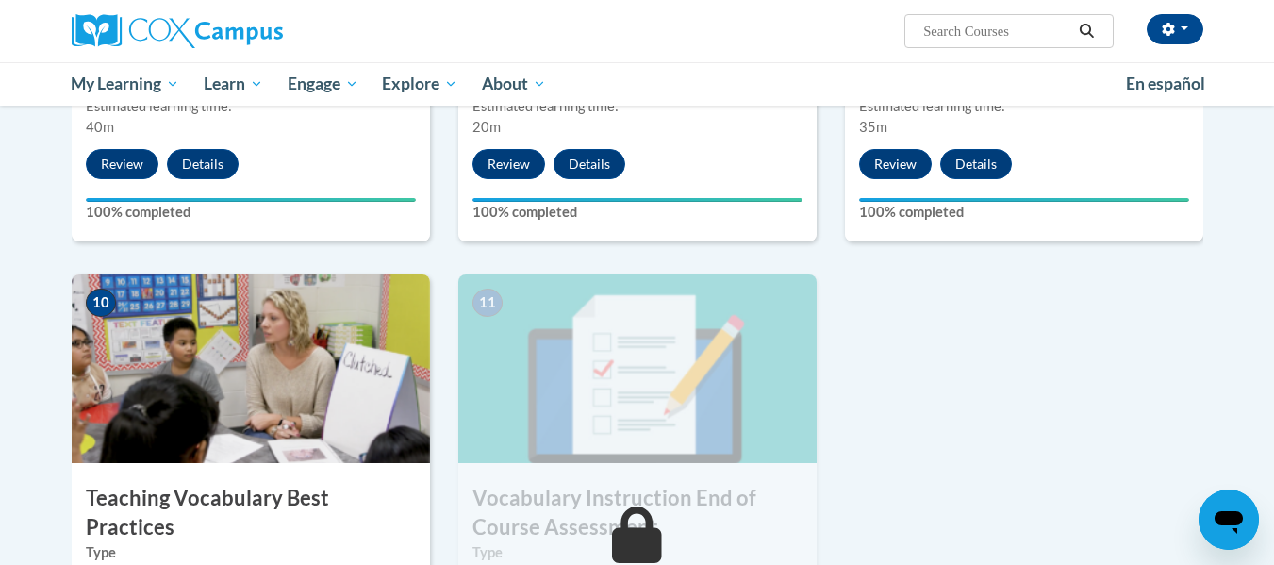
scroll to position [1778, 0]
